Goal: Task Accomplishment & Management: Manage account settings

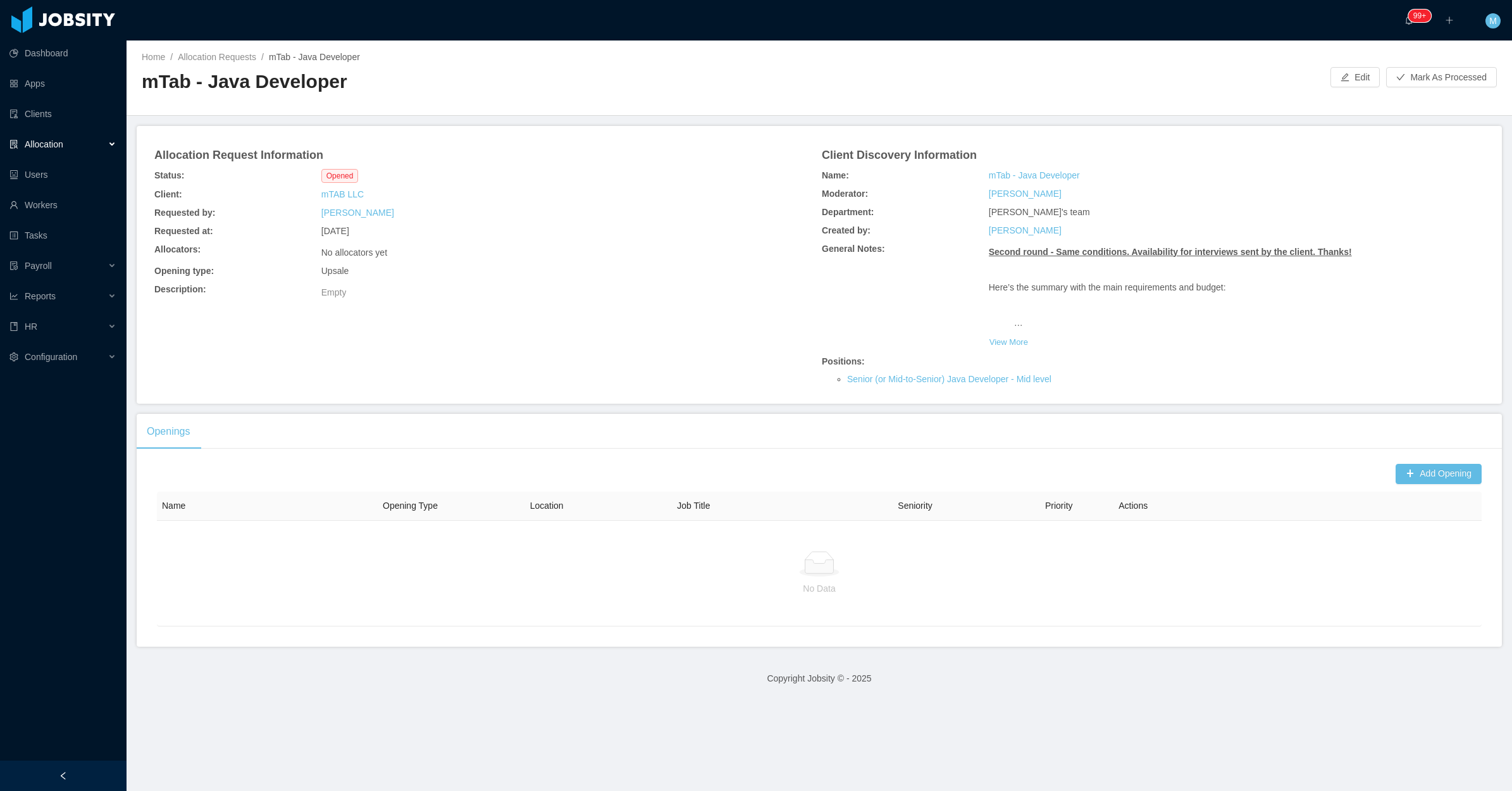
click at [565, 407] on main "Home / Allocation Requests / mTab - Java Developer / mTab - Java Developer Edit…" at bounding box center [819, 416] width 1385 height 750
drag, startPoint x: 135, startPoint y: 90, endPoint x: 380, endPoint y: 96, distance: 245.1
click at [380, 96] on div "Home / Allocation Requests / mTab - Java Developer / mTab - Java Developer Edit…" at bounding box center [819, 78] width 1385 height 75
copy h2 "mTab - Java Developer"
click at [1001, 336] on button "View More" at bounding box center [1009, 342] width 40 height 20
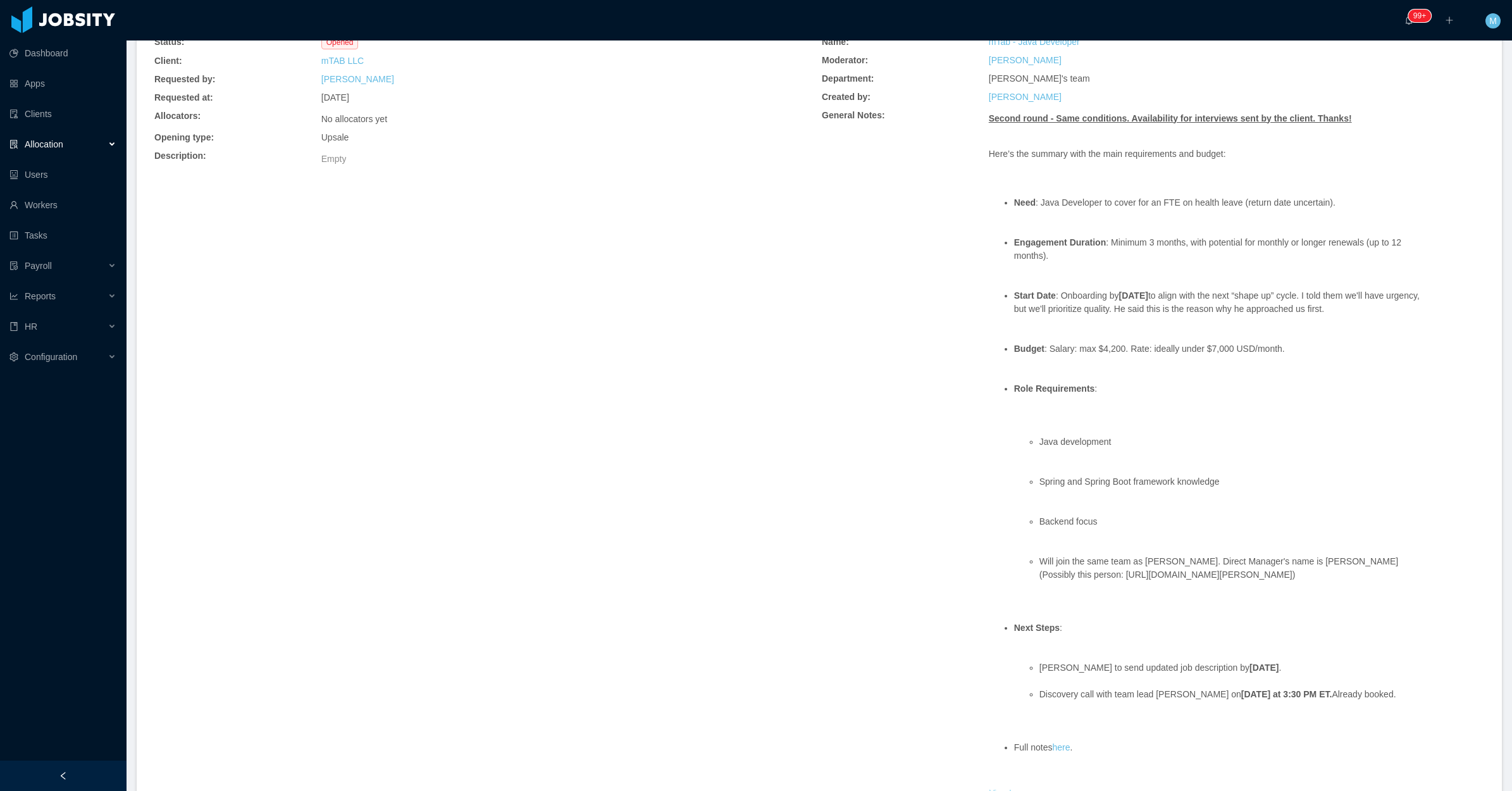
scroll to position [494, 0]
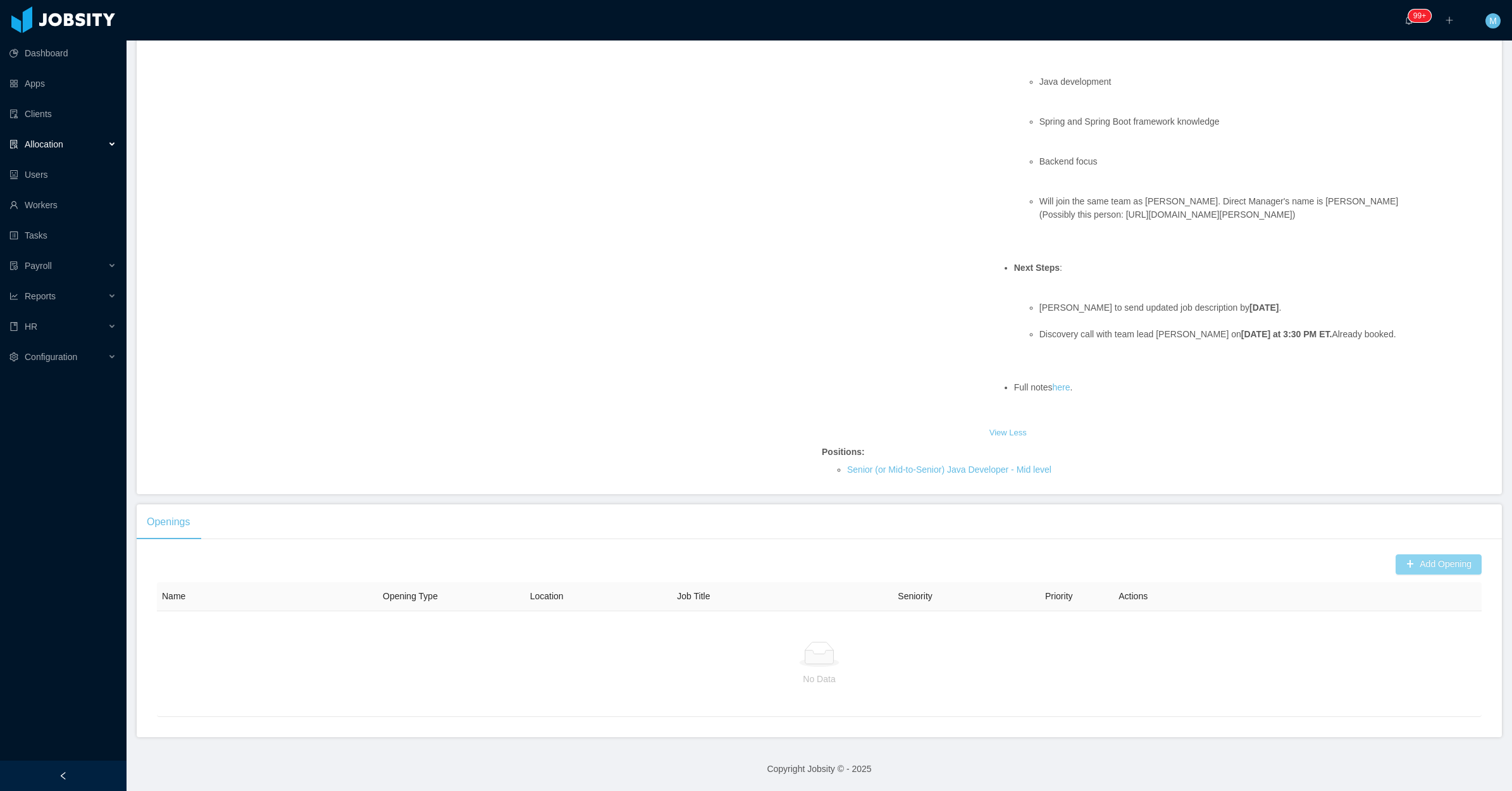
click at [1414, 568] on button "Add Opening" at bounding box center [1438, 564] width 86 height 20
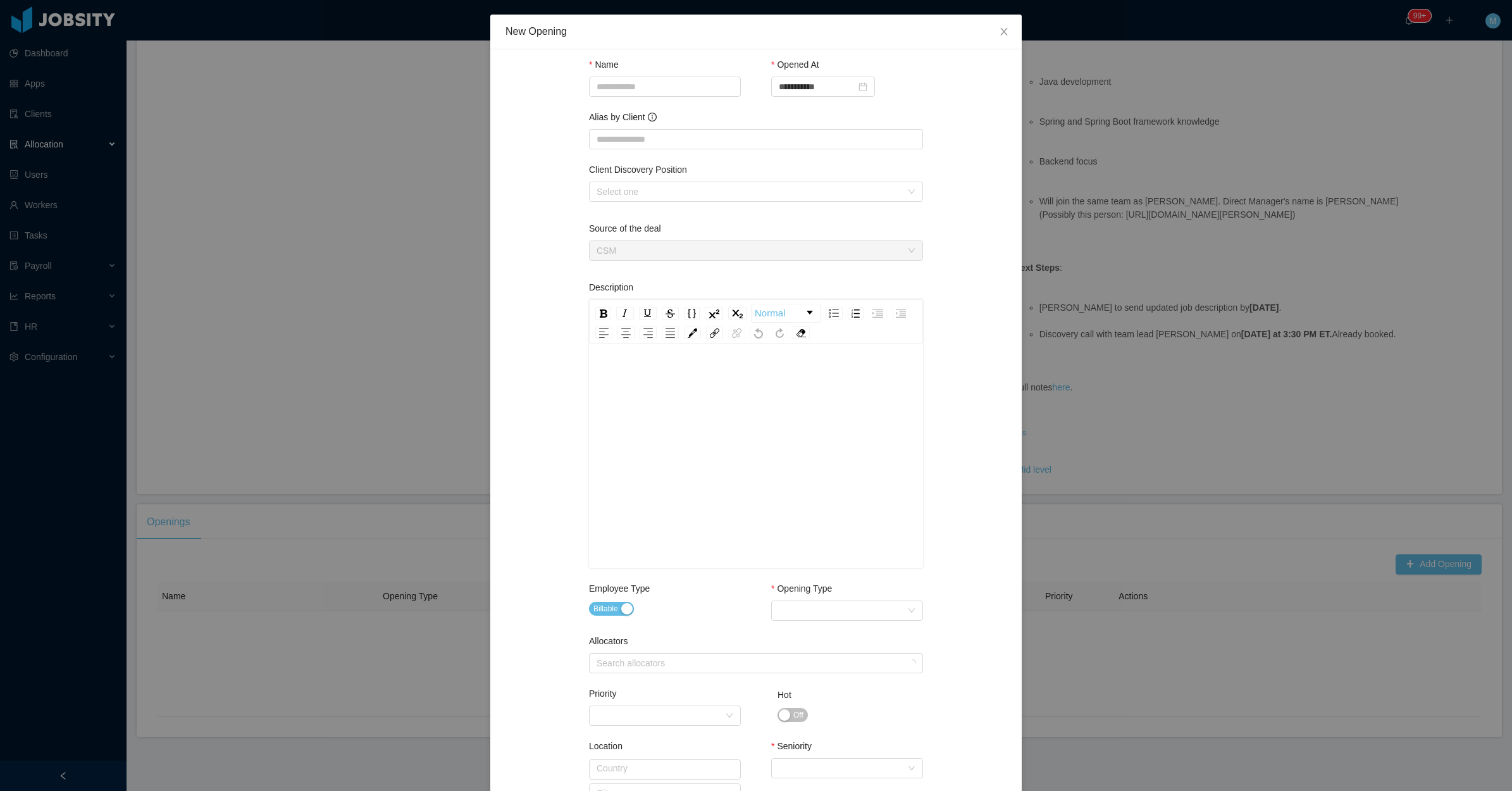
click at [676, 108] on div "Name" at bounding box center [665, 87] width 152 height 59
click at [662, 90] on input "Name" at bounding box center [665, 87] width 152 height 20
paste input "**********"
type input "**********"
click at [643, 139] on input "Alias by Client" at bounding box center [756, 140] width 334 height 20
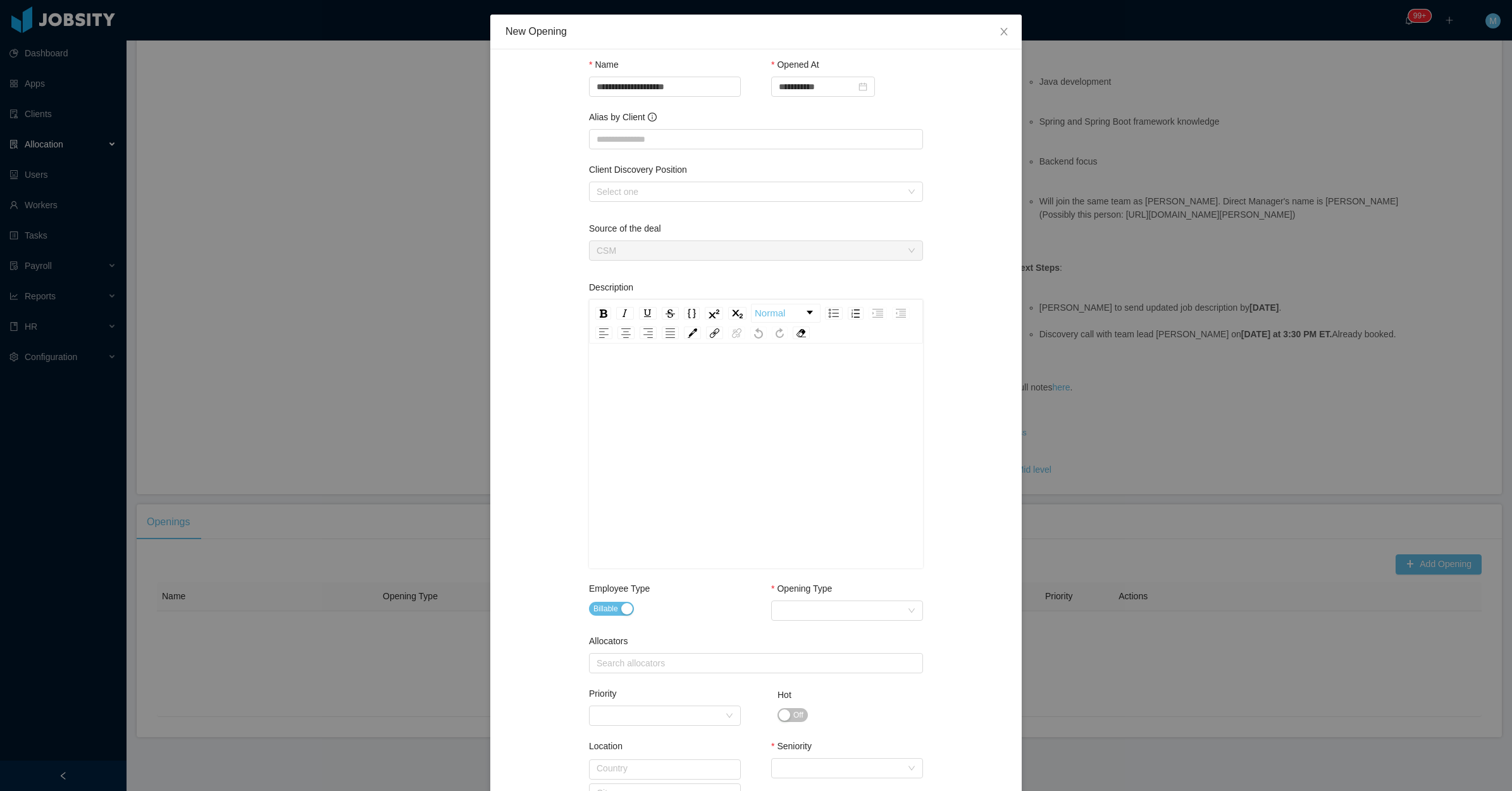
drag, startPoint x: 555, startPoint y: 190, endPoint x: 589, endPoint y: 177, distance: 36.4
click at [555, 190] on div "**********" at bounding box center [756, 565] width 501 height 1002
click at [609, 190] on div "Select one" at bounding box center [749, 192] width 305 height 13
click at [627, 220] on li "Senior (or Mid-to-Senior) Java Developer" at bounding box center [749, 216] width 334 height 20
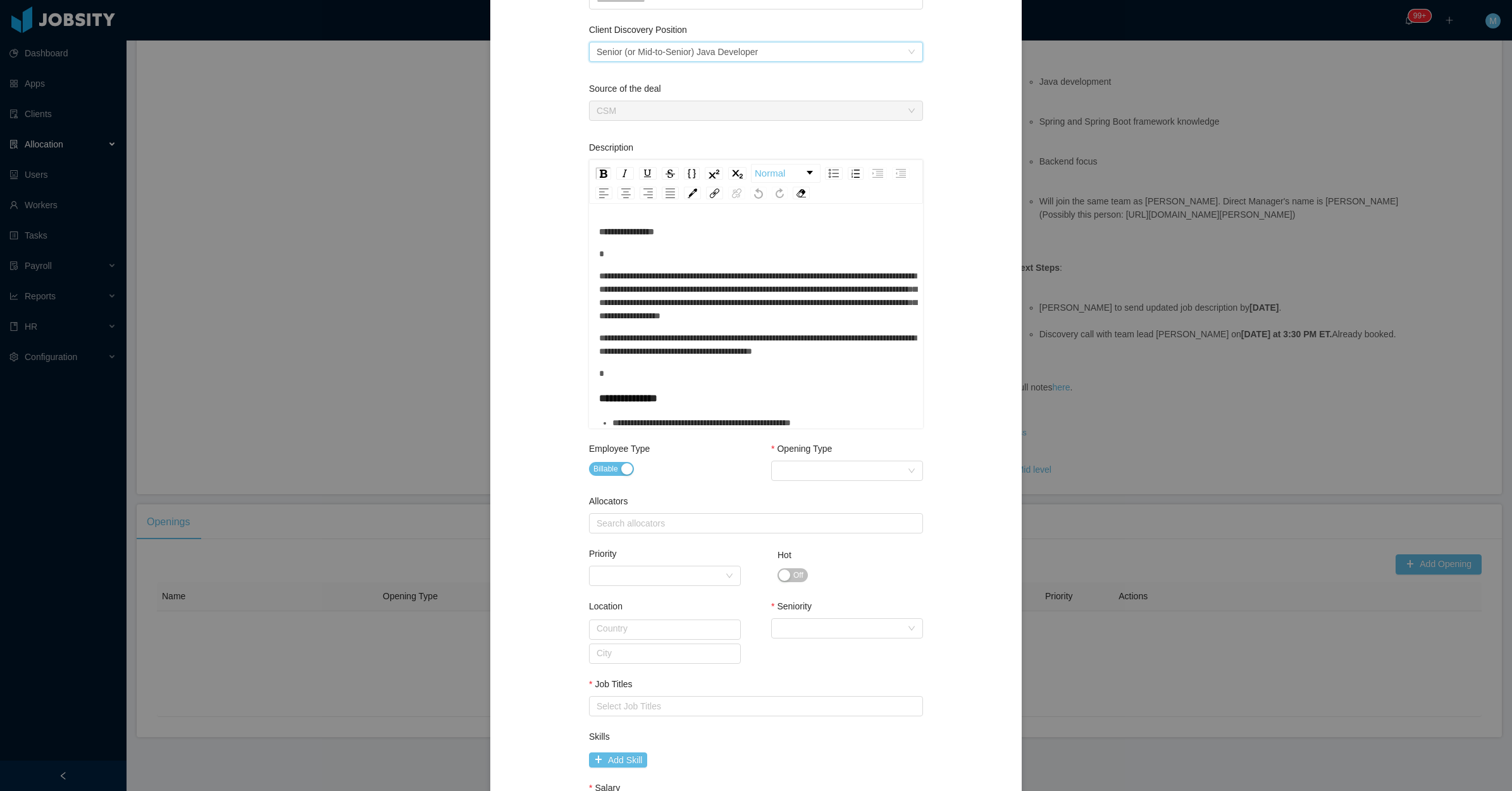
scroll to position [324, 0]
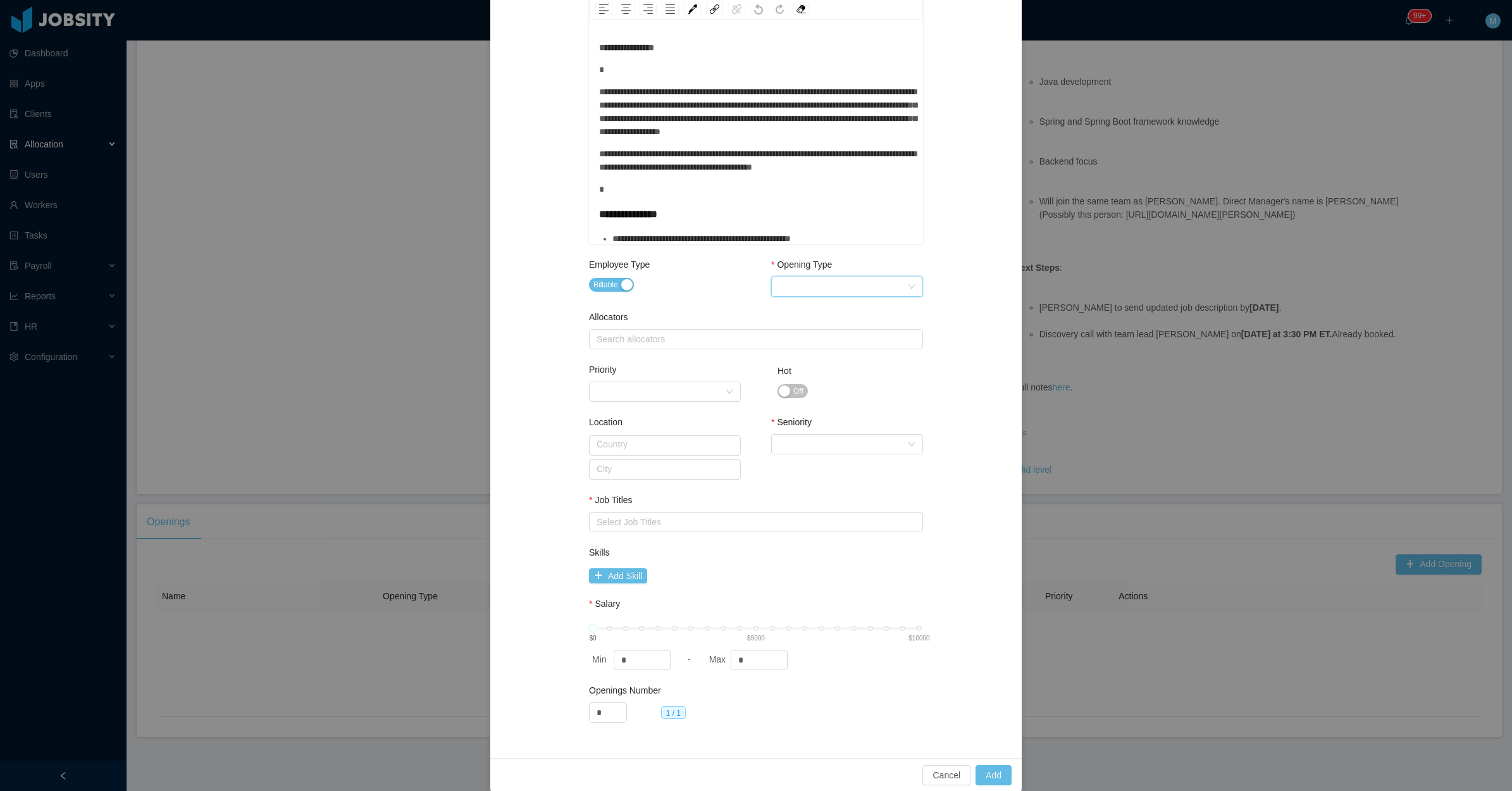
click at [791, 276] on div "Select Opening Type" at bounding box center [847, 286] width 152 height 20
drag, startPoint x: 805, startPoint y: 330, endPoint x: 694, endPoint y: 341, distance: 111.5
click at [805, 330] on li "Upsale" at bounding box center [841, 331] width 152 height 20
click at [675, 343] on div "Search allocators" at bounding box center [753, 339] width 313 height 13
type input "***"
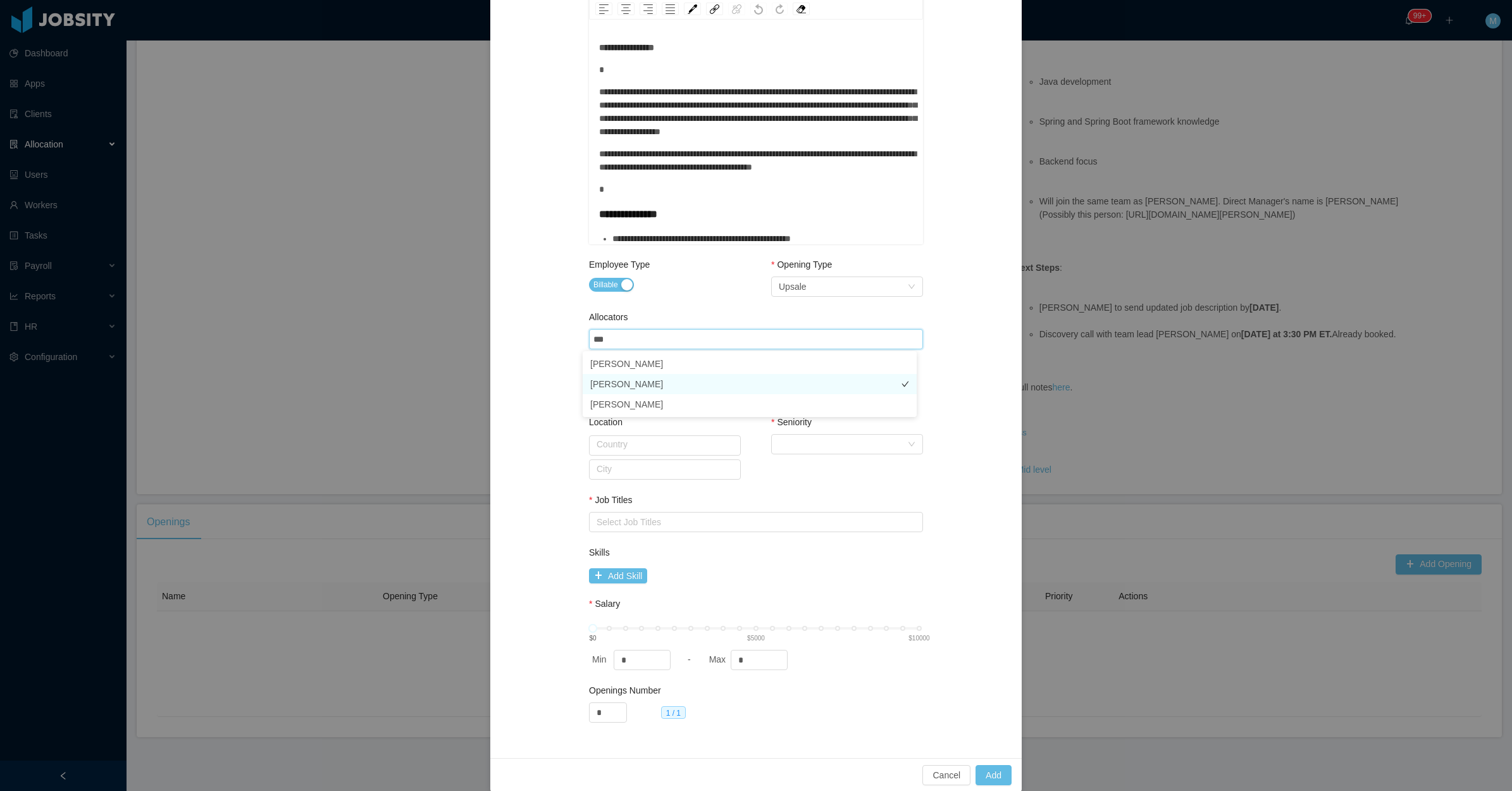
click at [639, 385] on li "Merwin Ponce" at bounding box center [749, 384] width 334 height 20
click at [494, 370] on div "**********" at bounding box center [756, 242] width 532 height 1032
click at [820, 447] on div "Select Seniority" at bounding box center [843, 444] width 129 height 19
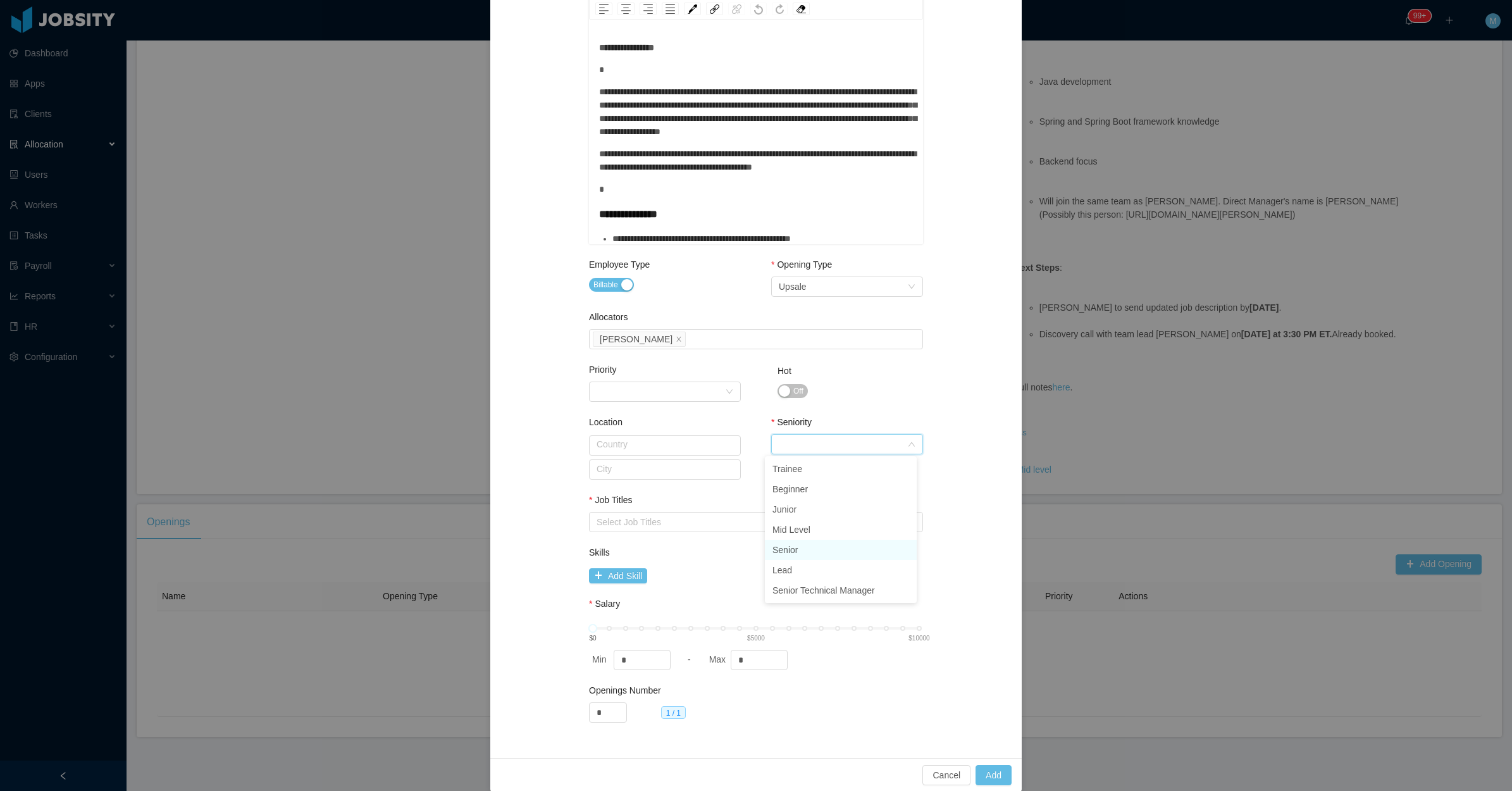
click at [804, 549] on li "Senior" at bounding box center [841, 550] width 152 height 20
click at [618, 522] on div "Select Job Titles" at bounding box center [753, 521] width 313 height 13
type input "****"
click at [634, 546] on li "Java Developer" at bounding box center [749, 545] width 334 height 20
click at [802, 490] on div "Seniority Select Seniority Senior" at bounding box center [847, 458] width 152 height 84
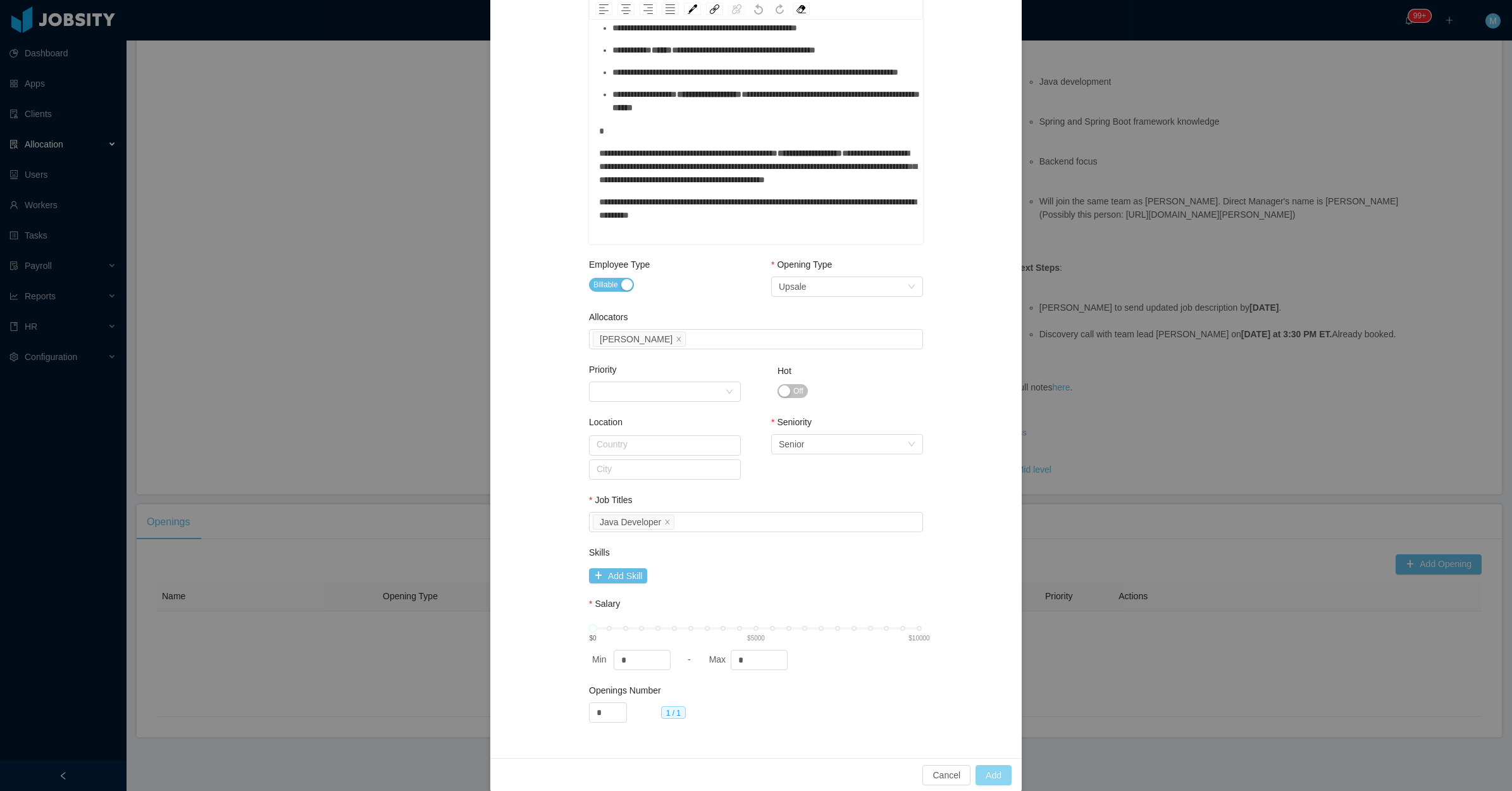
click at [990, 779] on button "Add" at bounding box center [993, 775] width 36 height 20
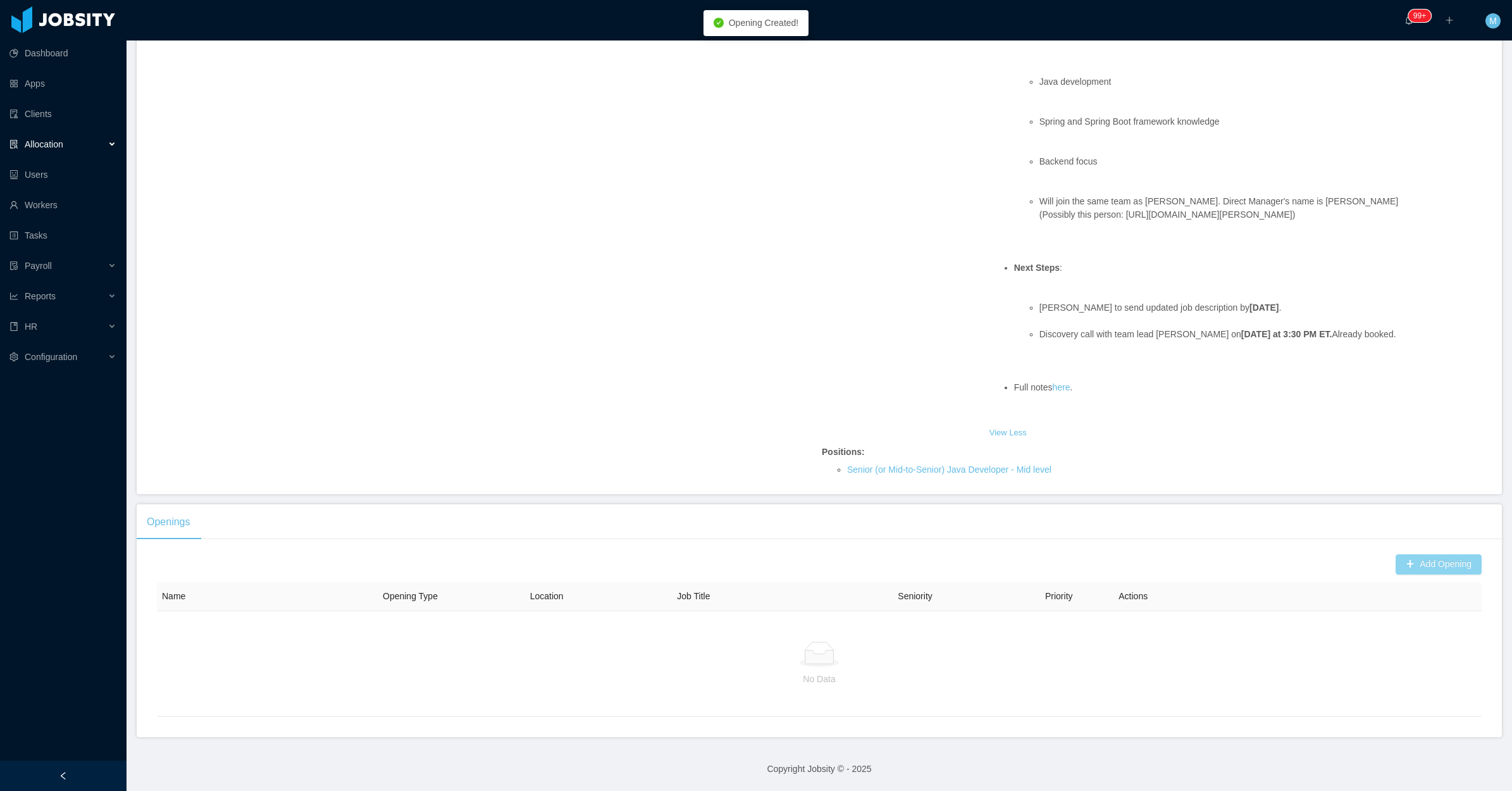
scroll to position [424, 0]
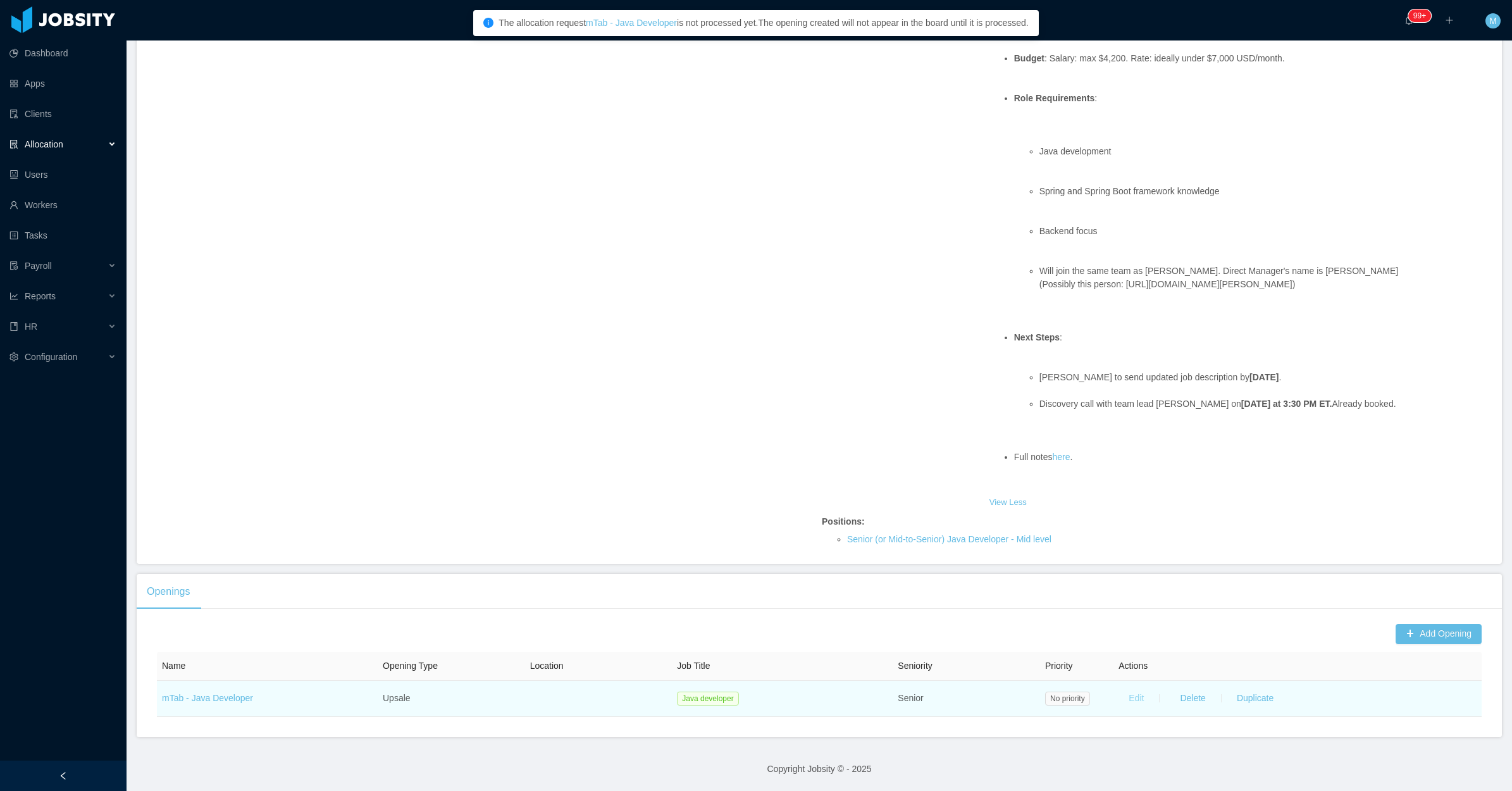
click at [1133, 697] on button "Edit" at bounding box center [1136, 698] width 35 height 20
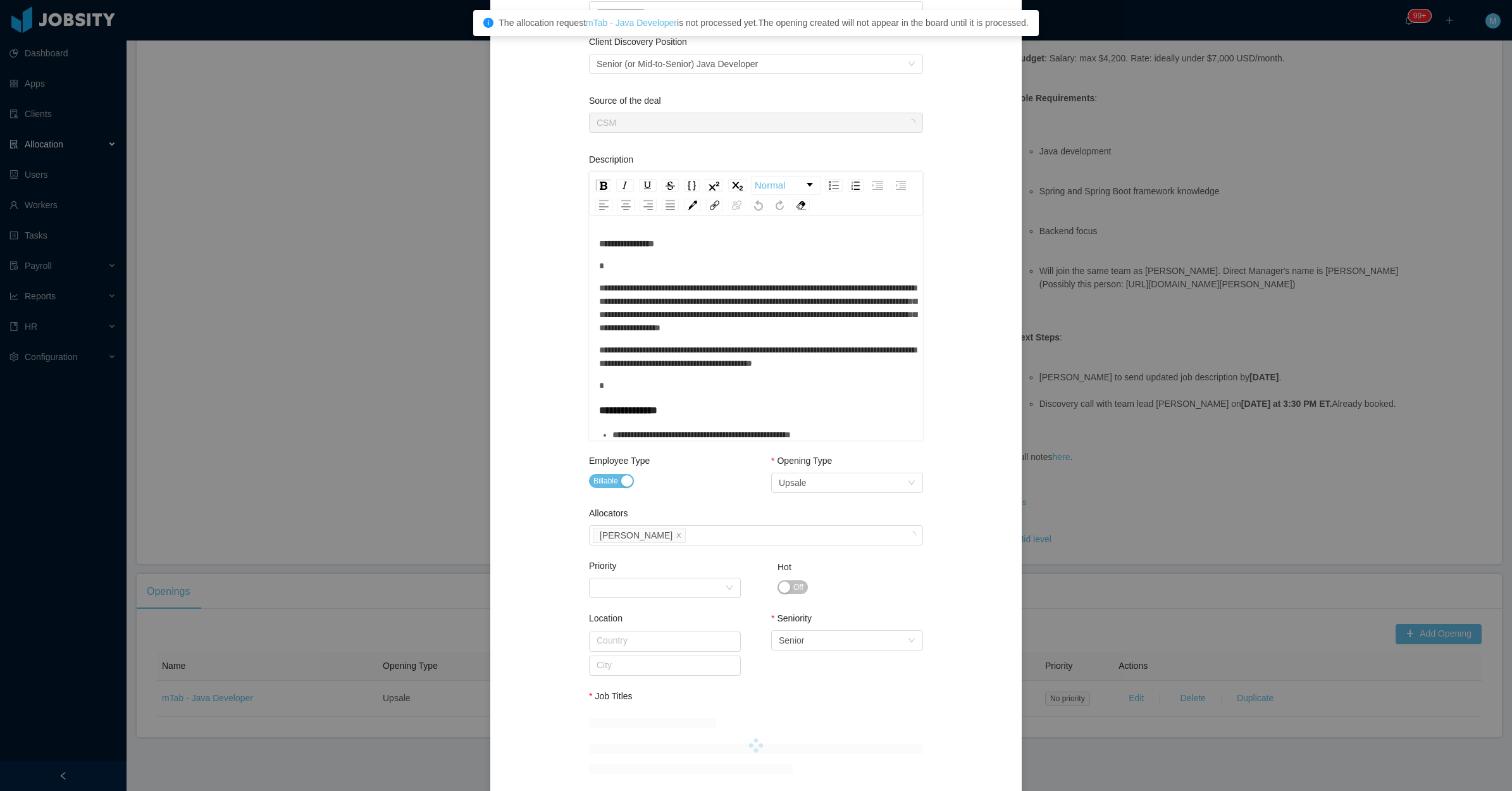
scroll to position [326, 0]
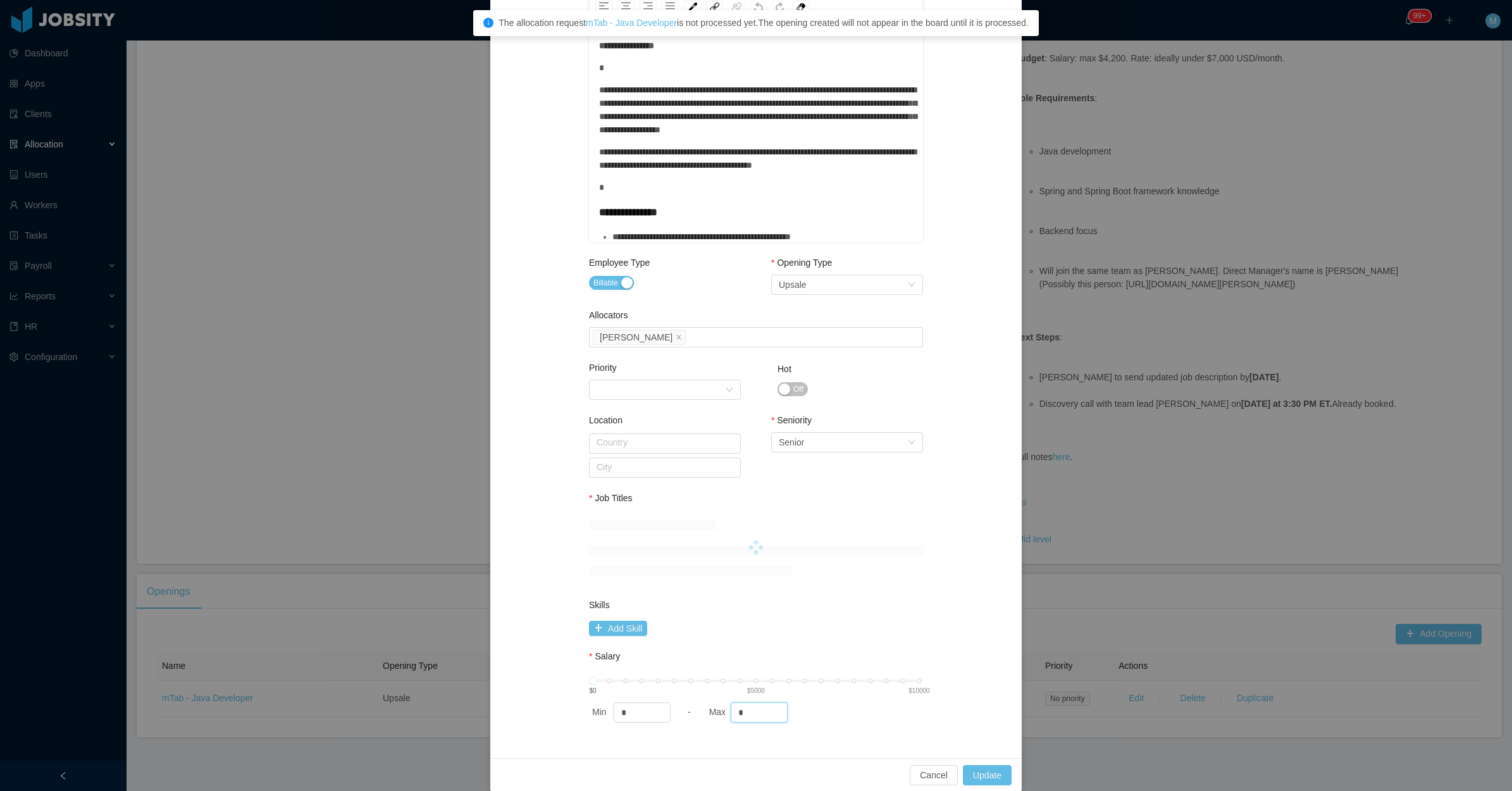
drag, startPoint x: 740, startPoint y: 703, endPoint x: 703, endPoint y: 705, distance: 37.1
click at [706, 704] on div "Max *" at bounding box center [761, 712] width 111 height 20
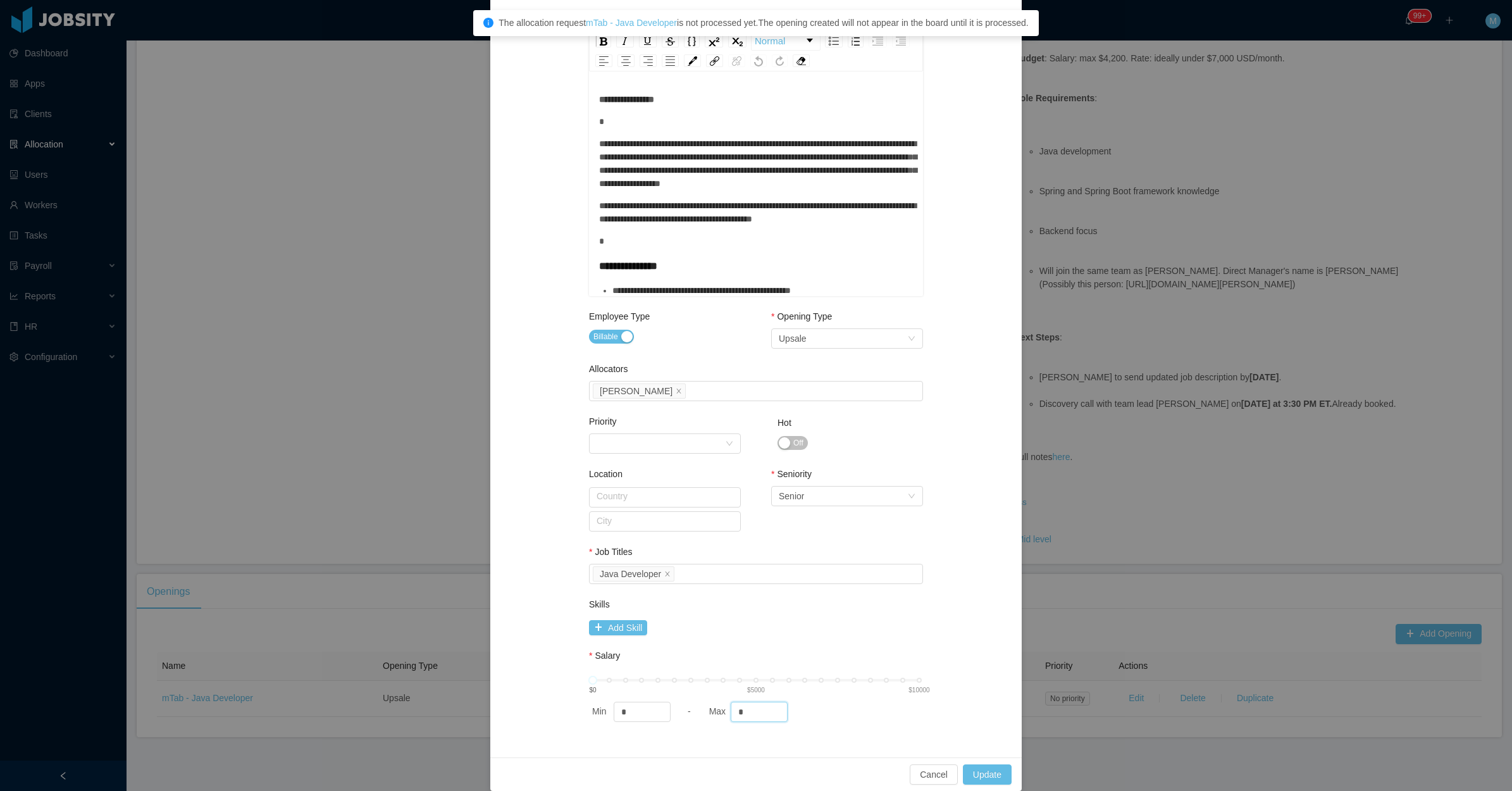
scroll to position [271, 0]
type input "****"
click at [944, 659] on div "**********" at bounding box center [756, 269] width 501 height 949
drag, startPoint x: 970, startPoint y: 775, endPoint x: 962, endPoint y: 700, distance: 75.4
click at [969, 775] on button "Update" at bounding box center [988, 775] width 49 height 20
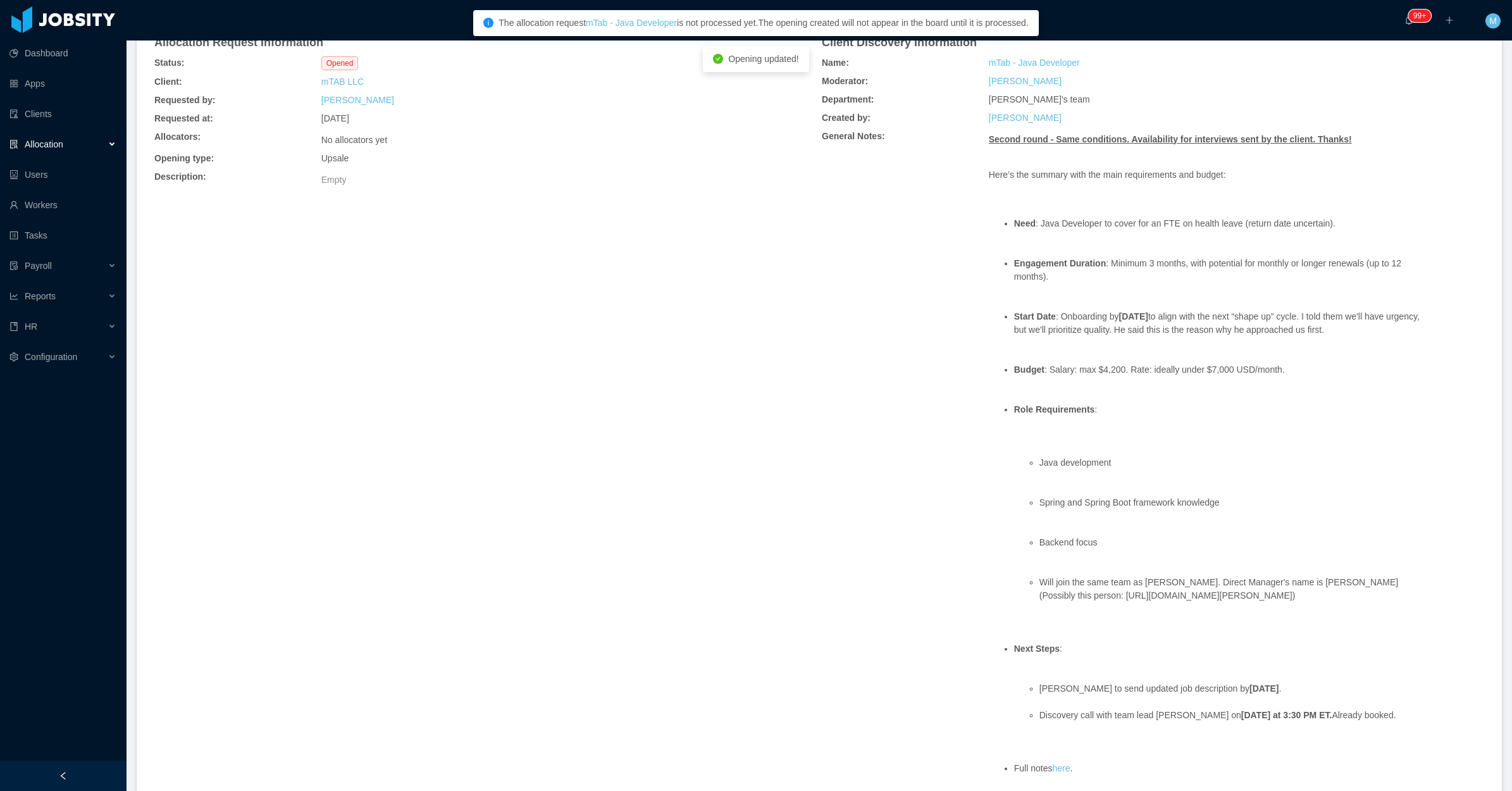
scroll to position [0, 0]
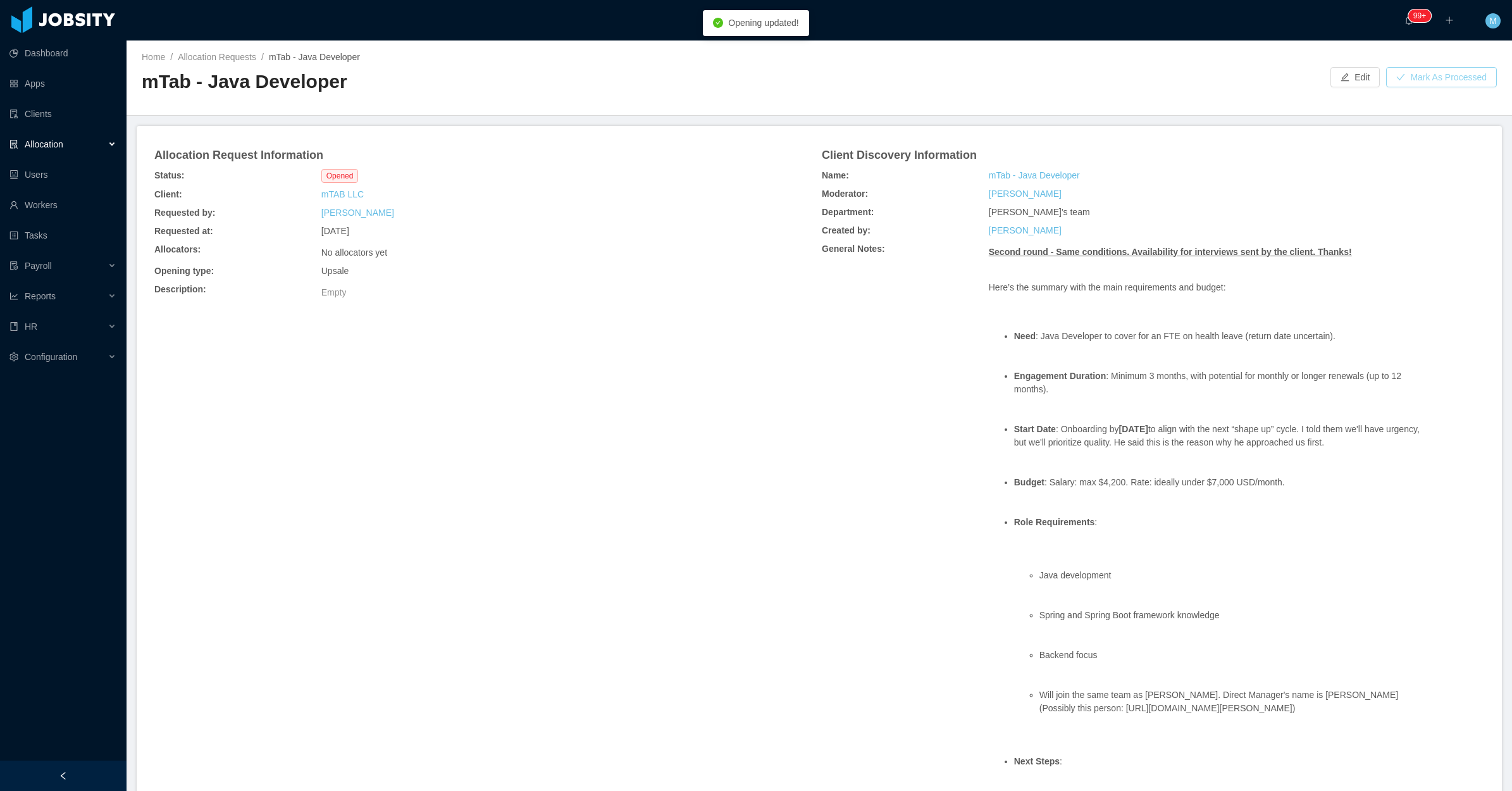
click at [1463, 82] on button "Mark As Processed" at bounding box center [1441, 77] width 110 height 20
click at [1484, 58] on button "OK" at bounding box center [1491, 54] width 23 height 15
drag, startPoint x: 675, startPoint y: 393, endPoint x: 680, endPoint y: 389, distance: 6.4
click at [675, 393] on div "Allocation Request Information Status: Processed Client: mTAB LLC Requested by:…" at bounding box center [819, 548] width 1335 height 814
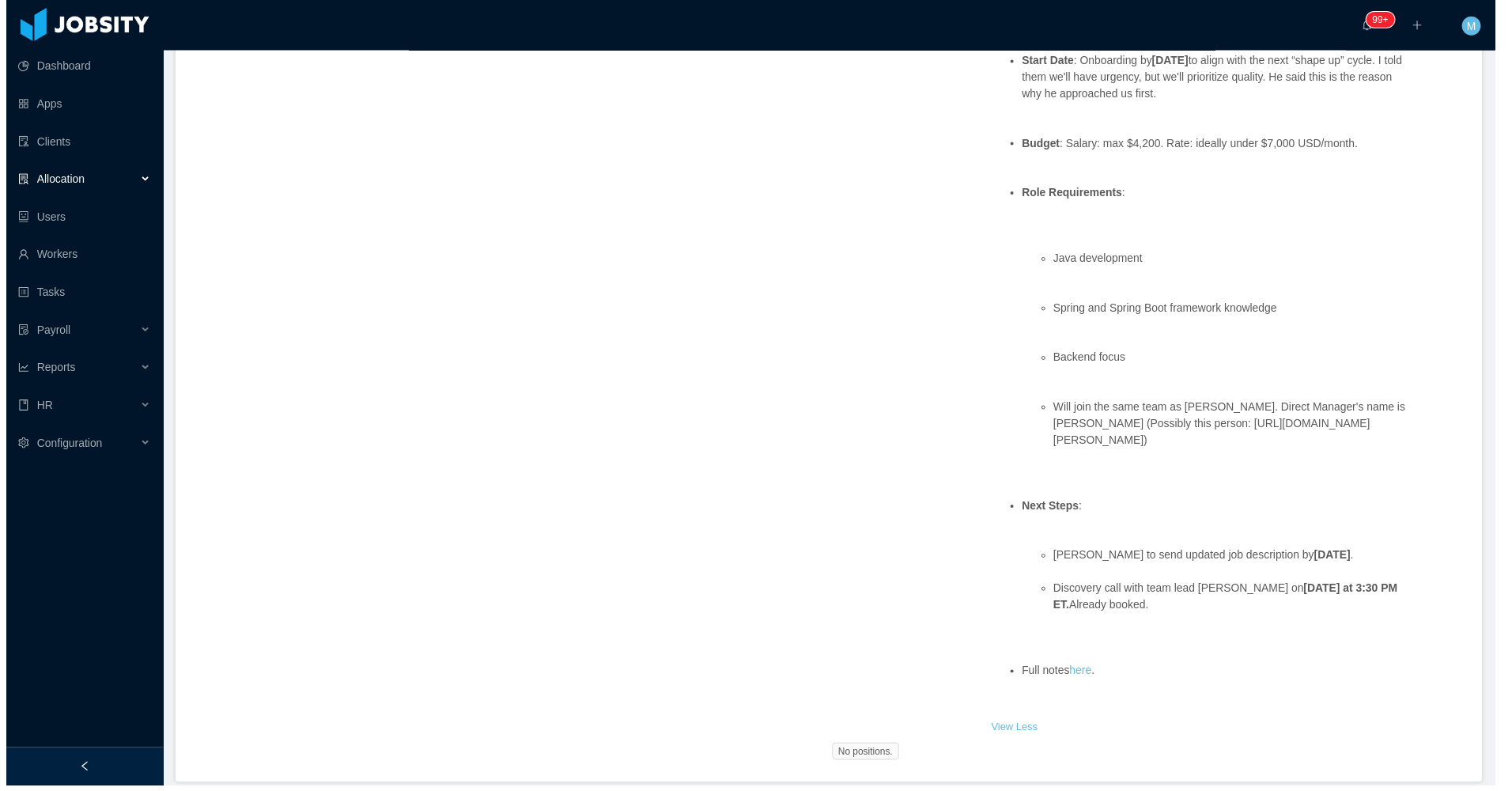
scroll to position [510, 0]
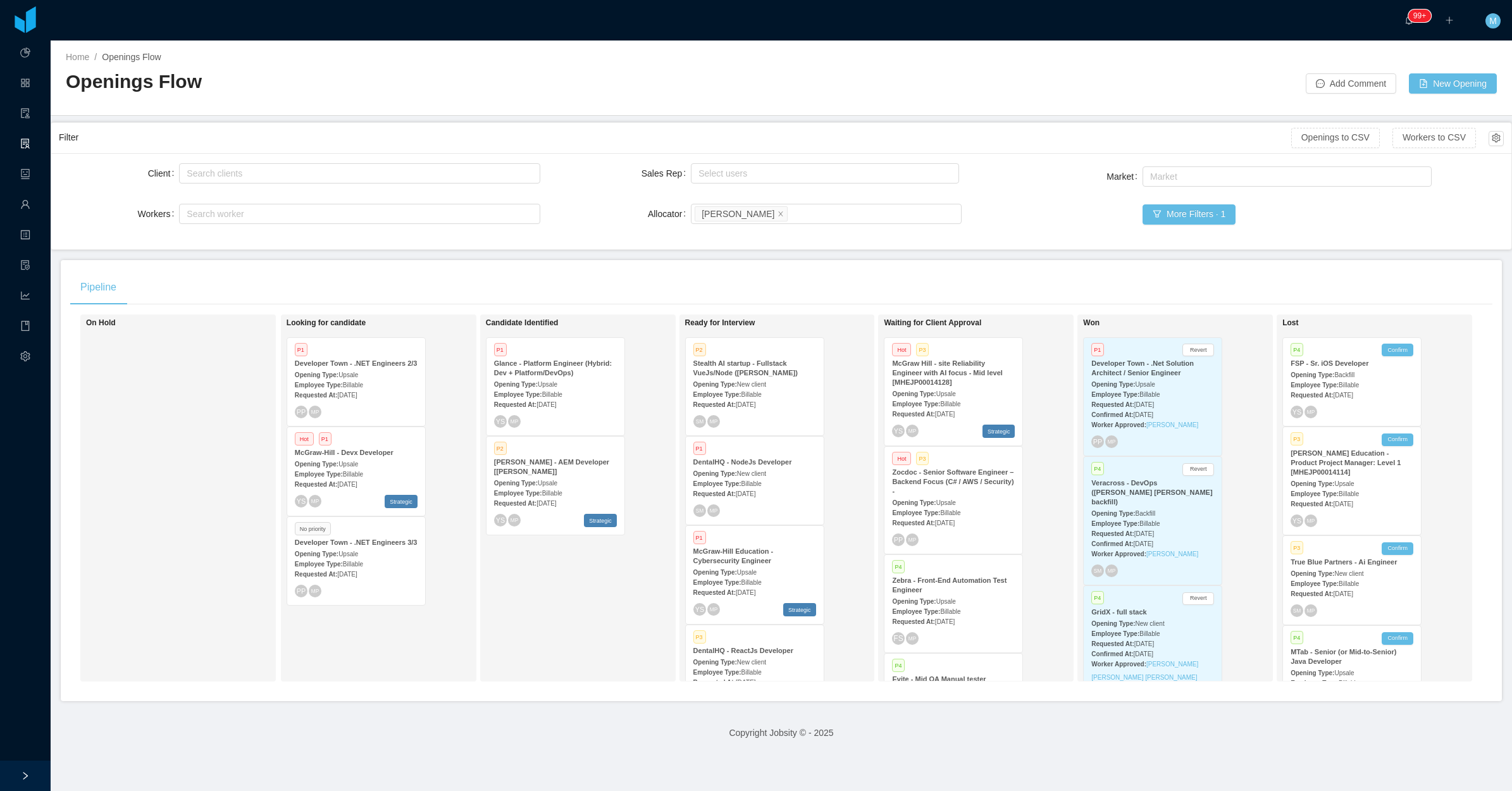
scroll to position [158, 0]
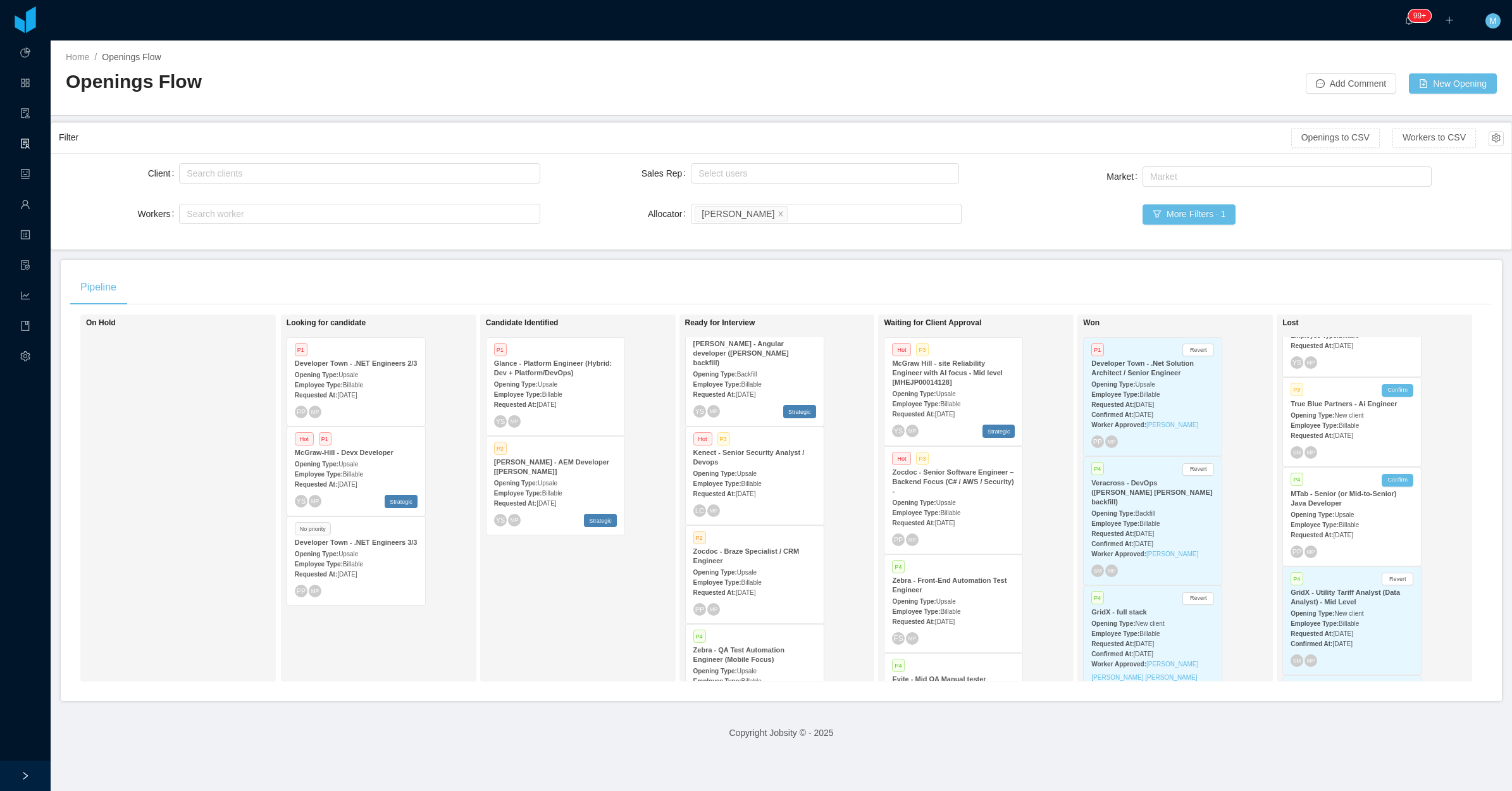
click at [1339, 523] on span "Billable" at bounding box center [1349, 525] width 20 height 7
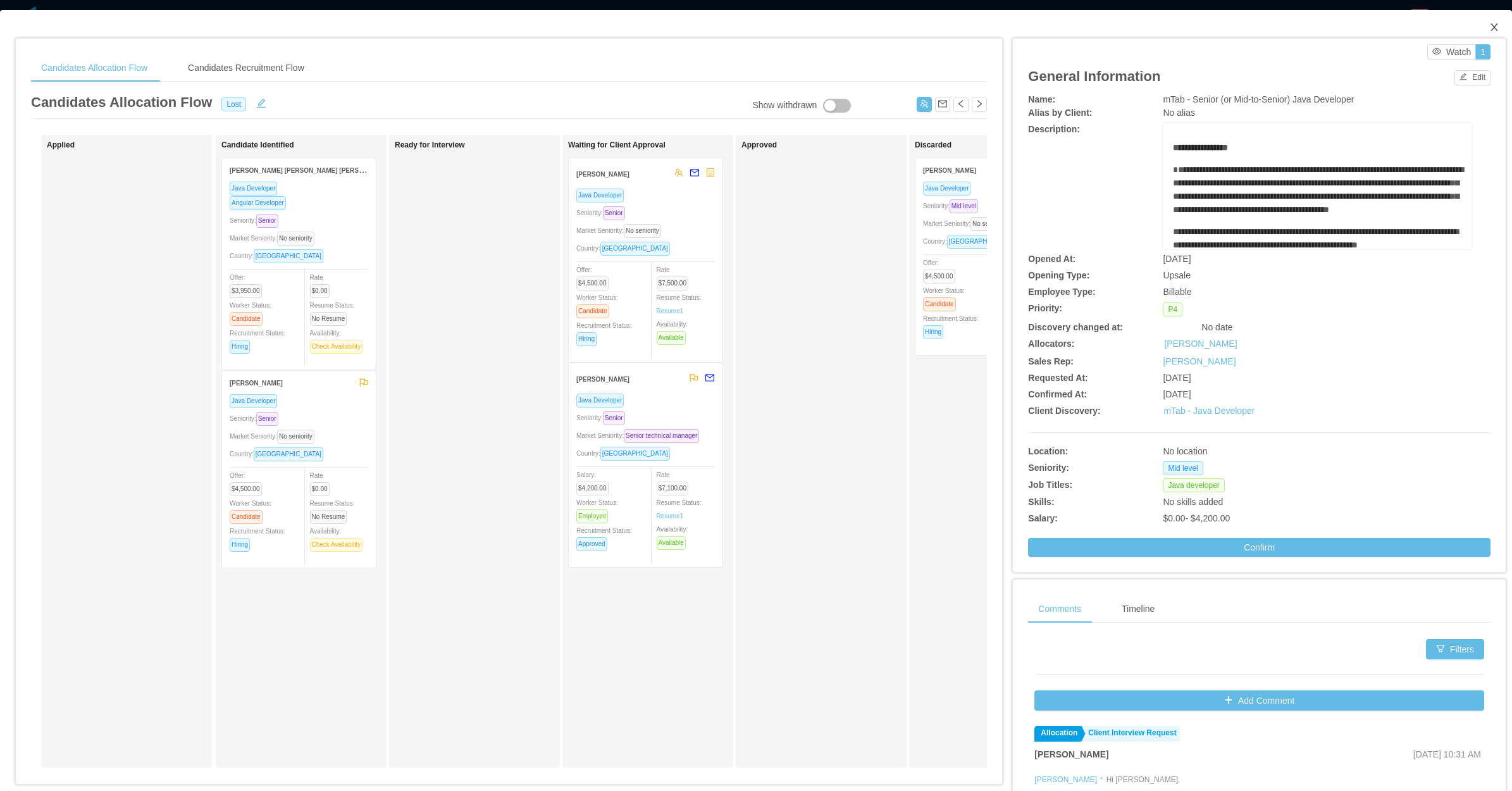
click at [1490, 24] on icon "icon: close" at bounding box center [1494, 27] width 10 height 10
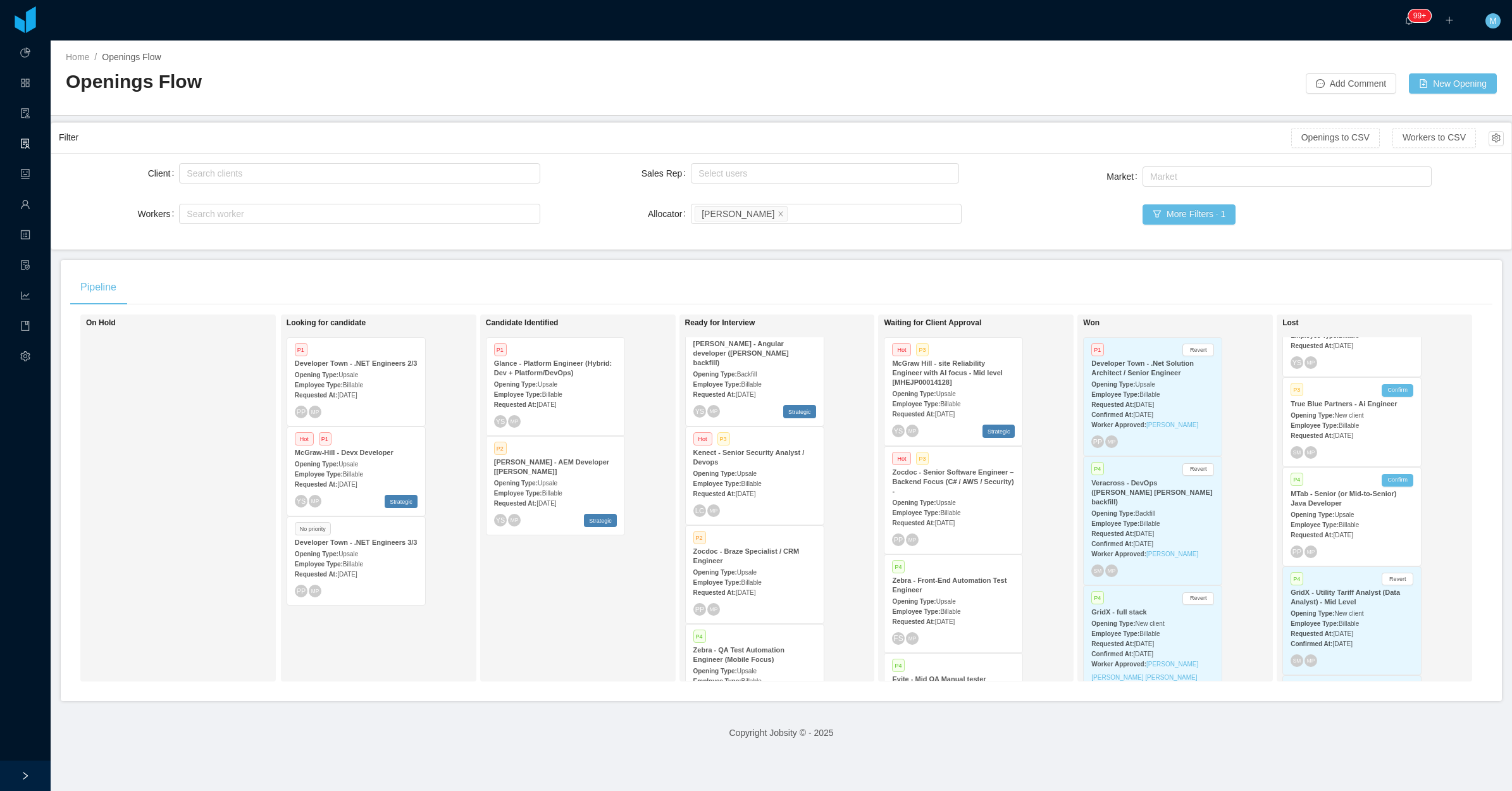
click at [1353, 532] on span "Aug 12th, 2025" at bounding box center [1343, 535] width 20 height 7
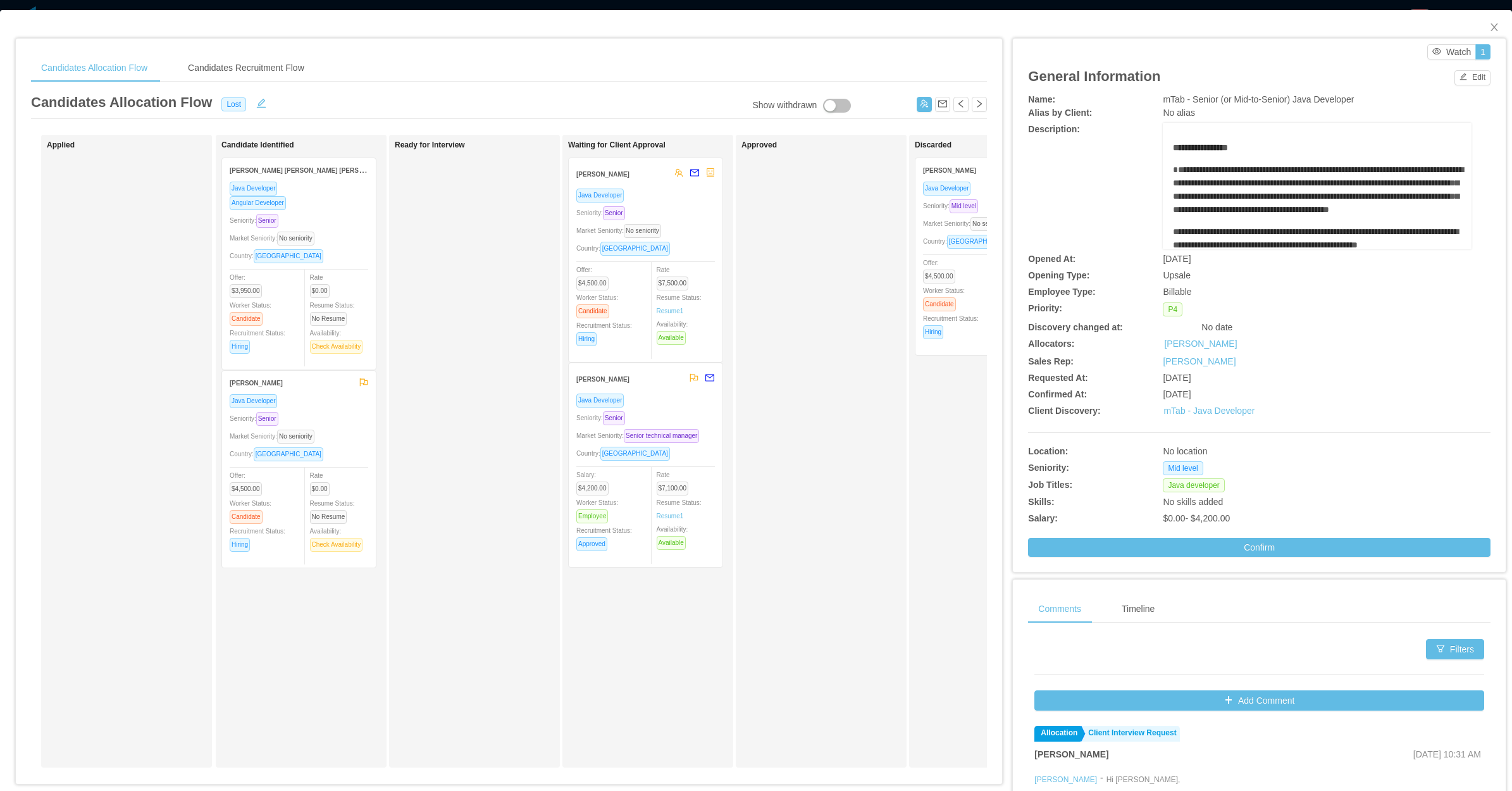
click at [465, 326] on div "Ready for Interview" at bounding box center [484, 450] width 177 height 621
click at [681, 408] on div "Java Developer Seniority: Senior Market Seniority: Senior technical manager Cou…" at bounding box center [646, 476] width 139 height 167
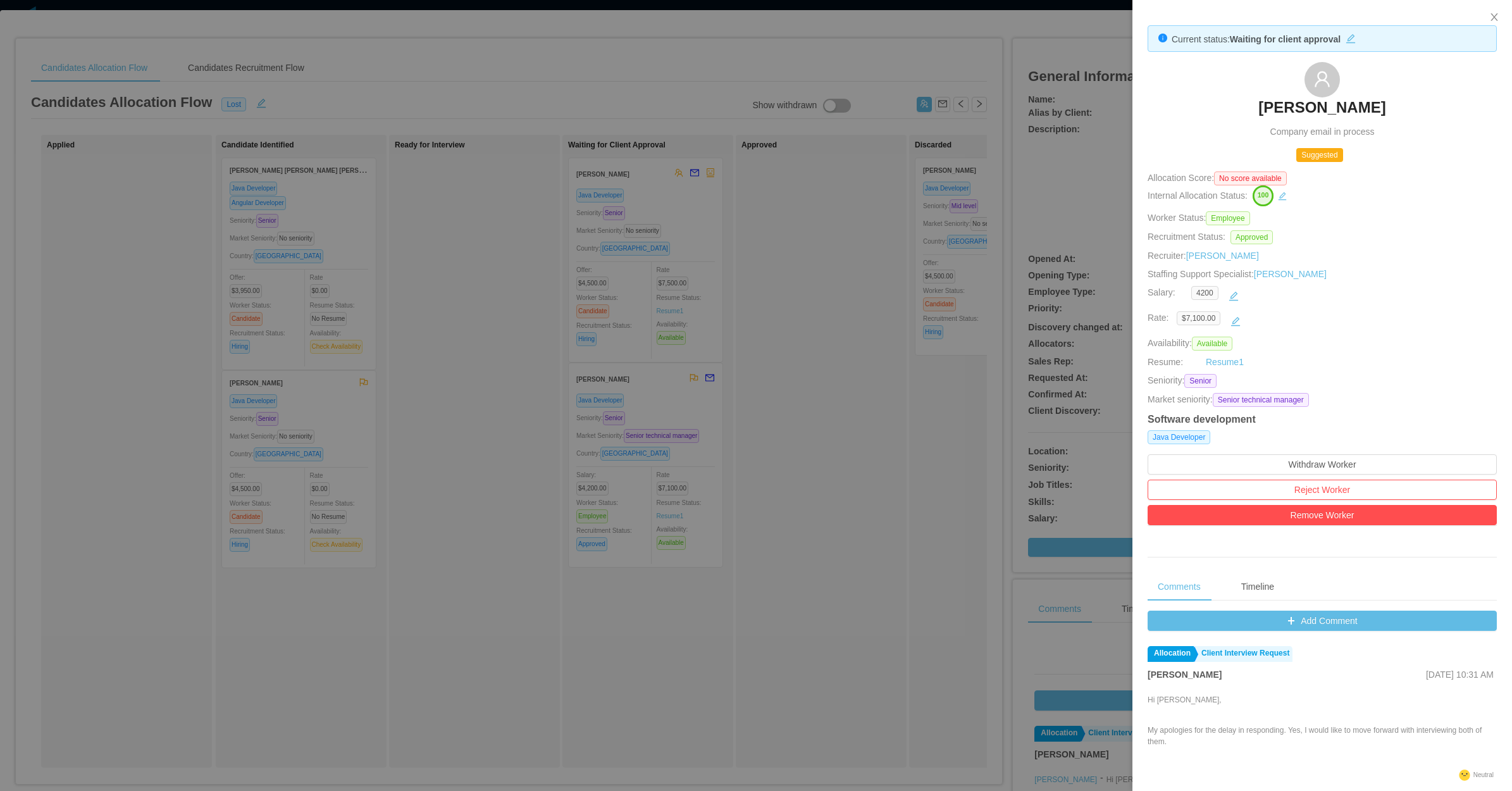
drag, startPoint x: 724, startPoint y: 356, endPoint x: 719, endPoint y: 327, distance: 29.4
click at [725, 349] on div at bounding box center [756, 396] width 1512 height 791
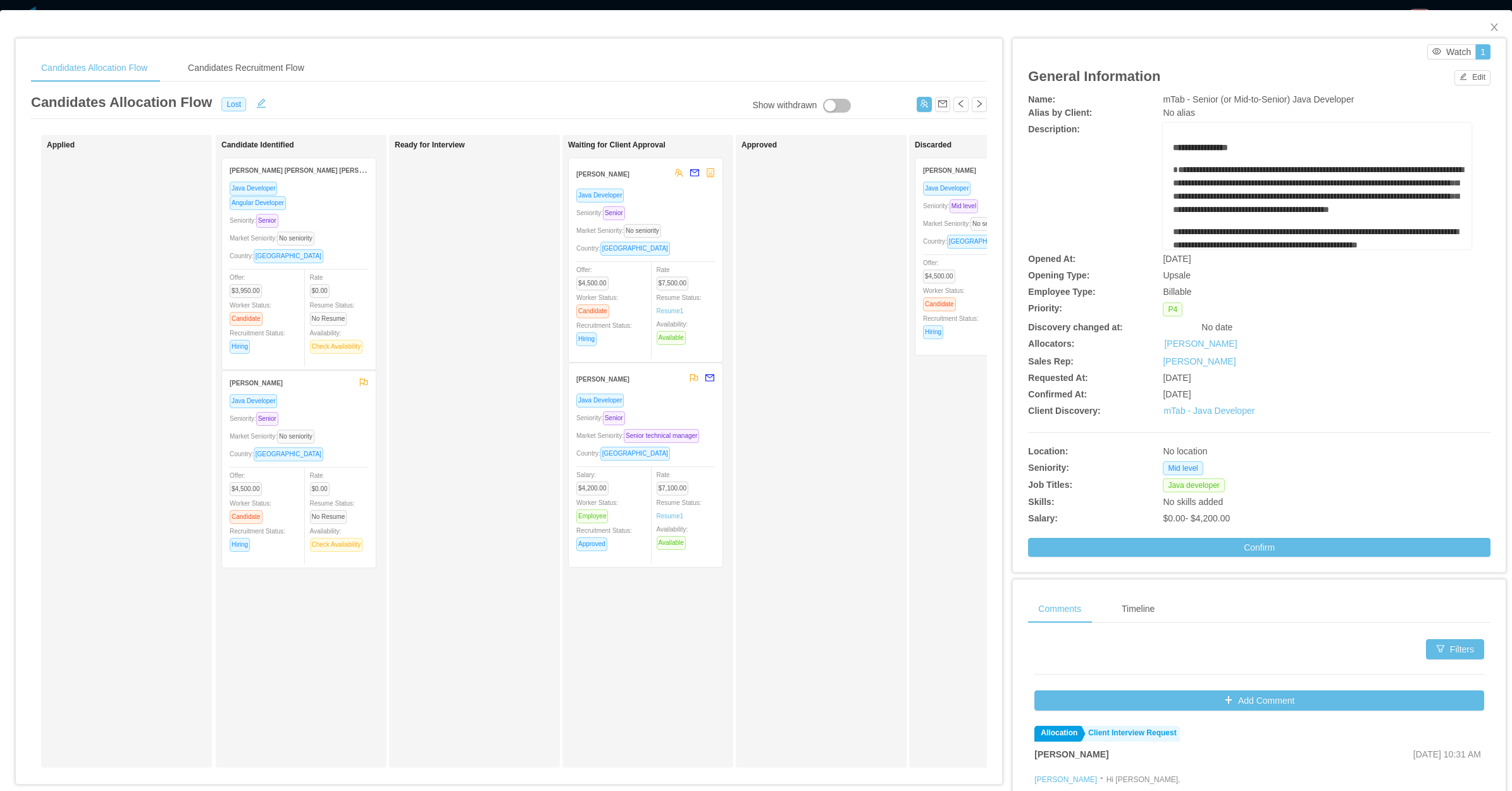
click at [686, 245] on div "Country: Colombia" at bounding box center [646, 248] width 139 height 14
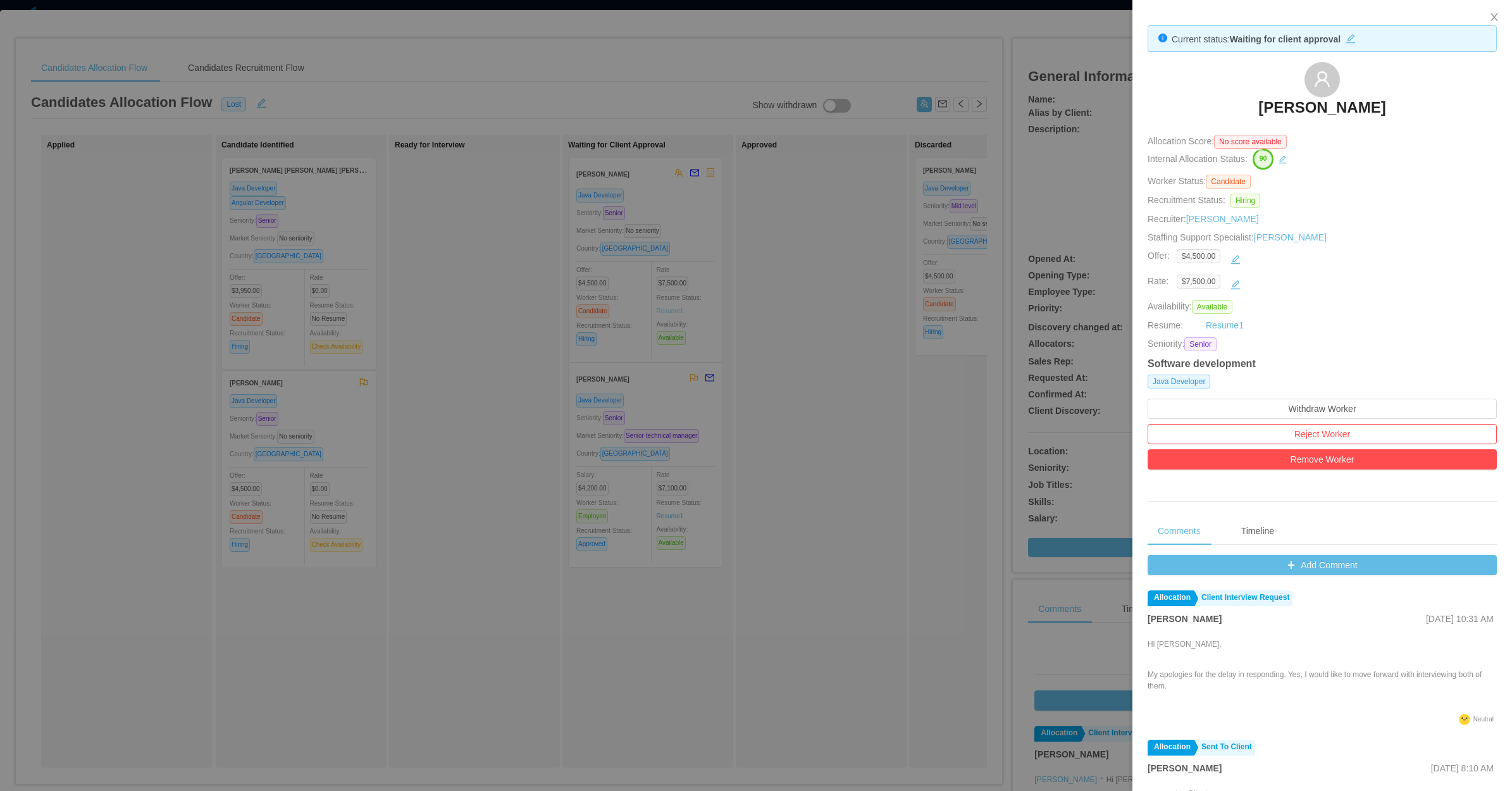
click at [775, 321] on div at bounding box center [756, 396] width 1512 height 791
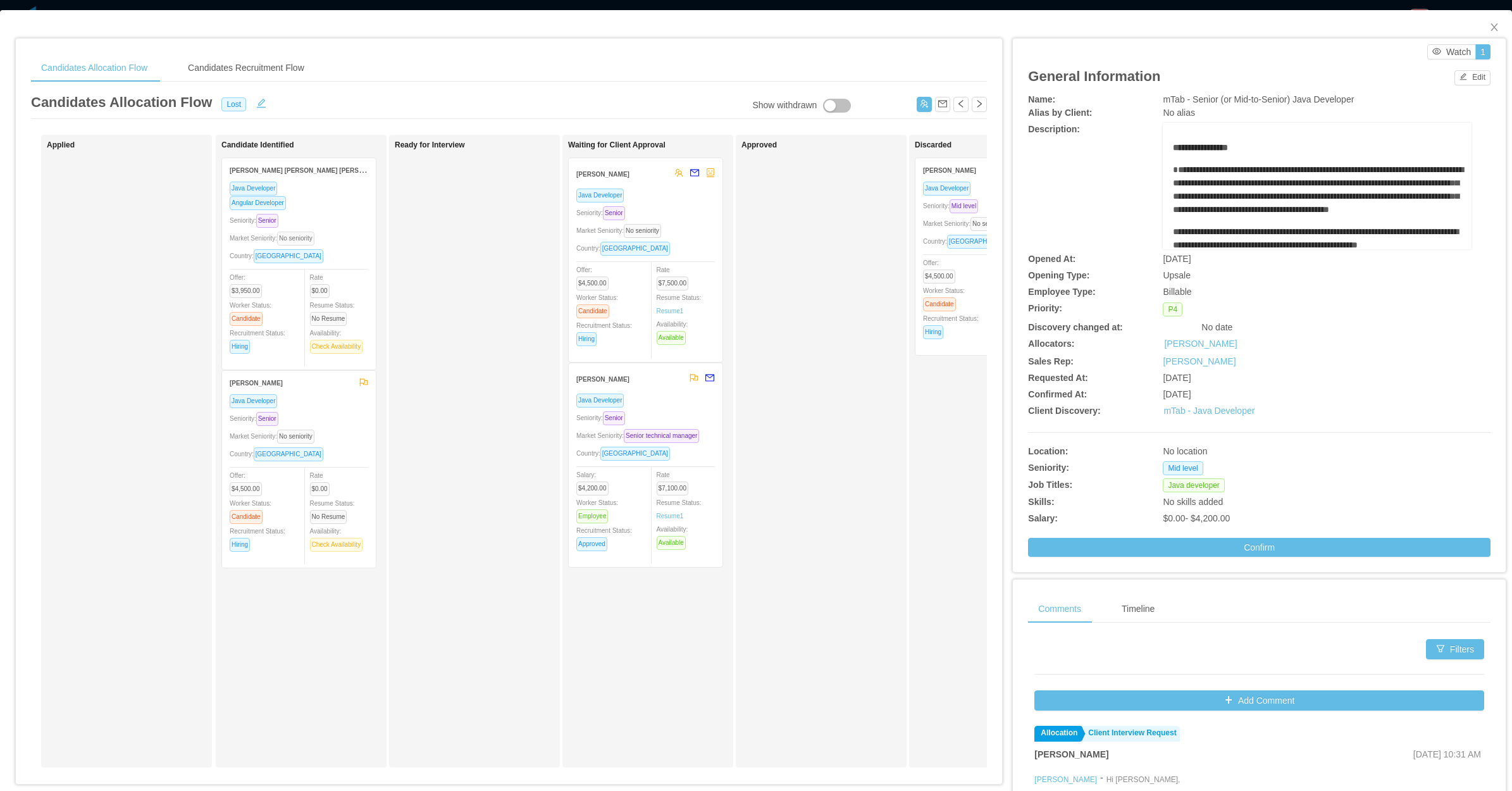
click at [314, 239] on span "No seniority" at bounding box center [295, 238] width 37 height 14
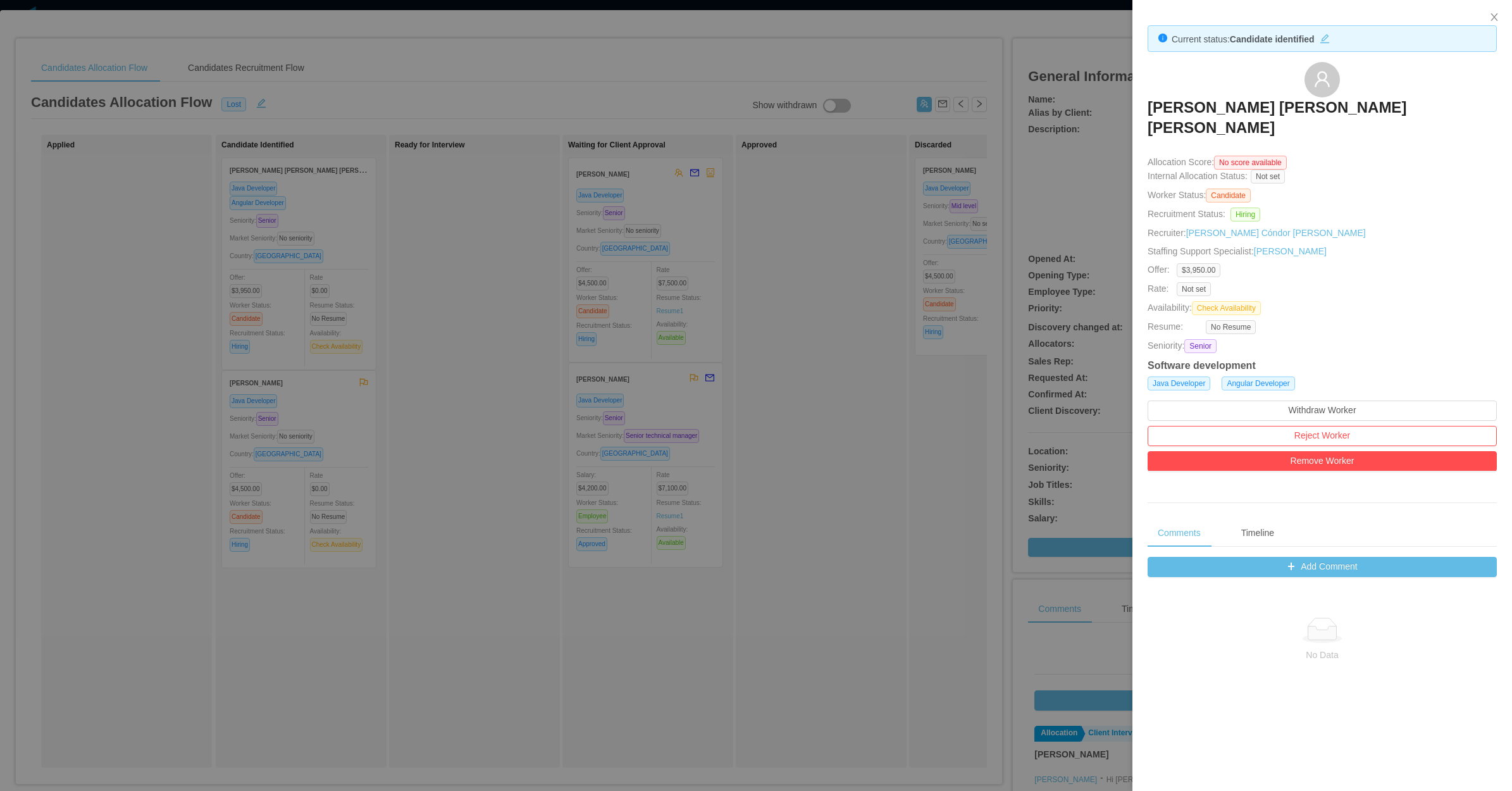
click at [471, 381] on div at bounding box center [756, 396] width 1512 height 791
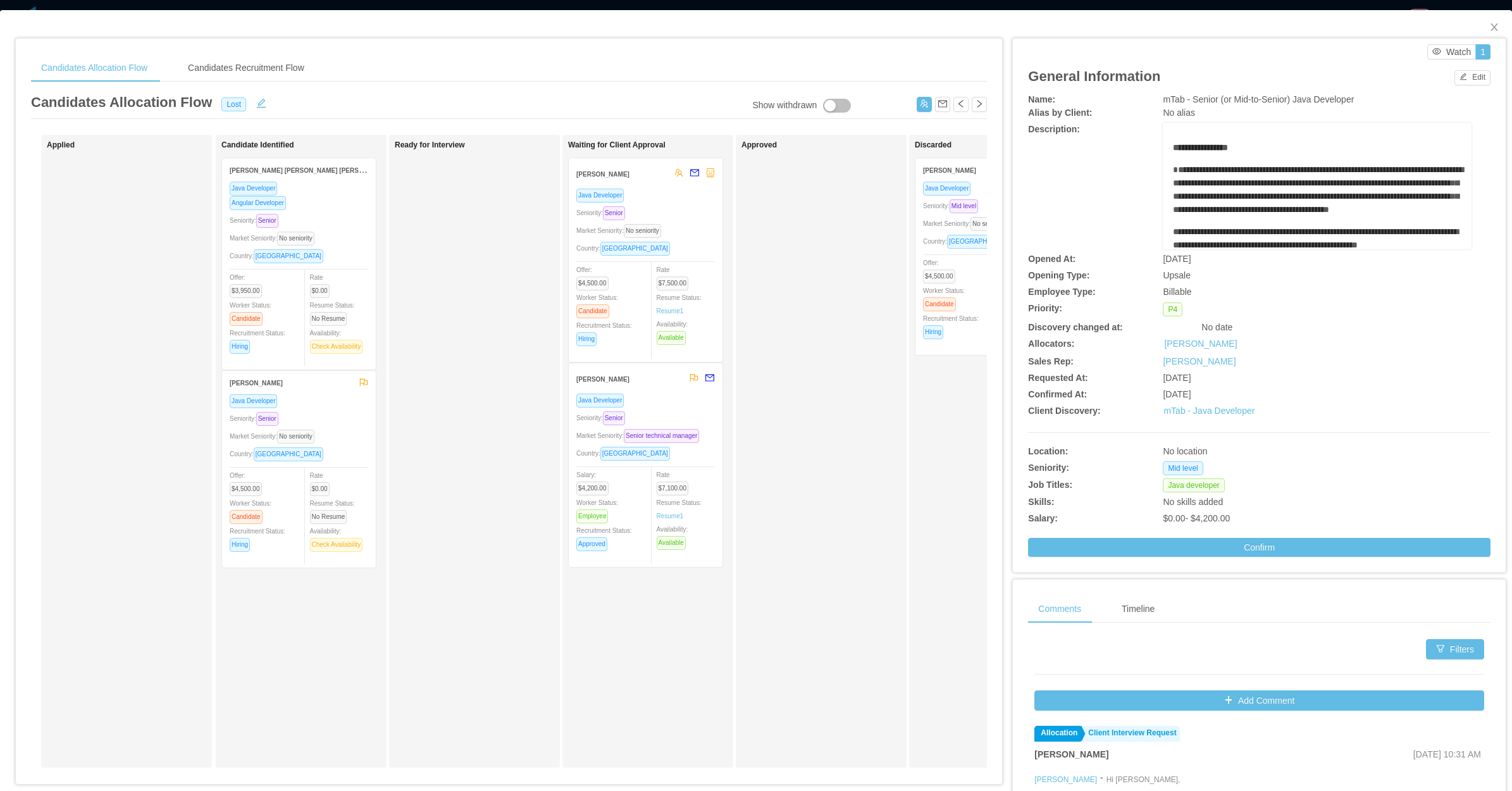
click at [339, 451] on div "Country: Brazil" at bounding box center [299, 453] width 139 height 14
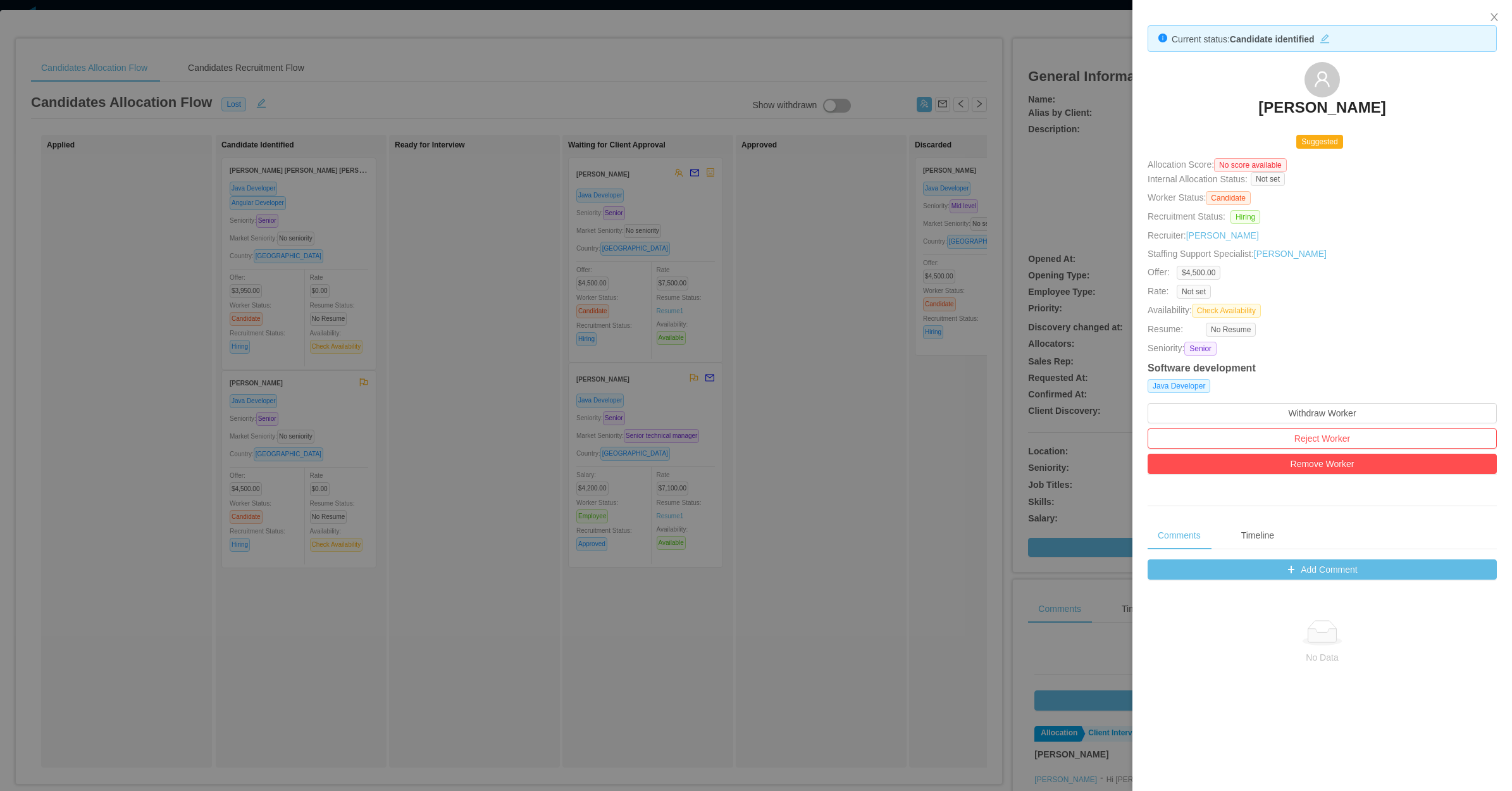
drag, startPoint x: 843, startPoint y: 312, endPoint x: 897, endPoint y: 284, distance: 60.8
click at [843, 312] on div at bounding box center [756, 396] width 1512 height 791
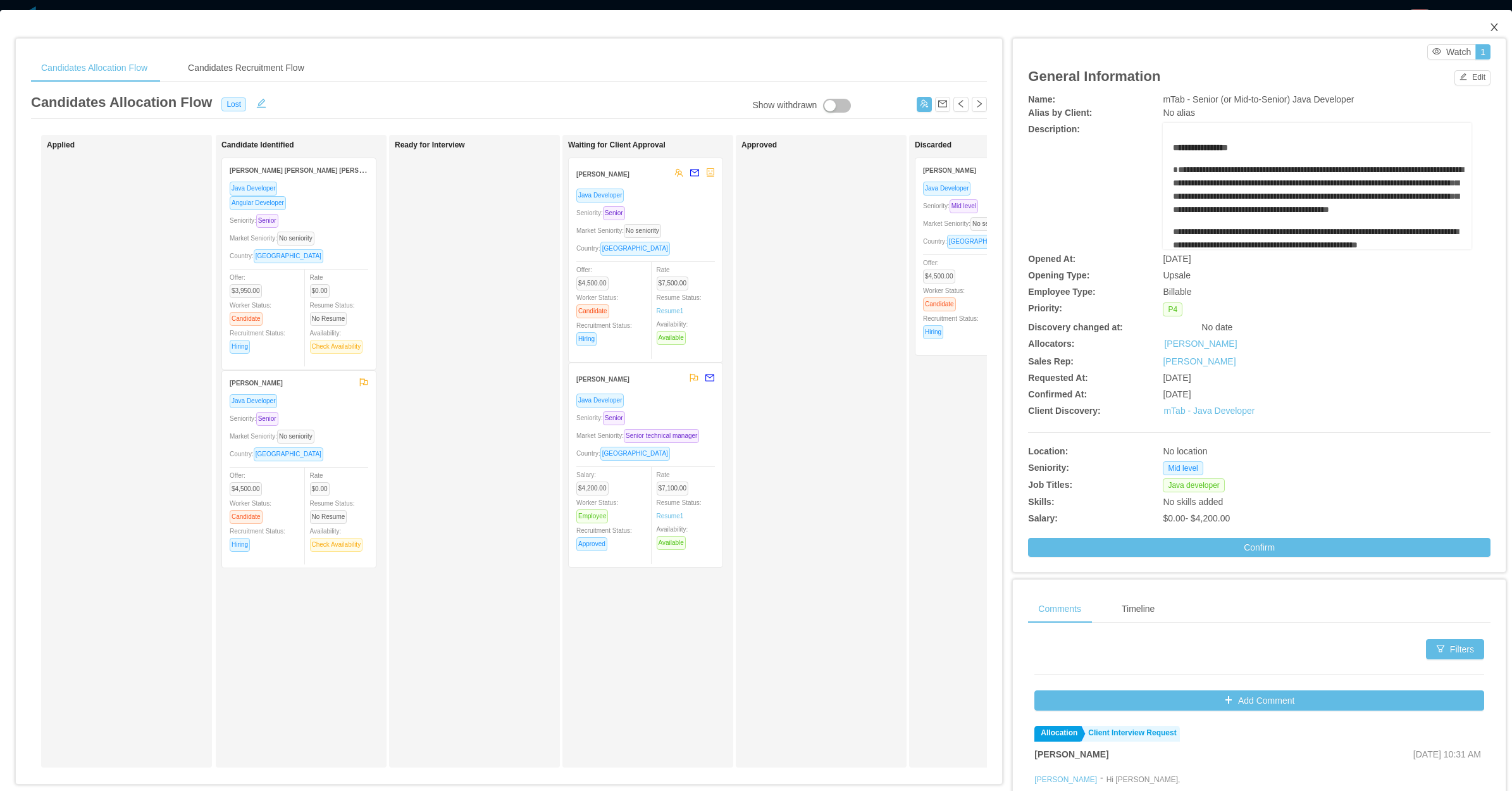
click at [1490, 26] on icon "icon: close" at bounding box center [1494, 27] width 10 height 10
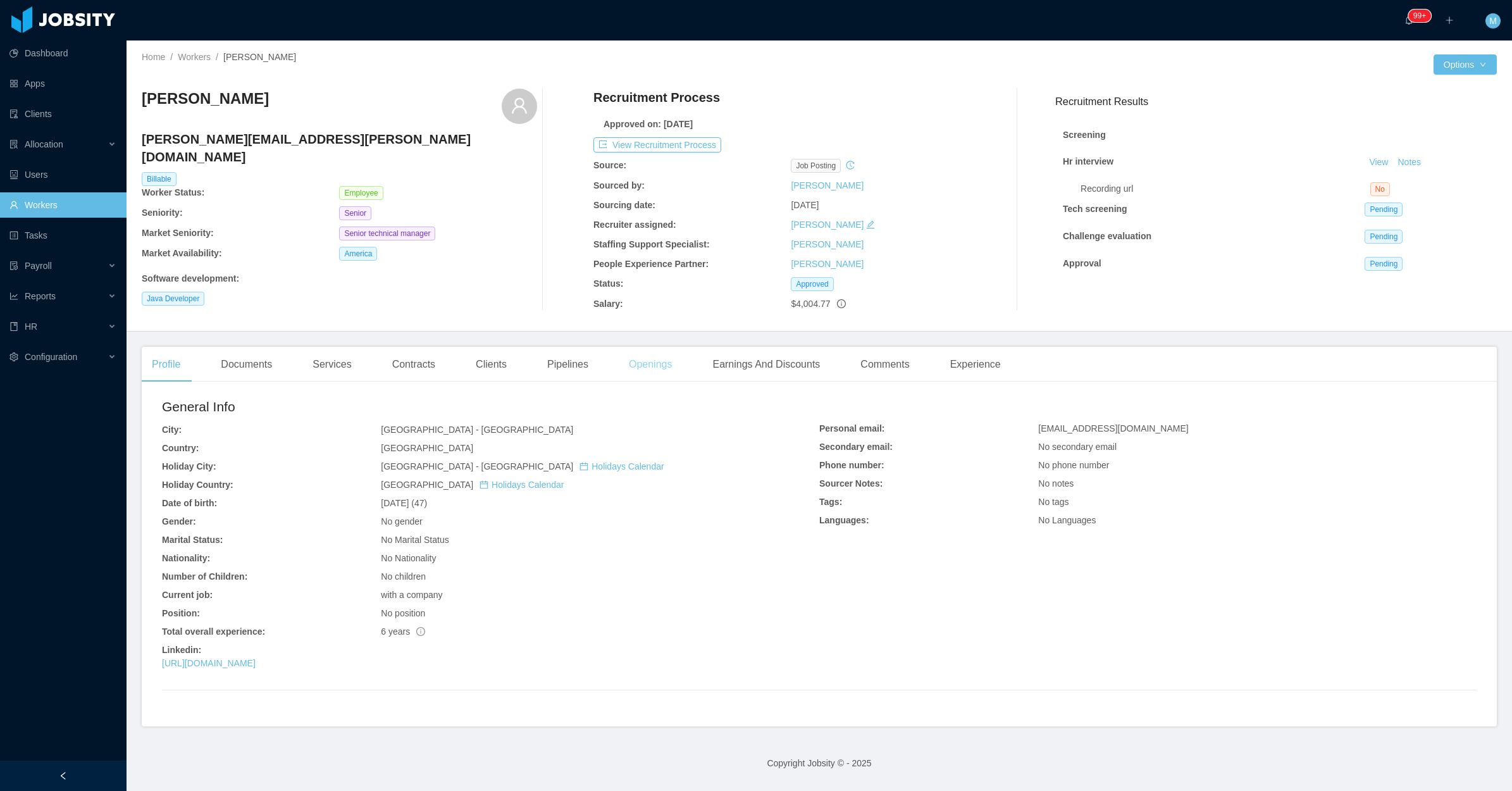
click at [648, 370] on div "Openings" at bounding box center [650, 364] width 64 height 35
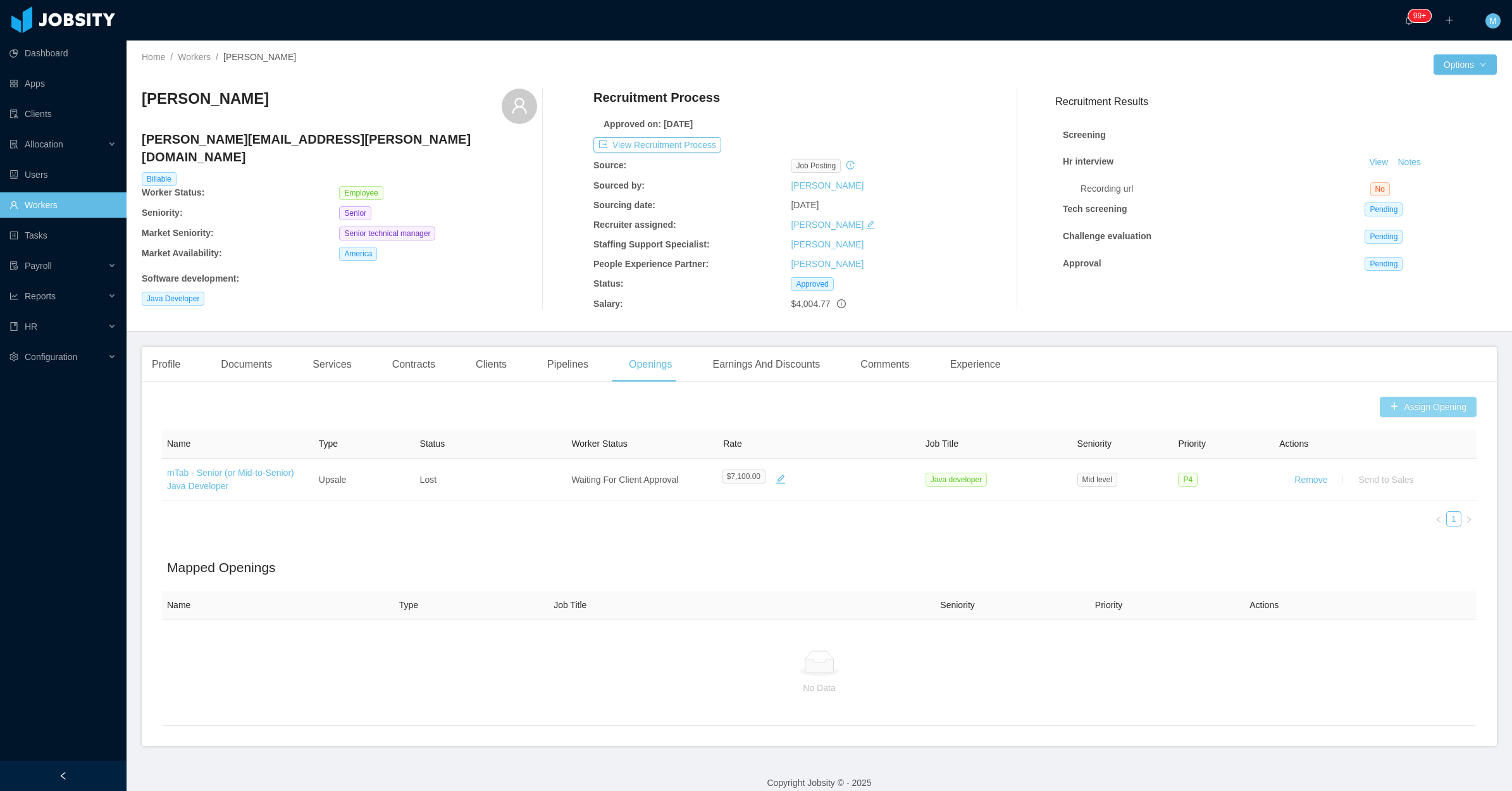
click at [1383, 400] on button "Assign Opening" at bounding box center [1428, 407] width 97 height 20
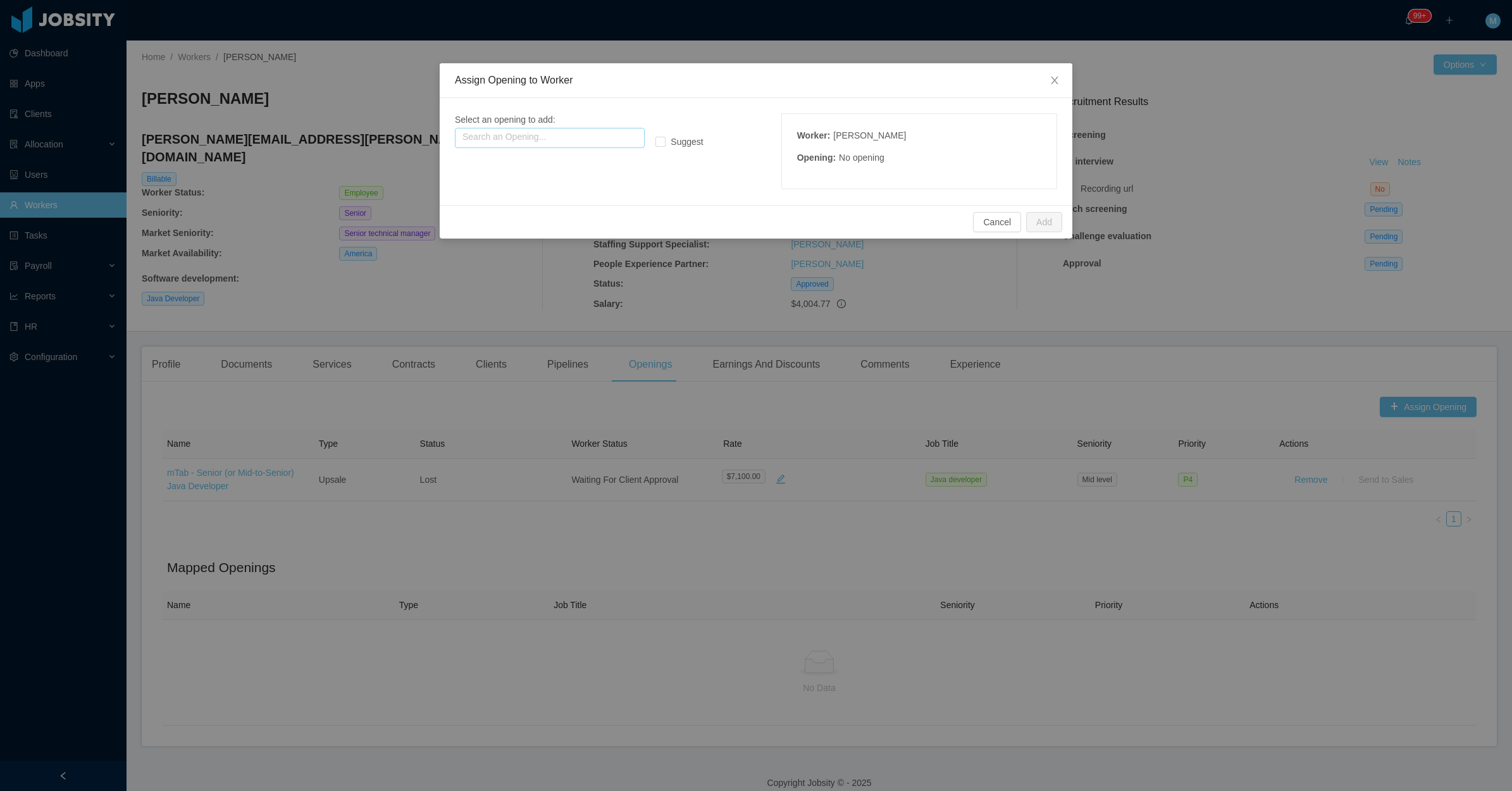
click at [568, 146] on input "text" at bounding box center [550, 138] width 190 height 20
click at [577, 159] on p "Name: Mtab - java developer" at bounding box center [549, 162] width 175 height 14
type input "**********"
click at [1045, 220] on button "Add" at bounding box center [1044, 222] width 36 height 20
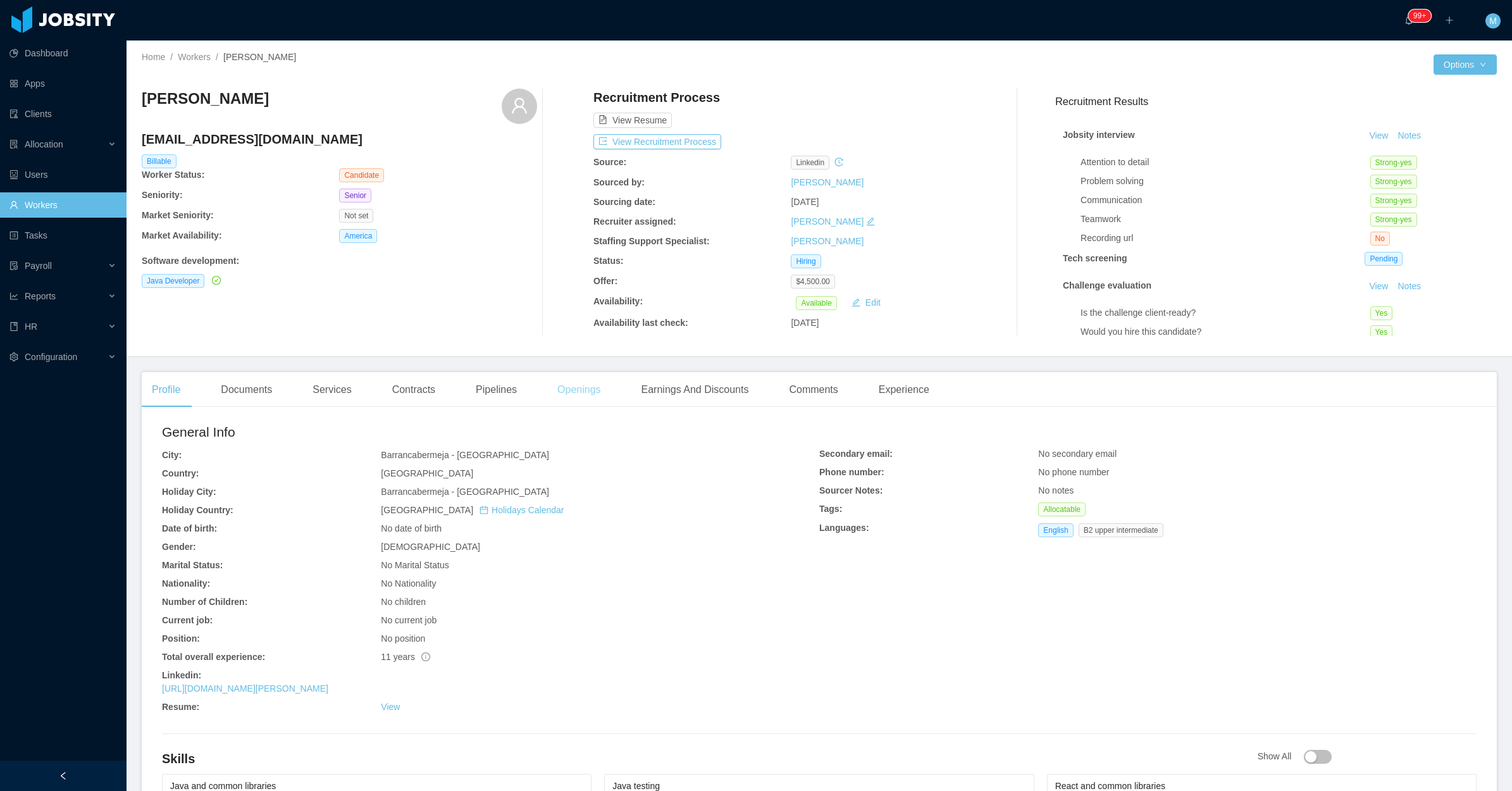
click at [593, 385] on div "Openings" at bounding box center [579, 389] width 64 height 35
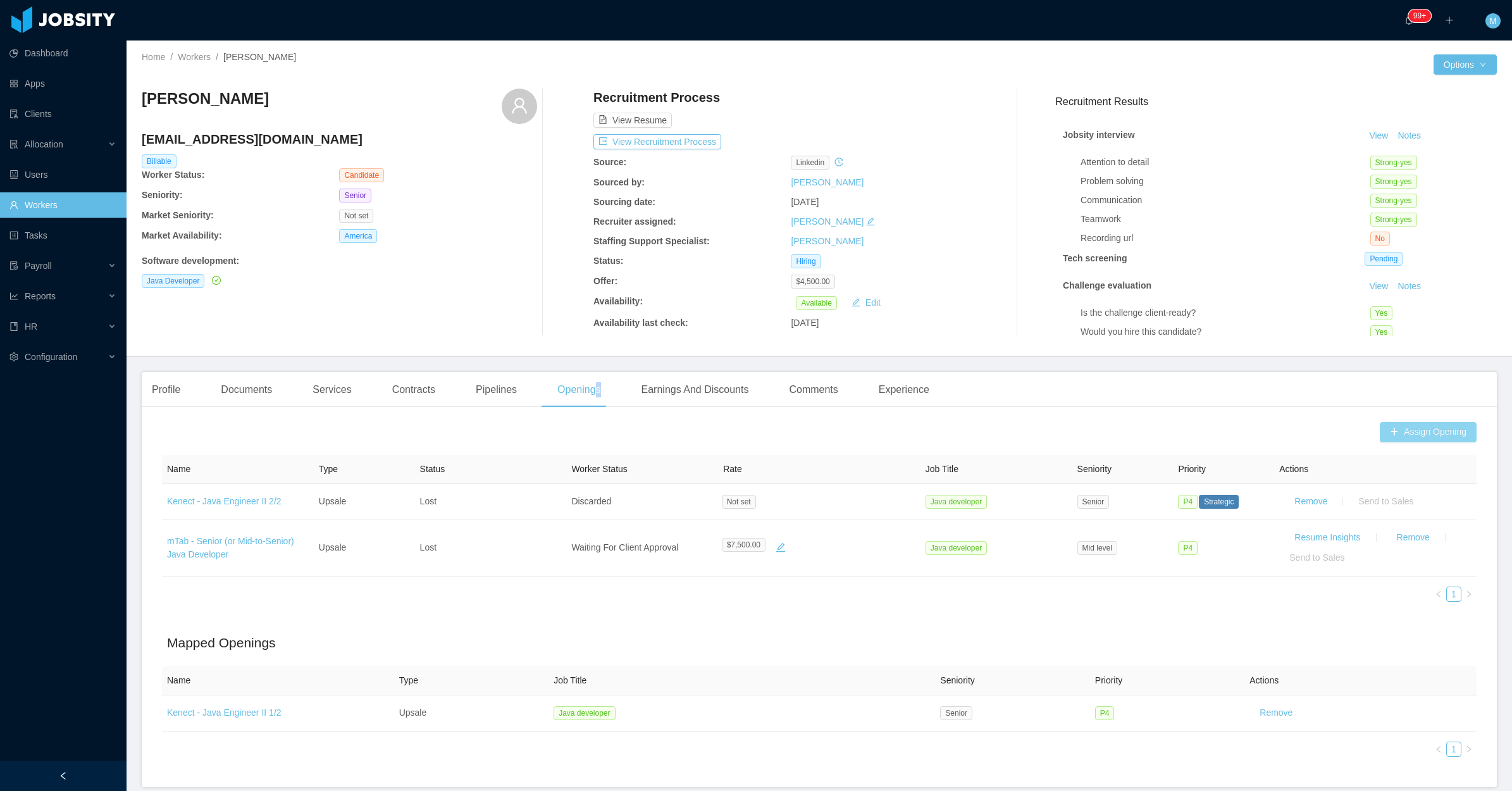
click at [1406, 440] on button "Assign Opening" at bounding box center [1428, 432] width 97 height 20
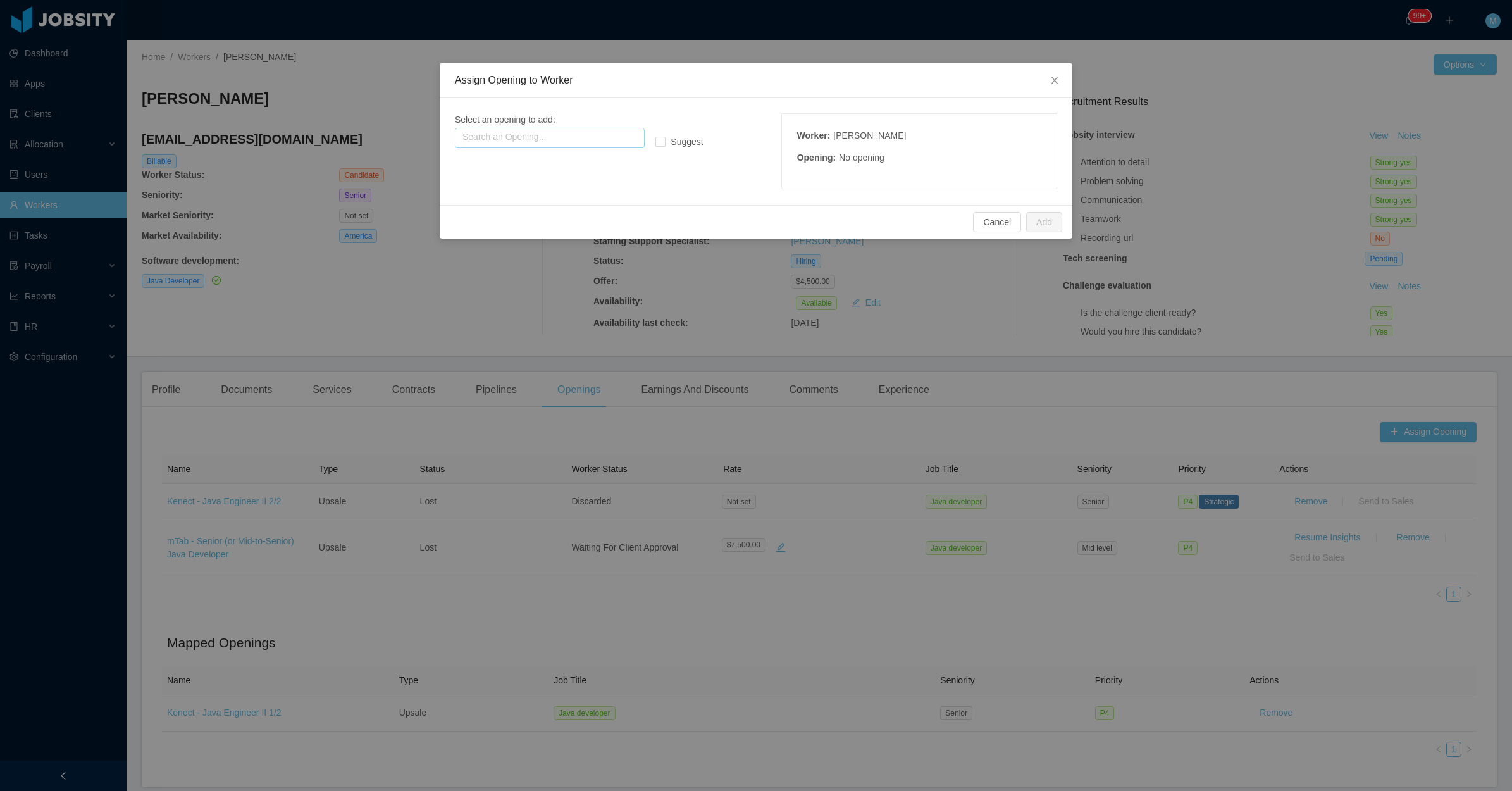
click at [567, 137] on input "text" at bounding box center [550, 138] width 190 height 20
click at [543, 184] on p "Seniority: Senior" at bounding box center [549, 190] width 175 height 14
type input "**********"
click at [1042, 223] on button "Add" at bounding box center [1044, 222] width 36 height 20
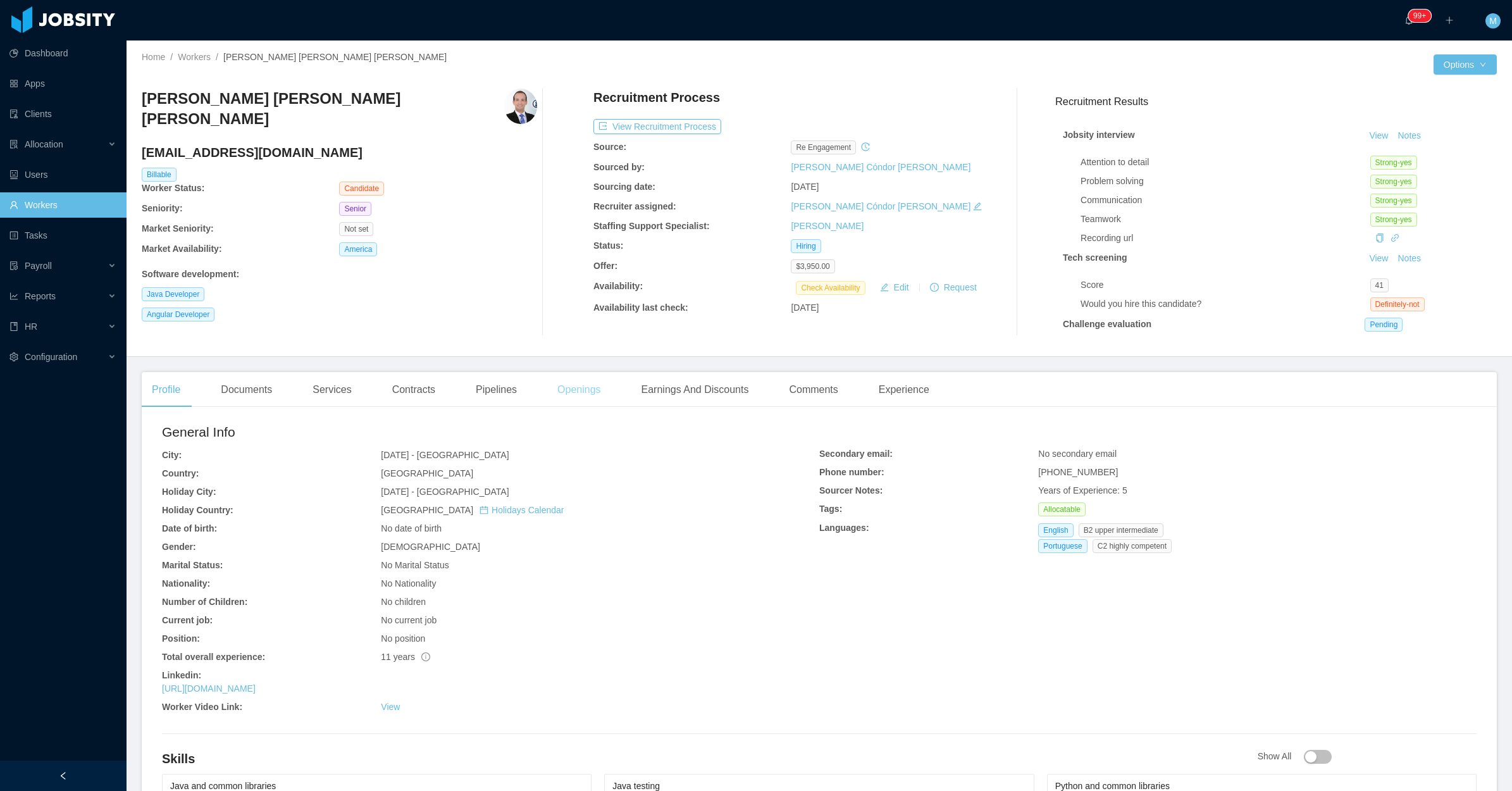
drag, startPoint x: 561, startPoint y: 389, endPoint x: 565, endPoint y: 378, distance: 11.7
click at [561, 389] on div "Openings" at bounding box center [579, 389] width 64 height 35
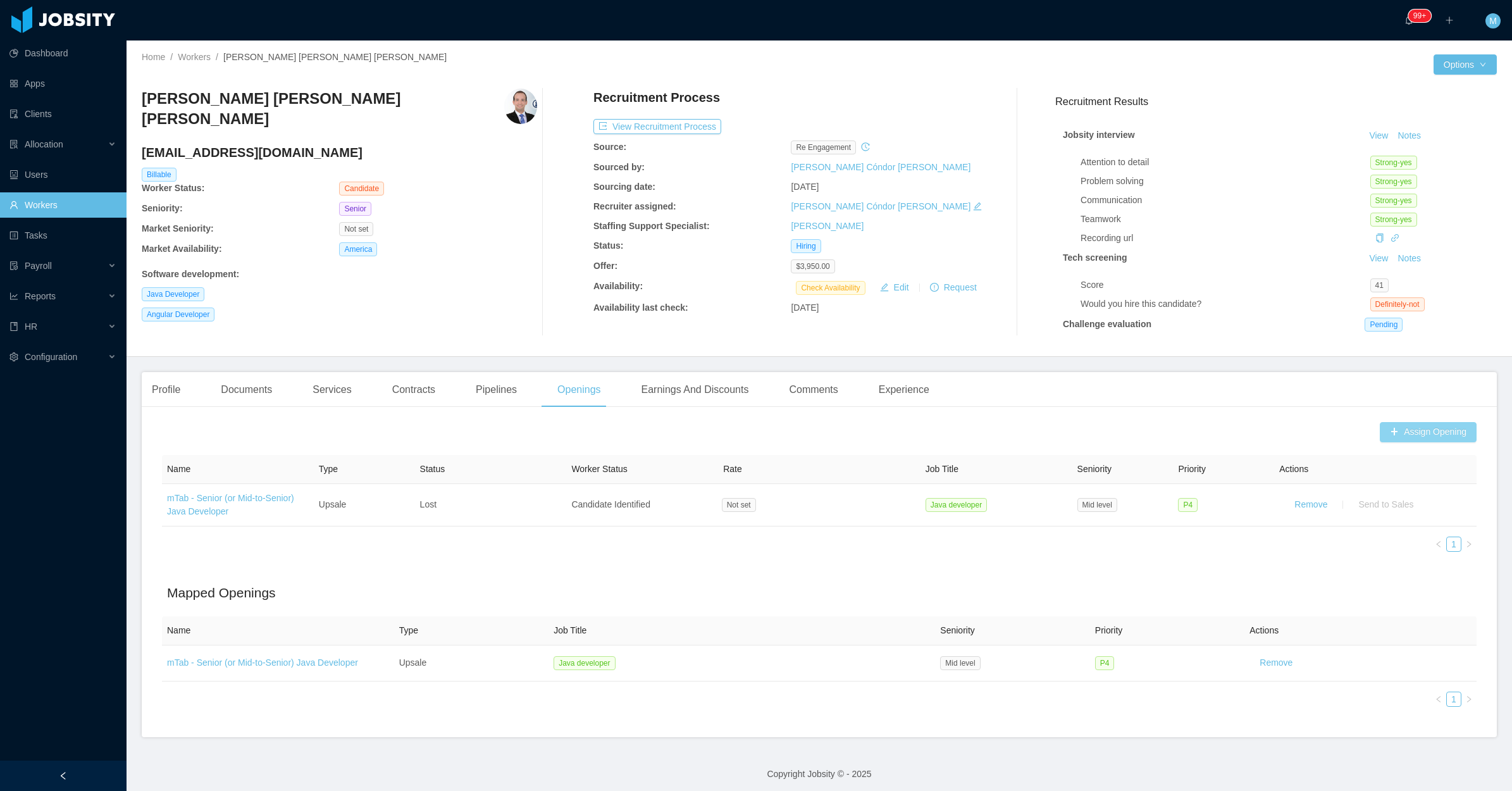
click at [1424, 434] on button "Assign Opening" at bounding box center [1428, 432] width 97 height 20
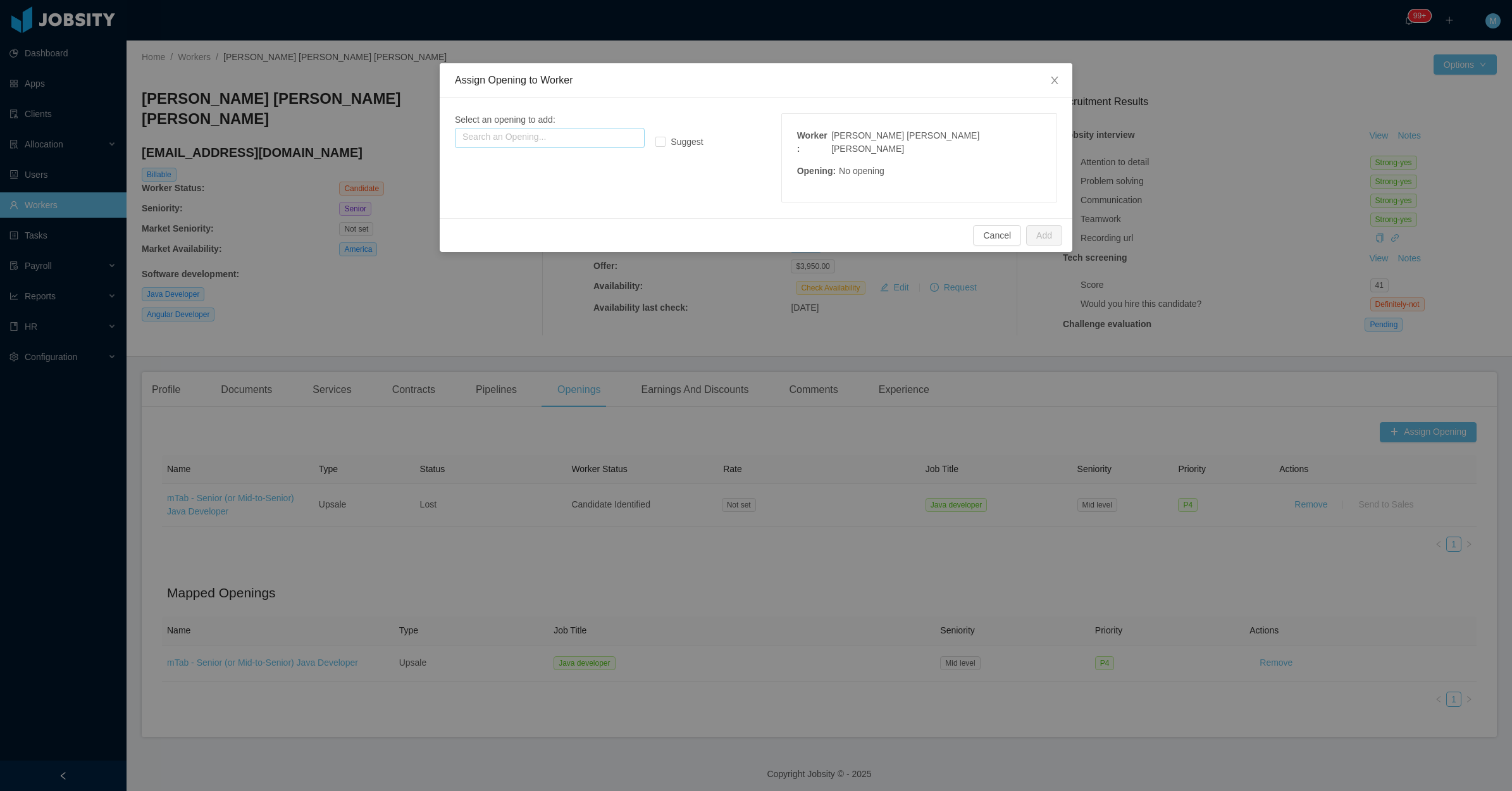
click at [553, 140] on input "text" at bounding box center [550, 138] width 190 height 20
click at [552, 186] on p "Seniority: Senior" at bounding box center [549, 190] width 175 height 14
type input "**********"
click at [1049, 226] on button "Add" at bounding box center [1044, 236] width 36 height 20
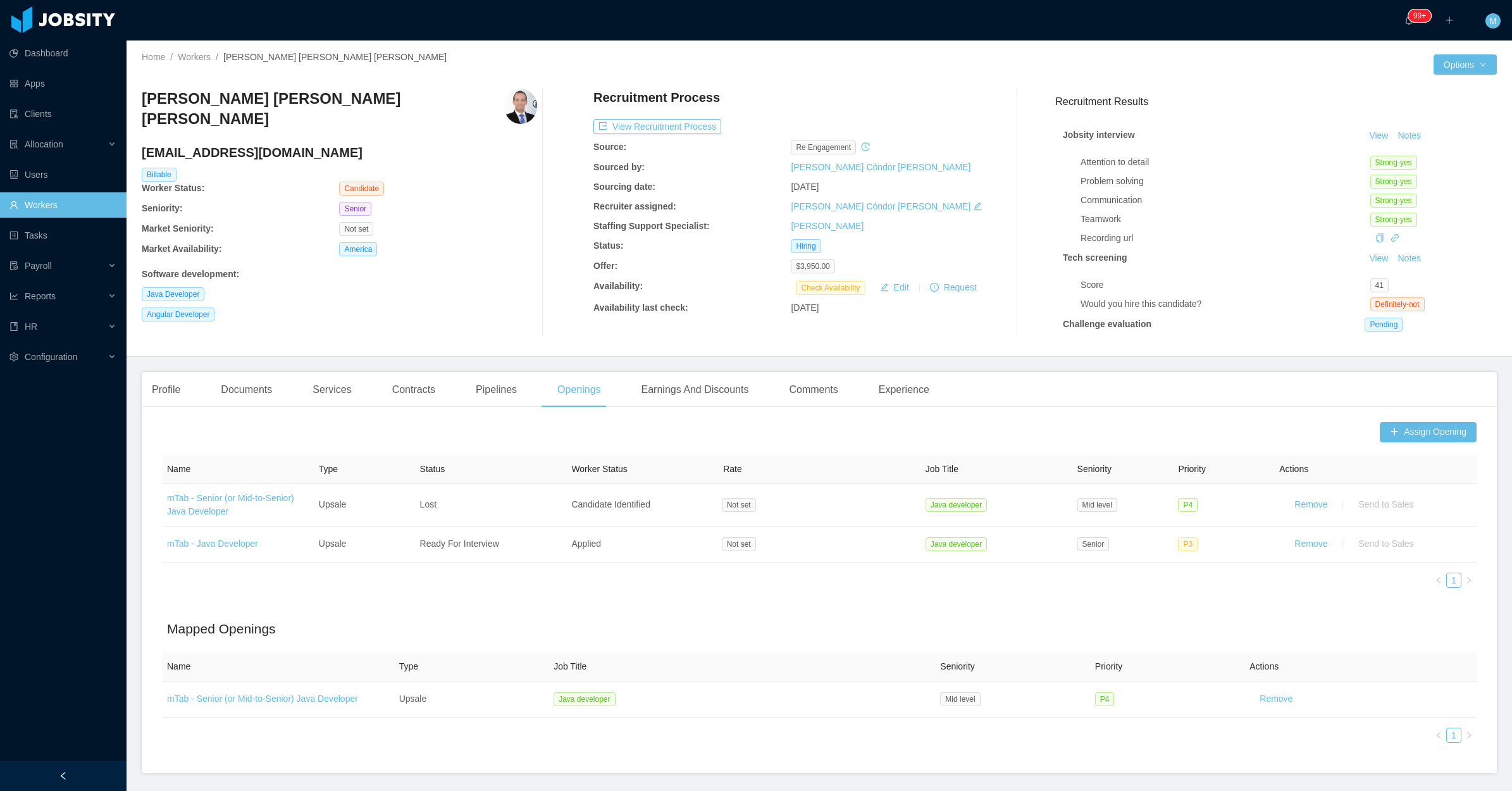
click at [1237, 212] on div "Attention to detail Strong-yes Problem solving Strong-yes Communication Strong-…" at bounding box center [1284, 197] width 408 height 94
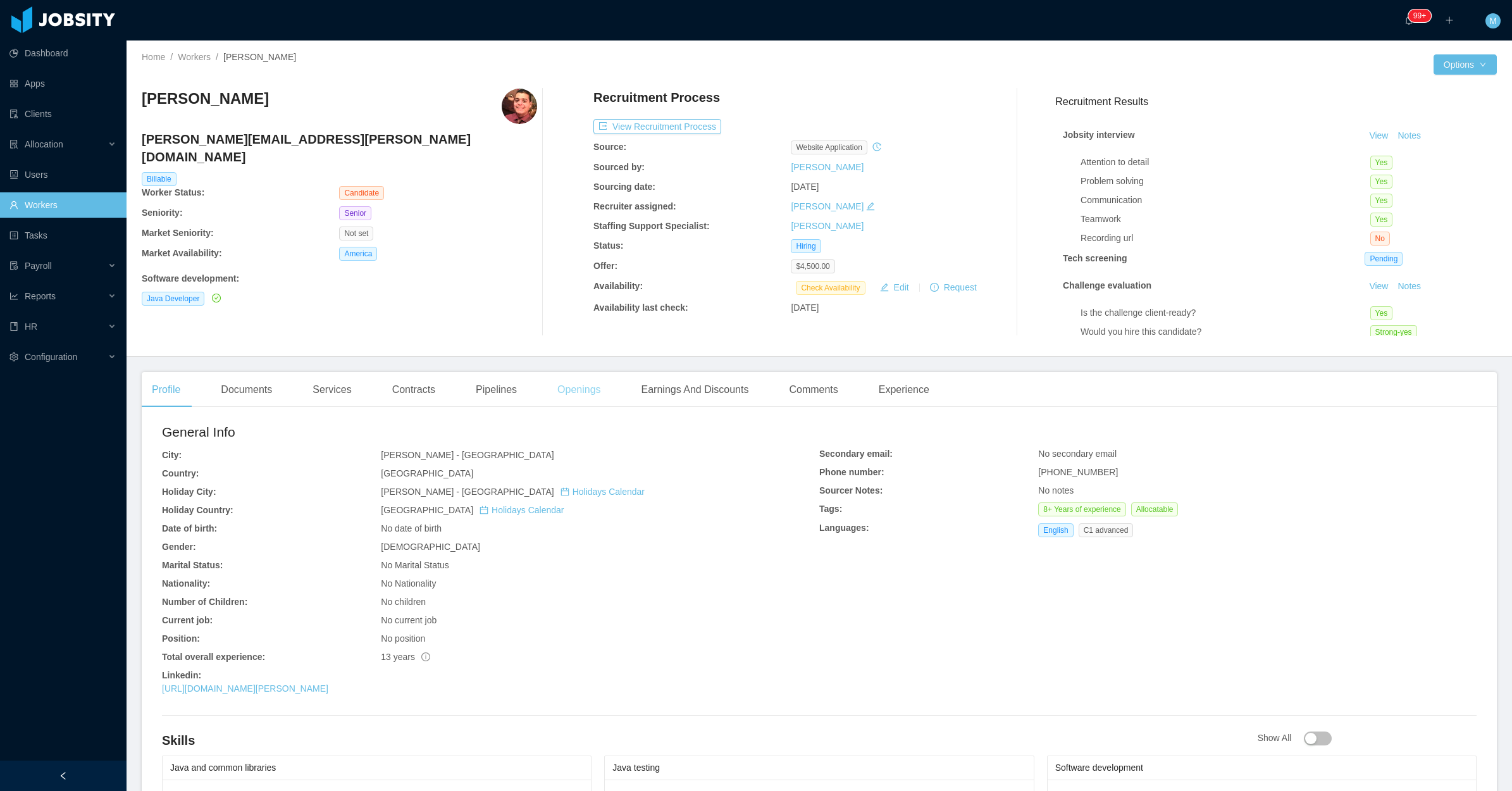
click at [565, 398] on div "Openings" at bounding box center [579, 389] width 64 height 35
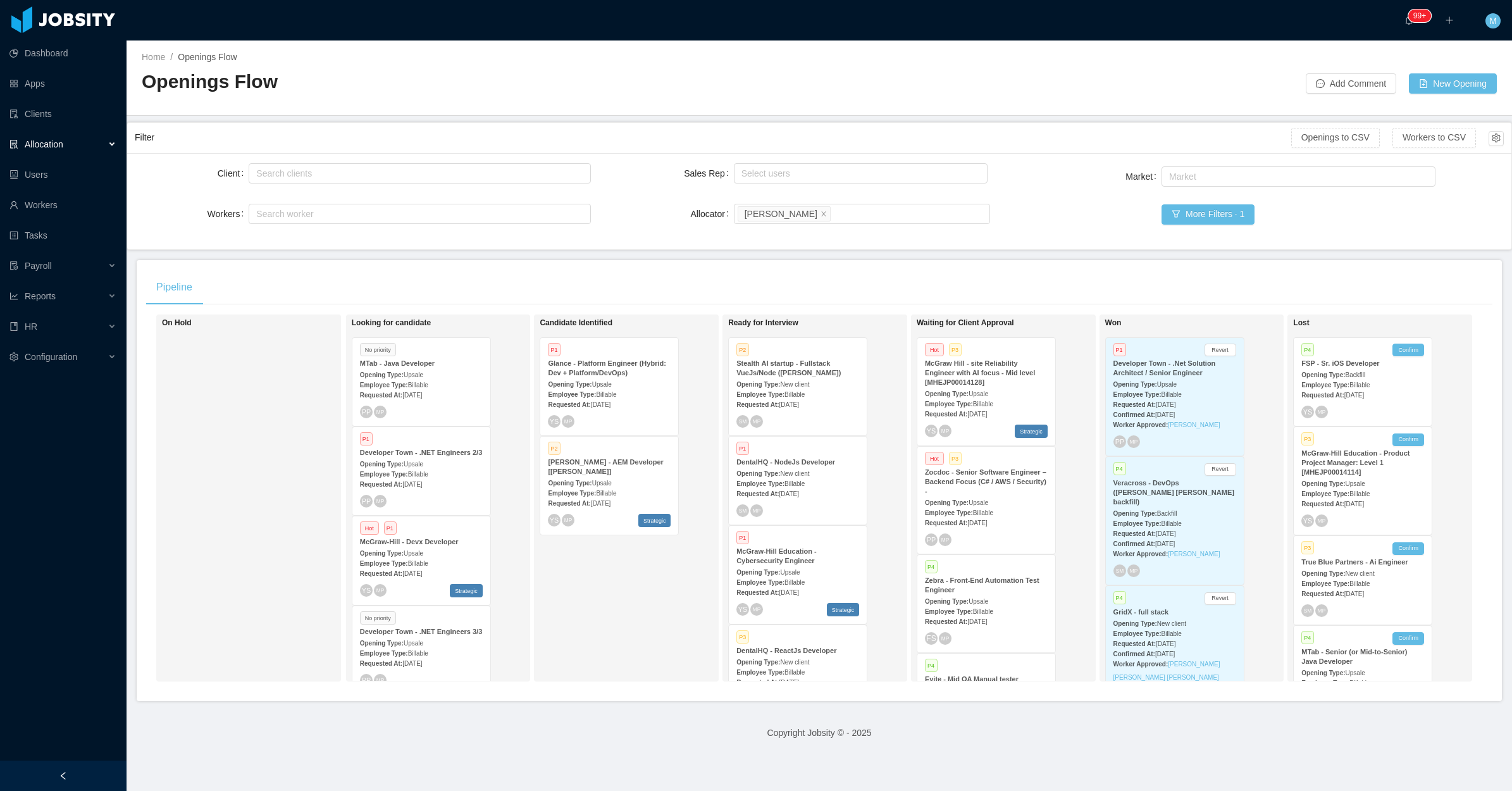
click at [247, 412] on div "On Hold" at bounding box center [251, 498] width 177 height 356
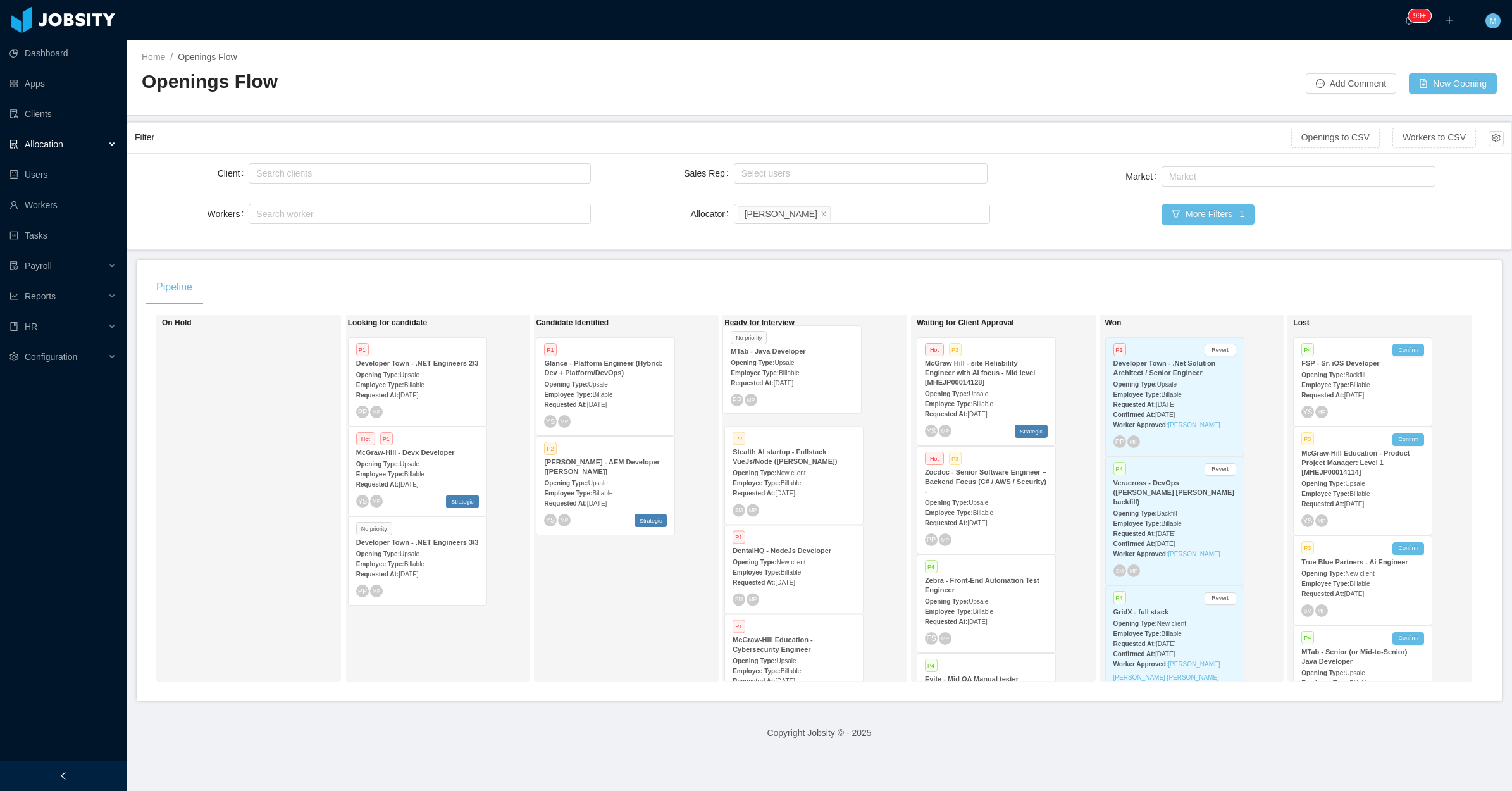
drag, startPoint x: 476, startPoint y: 340, endPoint x: 849, endPoint y: 327, distance: 373.2
click at [849, 327] on div "On Hold Looking for candidate No priority MTab - Java Developer Opening Type: U…" at bounding box center [820, 503] width 1347 height 377
click at [801, 379] on div "Employee Type: Billable" at bounding box center [794, 385] width 123 height 14
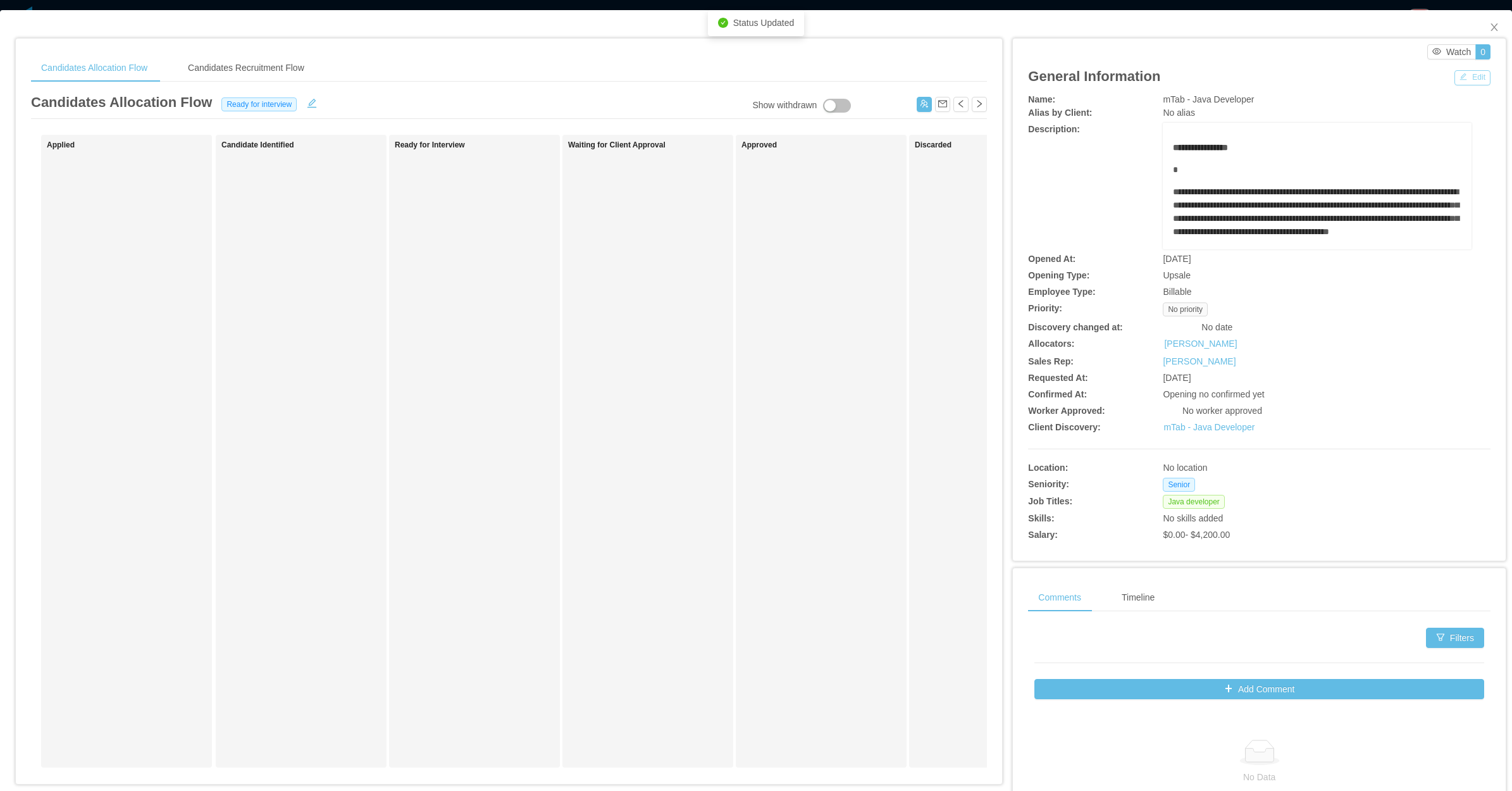
drag, startPoint x: 1465, startPoint y: 64, endPoint x: 1454, endPoint y: 71, distance: 13.0
click at [1459, 68] on div "General Information Edit" at bounding box center [1259, 77] width 463 height 34
click at [1468, 79] on button "Edit" at bounding box center [1472, 78] width 36 height 15
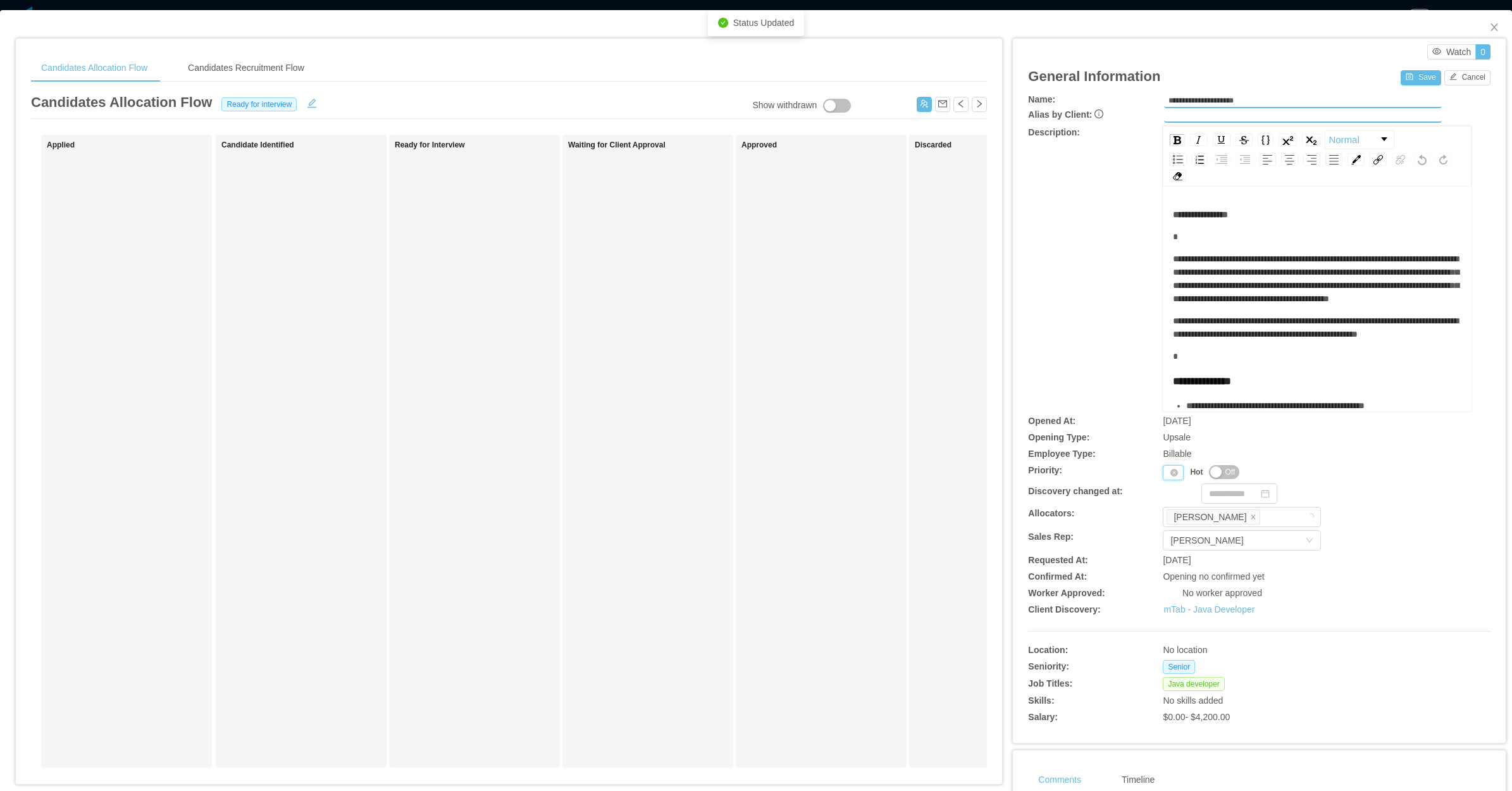
click at [1163, 471] on div "Priority" at bounding box center [1173, 473] width 21 height 15
click at [1165, 527] on li "P3" at bounding box center [1167, 532] width 26 height 20
click at [1406, 80] on button "Save" at bounding box center [1421, 78] width 40 height 15
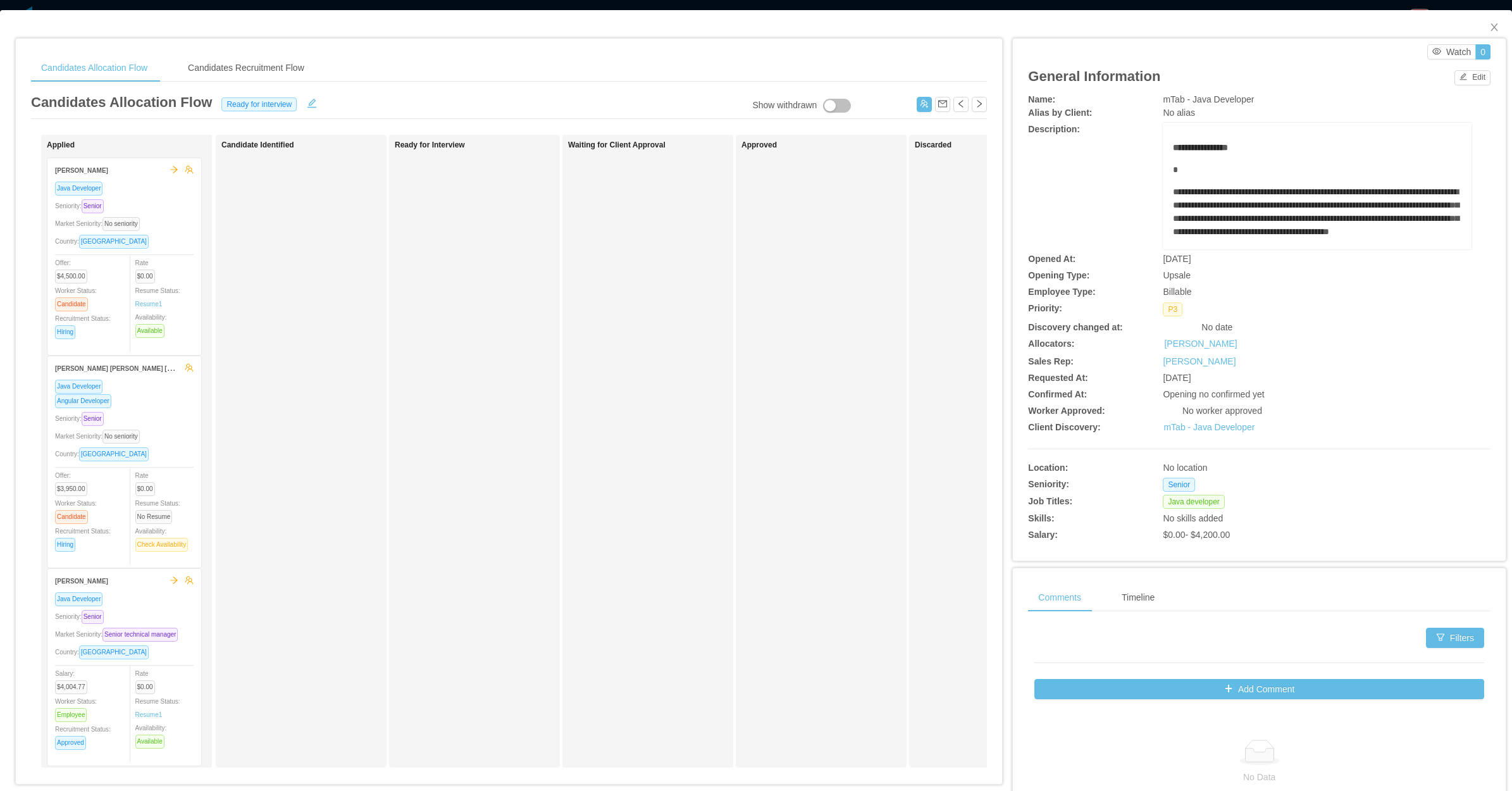
click at [441, 291] on div "Ready for Interview" at bounding box center [484, 450] width 177 height 621
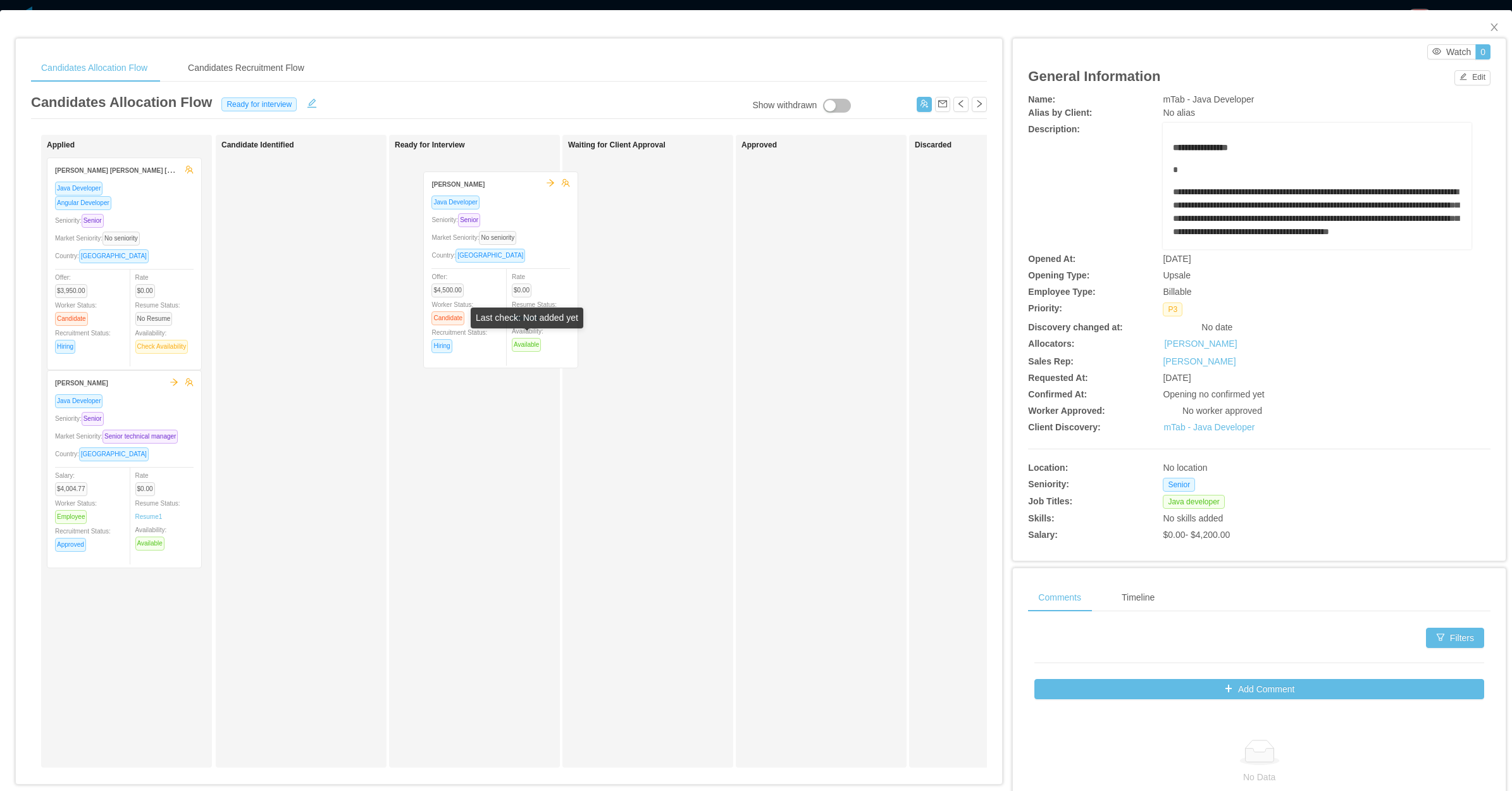
drag, startPoint x: 160, startPoint y: 321, endPoint x: 534, endPoint y: 329, distance: 374.1
click at [535, 332] on div "Last check: Not added yet" at bounding box center [527, 320] width 112 height 26
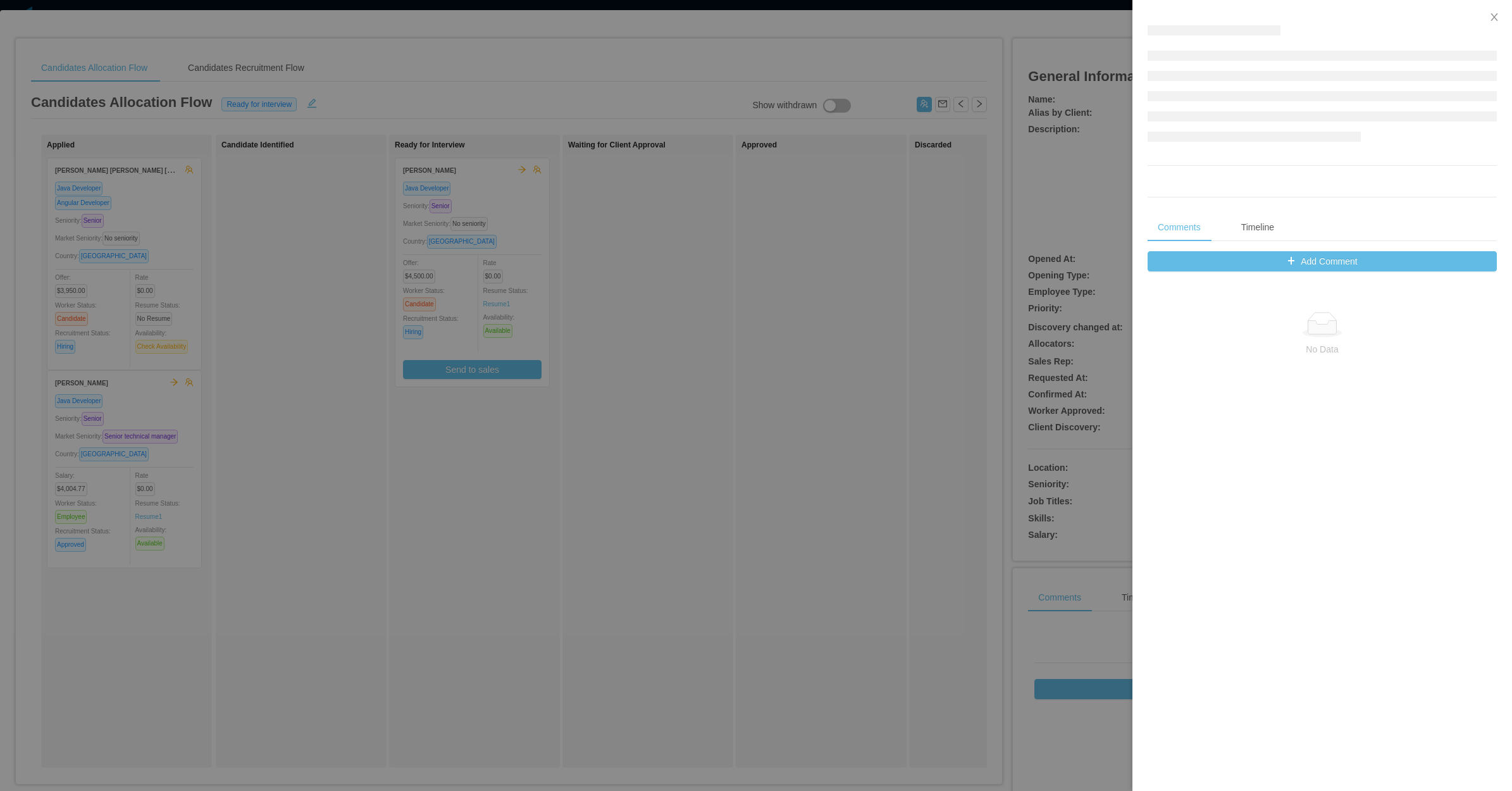
drag, startPoint x: 125, startPoint y: 479, endPoint x: 141, endPoint y: 471, distance: 17.9
click at [130, 490] on div at bounding box center [756, 396] width 1512 height 791
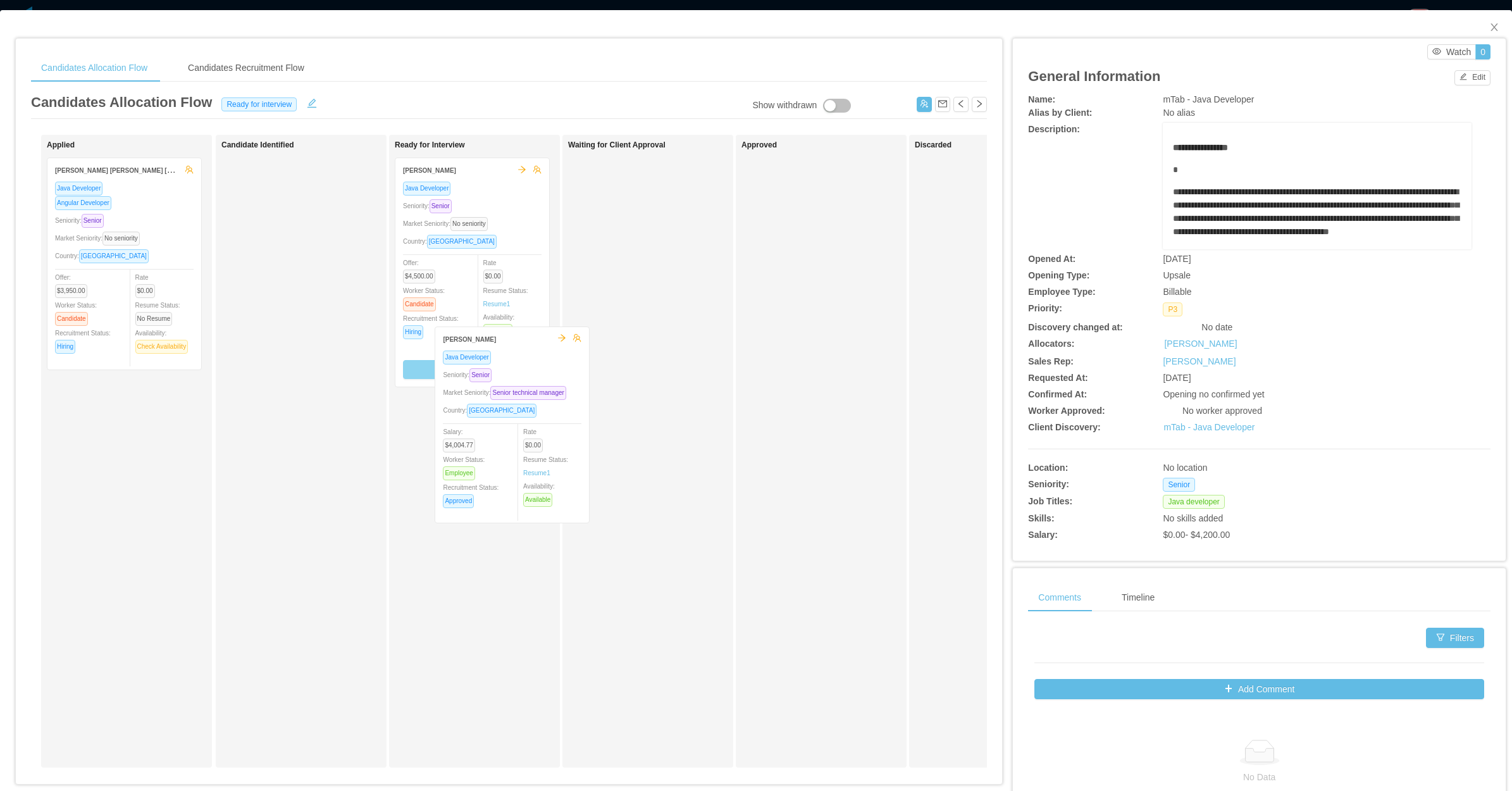
drag, startPoint x: 212, startPoint y: 463, endPoint x: 520, endPoint y: 368, distance: 322.3
click at [525, 393] on div "Applied [PERSON_NAME] [PERSON_NAME] [PERSON_NAME] Java Developer Angular Develo…" at bounding box center [509, 456] width 956 height 643
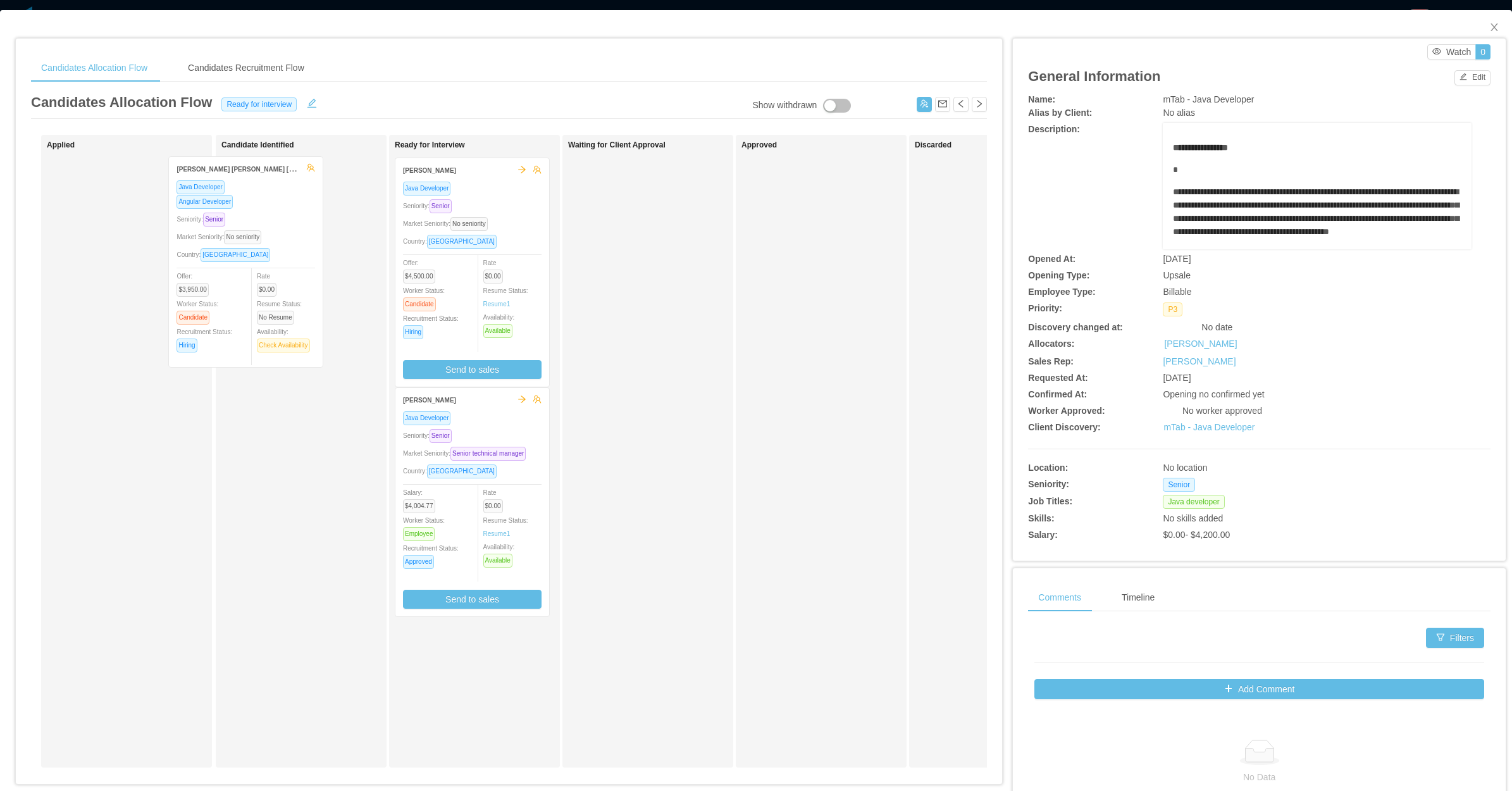
drag, startPoint x: 118, startPoint y: 301, endPoint x: 270, endPoint y: 298, distance: 152.0
click at [264, 303] on div "Applied [PERSON_NAME] [PERSON_NAME] [PERSON_NAME] Java Developer Angular Develo…" at bounding box center [509, 456] width 956 height 643
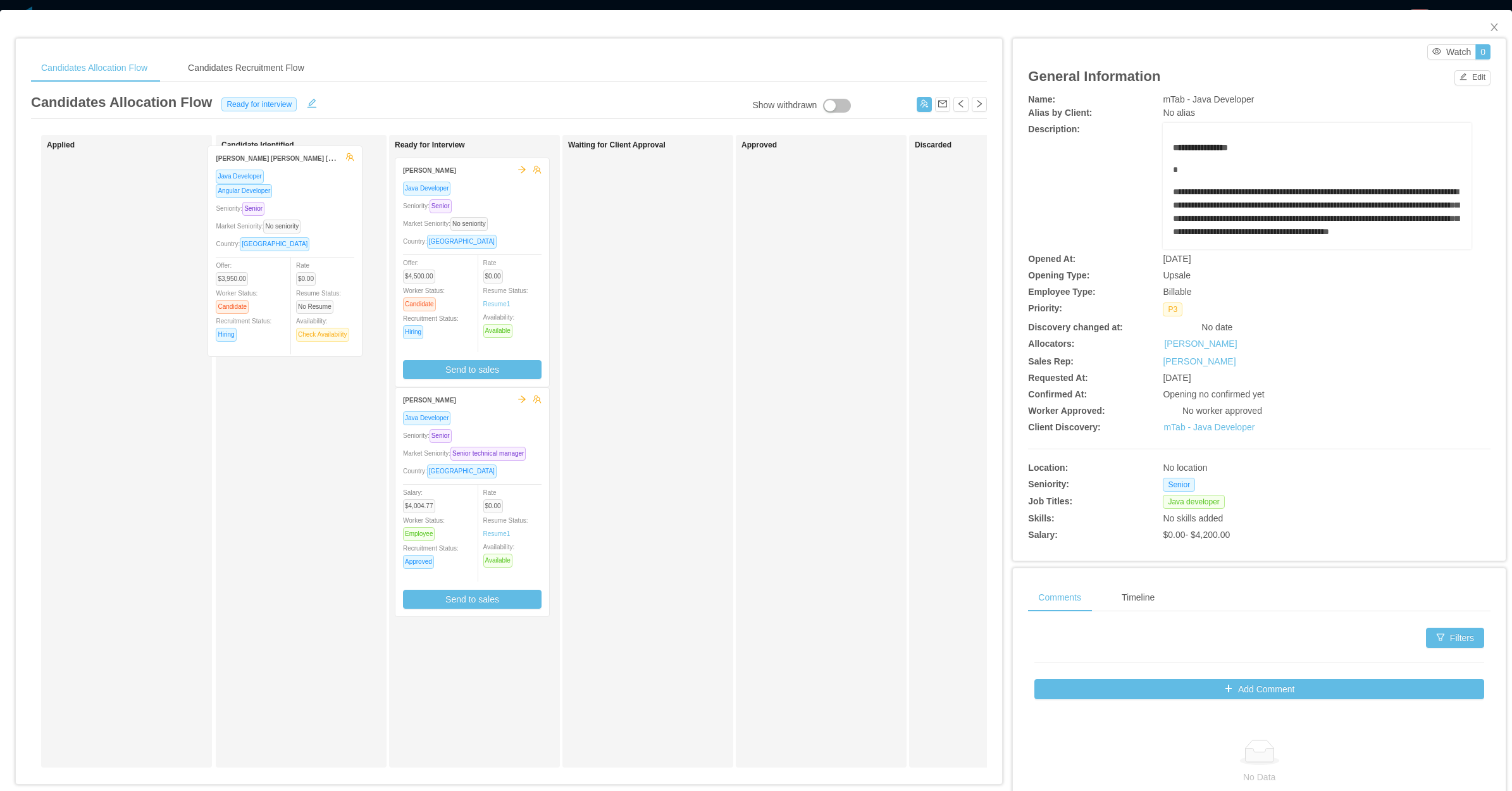
drag, startPoint x: 165, startPoint y: 226, endPoint x: 317, endPoint y: 223, distance: 152.0
click at [326, 216] on div "Applied [PERSON_NAME] [PERSON_NAME] [PERSON_NAME] Java Developer Angular Develo…" at bounding box center [509, 456] width 956 height 643
click at [693, 328] on div "Waiting for Client Approval" at bounding box center [657, 450] width 177 height 621
click at [644, 465] on div "Waiting for Client Approval" at bounding box center [657, 450] width 177 height 621
click at [637, 467] on div "Waiting for Client Approval" at bounding box center [657, 450] width 177 height 621
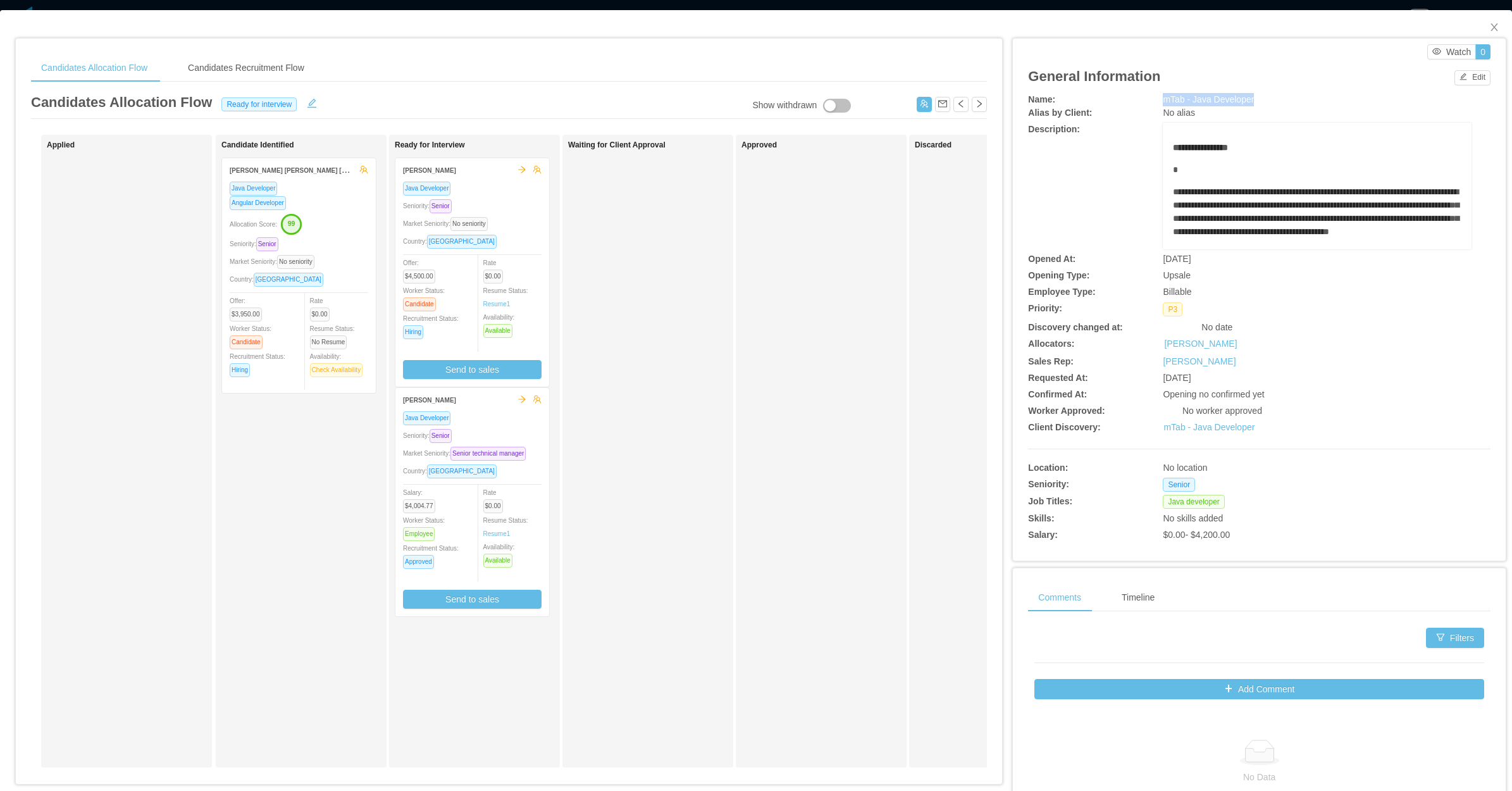
drag, startPoint x: 1139, startPoint y: 103, endPoint x: 1250, endPoint y: 97, distance: 111.2
click at [1250, 97] on div "Name: mTab - Java Developer" at bounding box center [1259, 100] width 463 height 14
copy div "mTab - Java Developer"
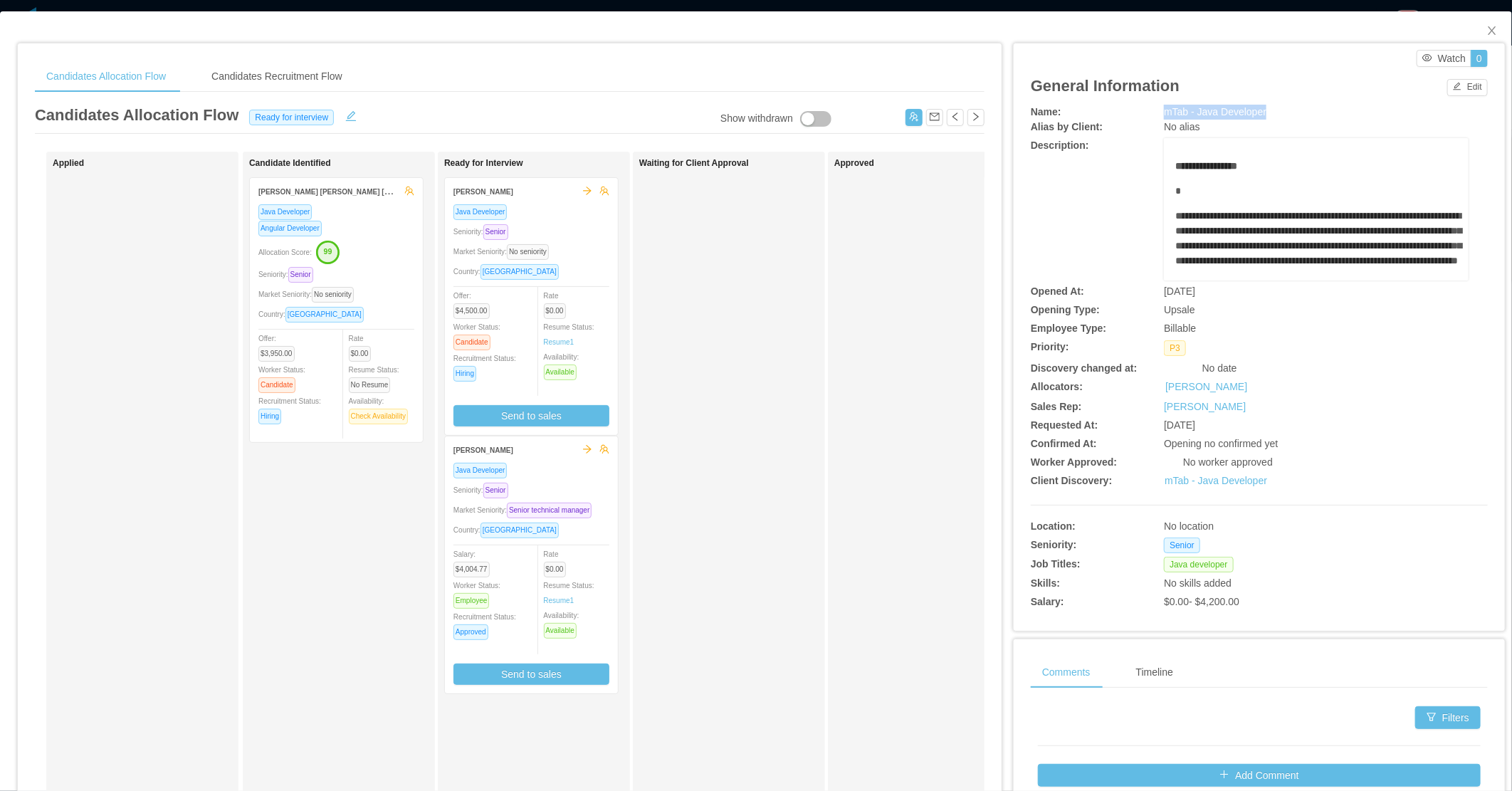
drag, startPoint x: 1539, startPoint y: 0, endPoint x: 738, endPoint y: 334, distance: 867.8
click at [738, 334] on div "Waiting for Client Approval" at bounding box center [739, 507] width 200 height 699
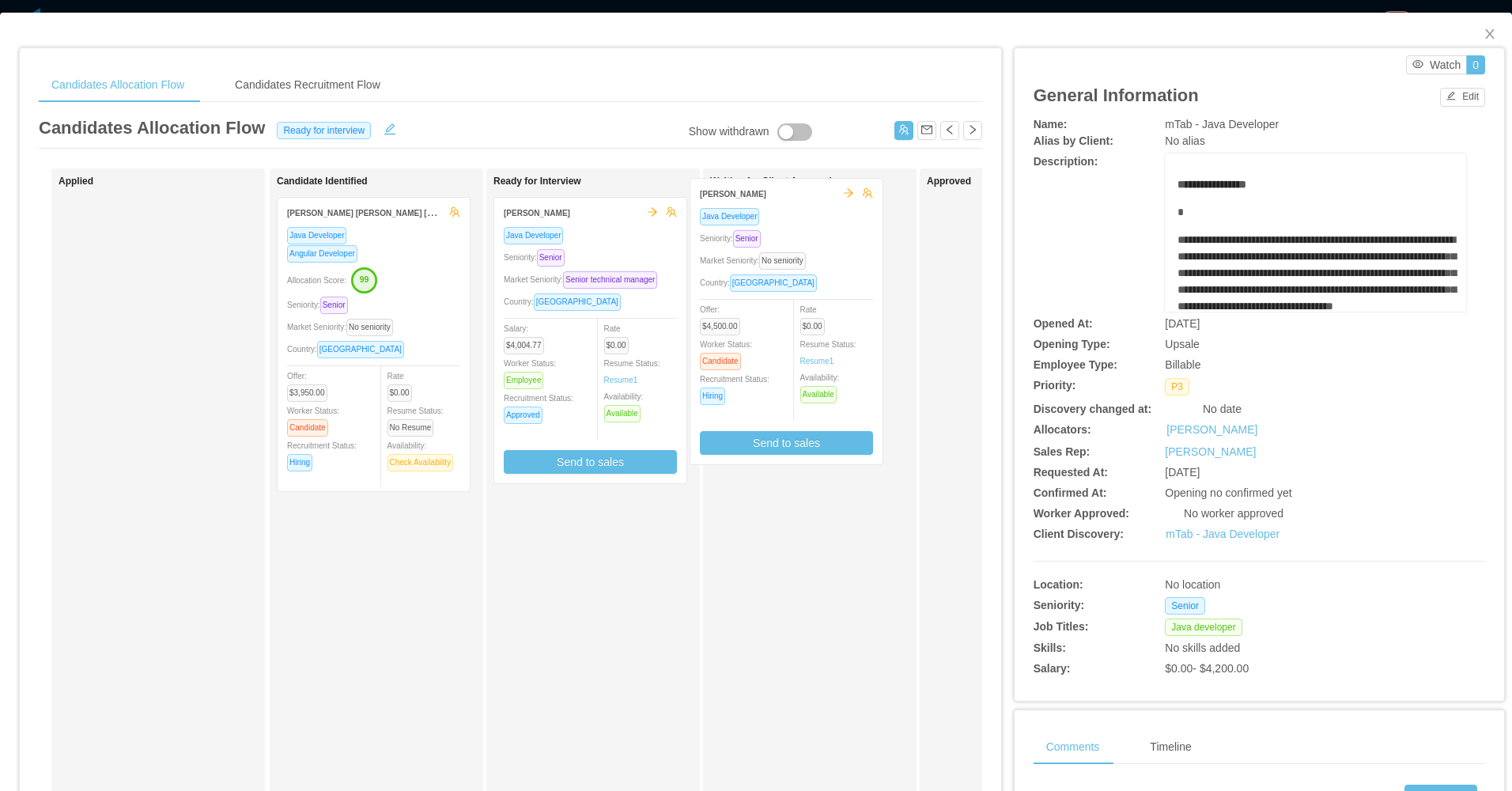
drag, startPoint x: 733, startPoint y: 402, endPoint x: 759, endPoint y: 413, distance: 28.2
click at [814, 410] on div "Applied Candidate Identified Igor Daniel Vasconcelos de Lima Java Developer Ang…" at bounding box center [510, 570] width 943 height 804
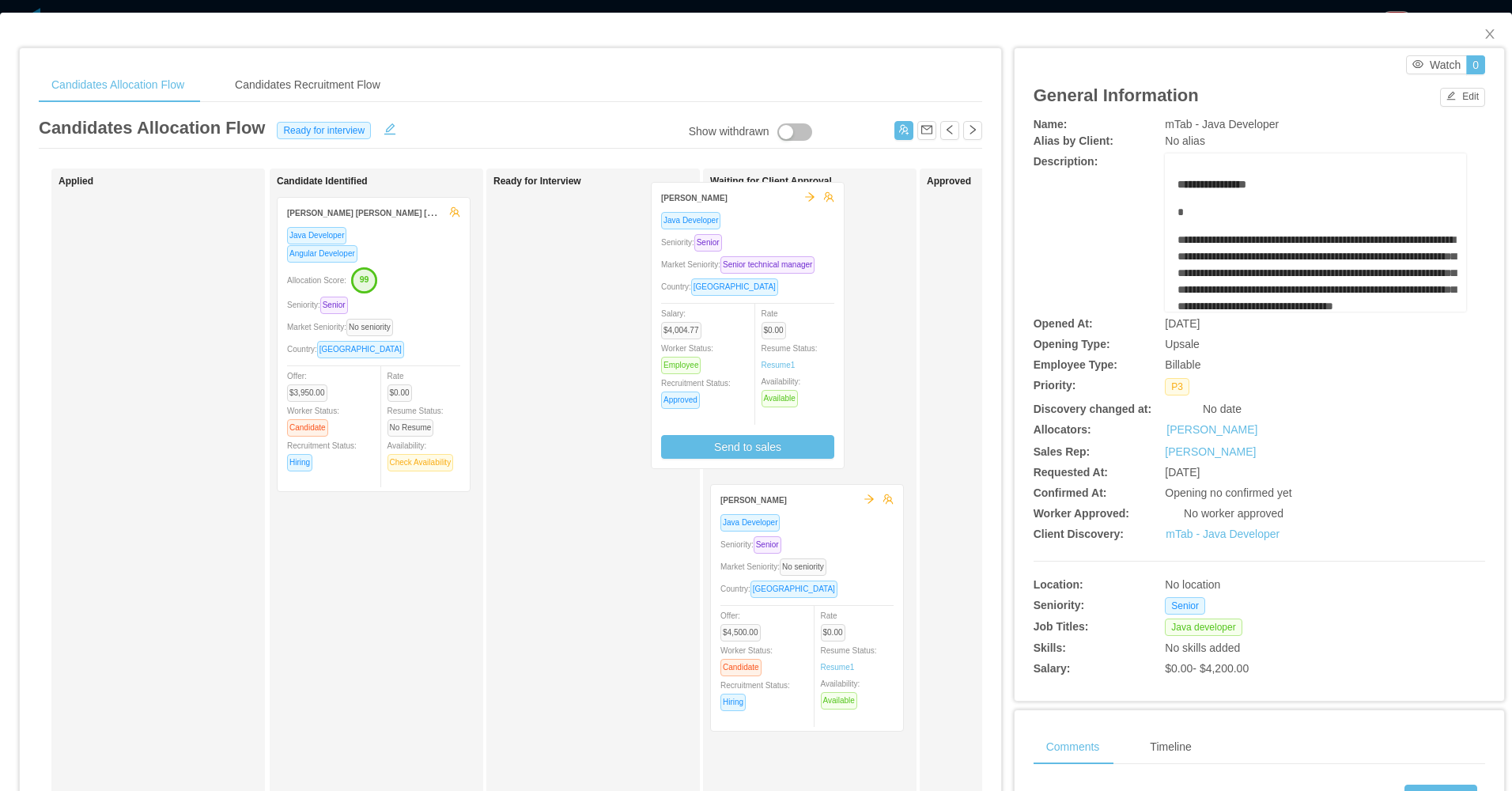
drag, startPoint x: 599, startPoint y: 406, endPoint x: 756, endPoint y: 390, distance: 157.8
click at [756, 390] on div "Applied Candidate Identified Igor Daniel Vasconcelos de Lima Java Developer Ang…" at bounding box center [510, 570] width 943 height 804
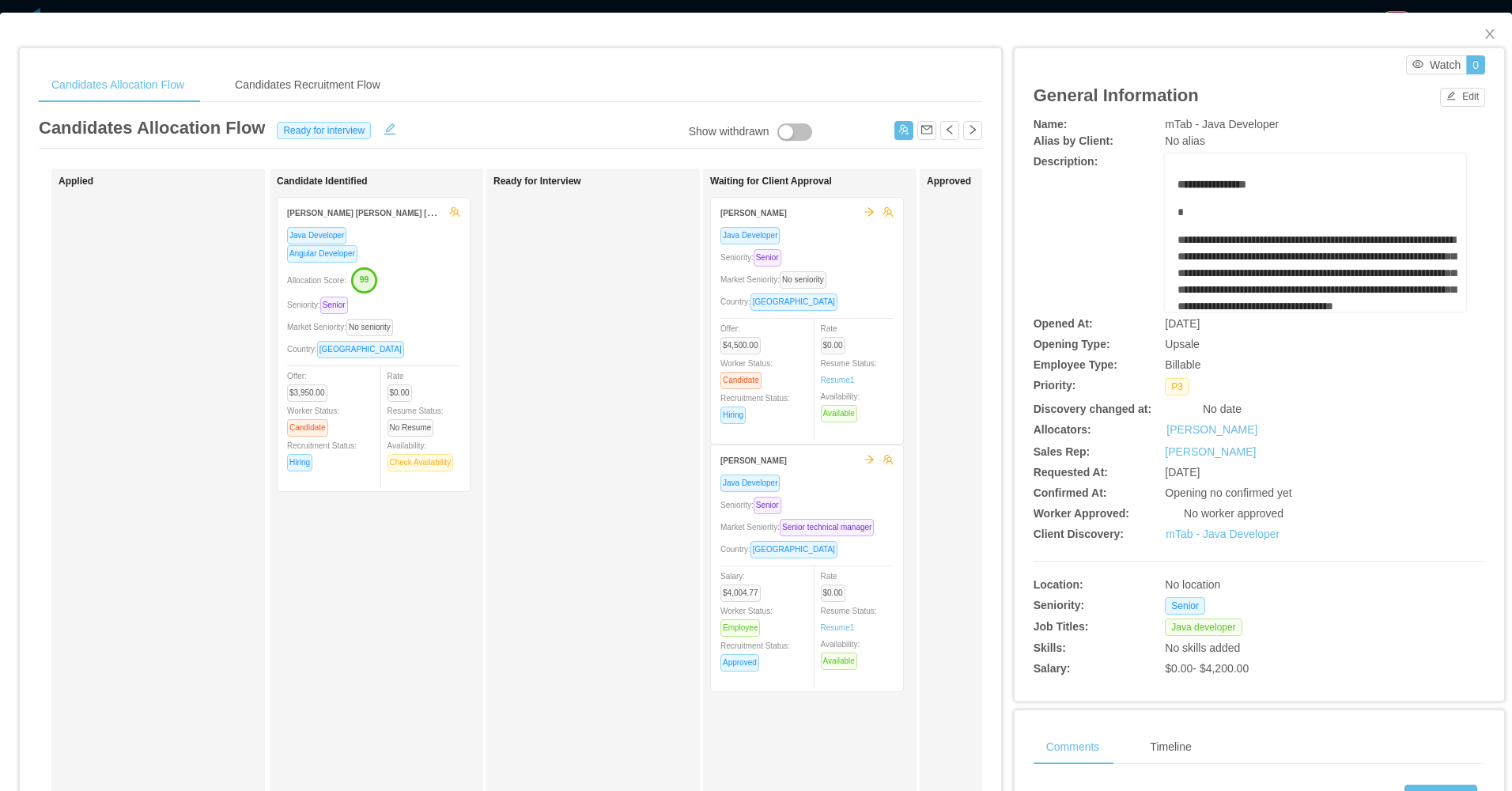
click at [507, 438] on div "Ready for Interview" at bounding box center [604, 563] width 222 height 777
click at [1483, 37] on icon "icon: close" at bounding box center [1489, 34] width 13 height 13
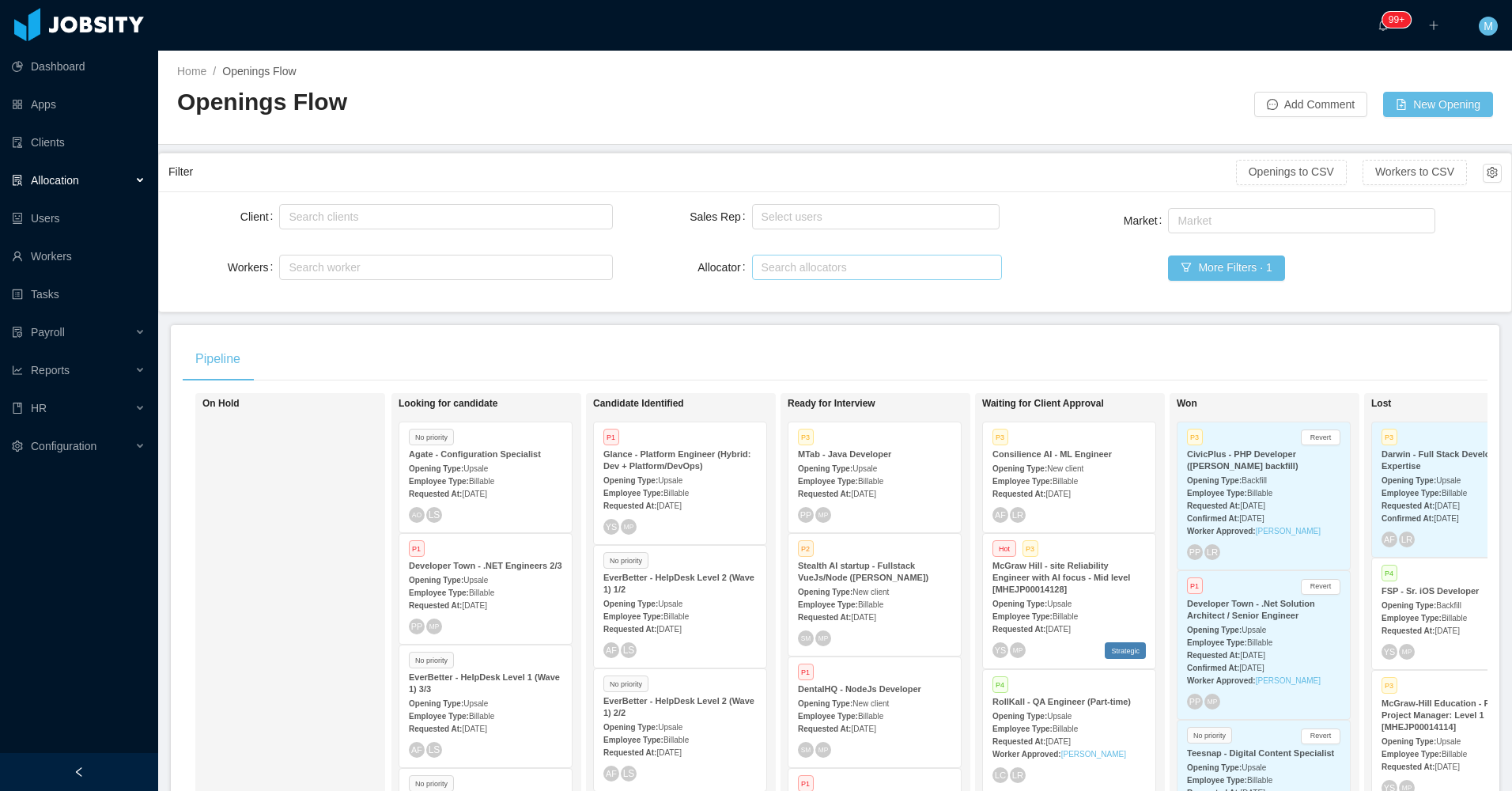
click at [780, 263] on div "Search allocators" at bounding box center [873, 267] width 223 height 16
type input "****"
click at [786, 296] on li "Merwin Ponce" at bounding box center [870, 298] width 247 height 25
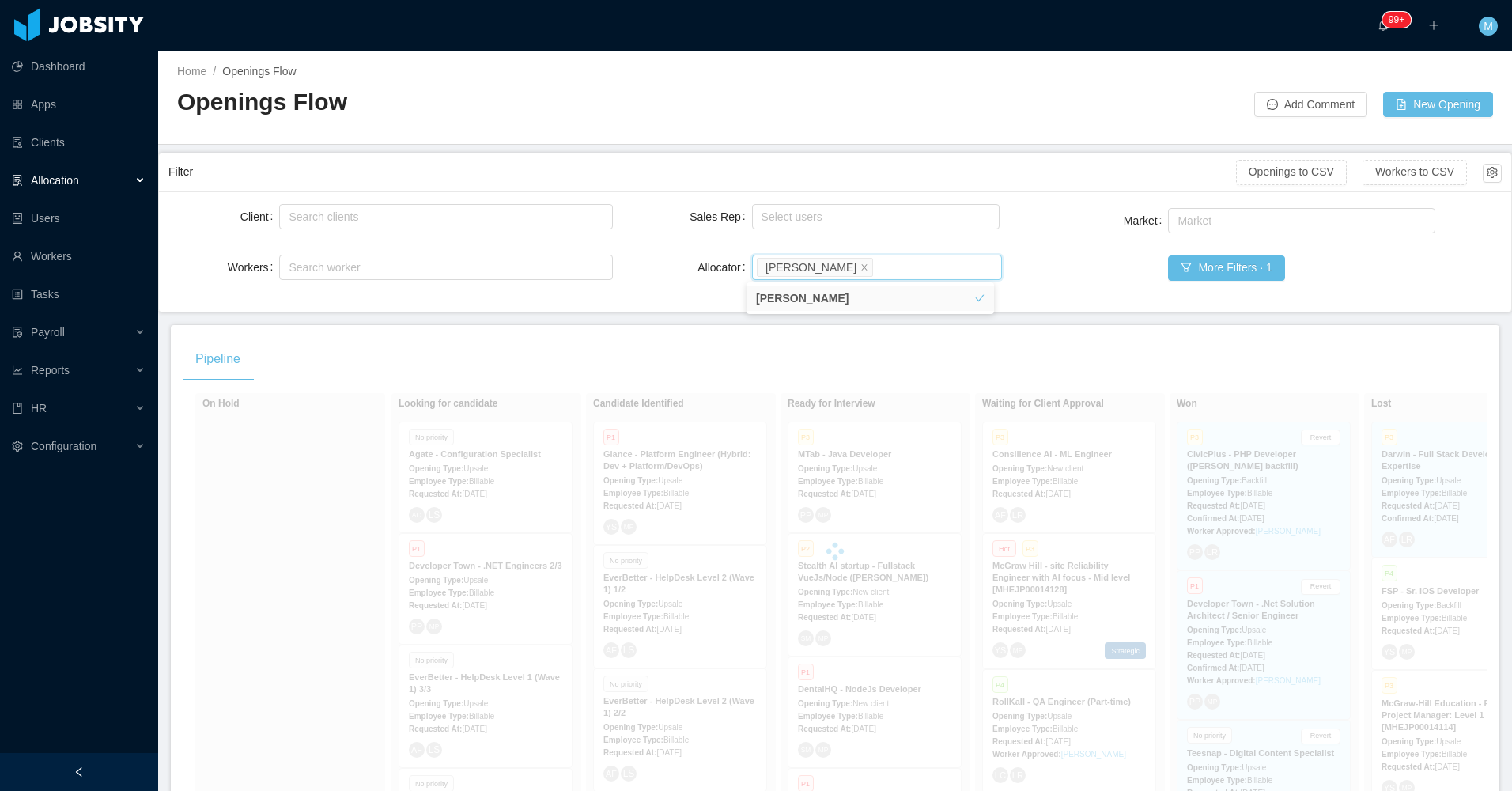
click at [676, 91] on h2 "Openings Flow" at bounding box center [505, 102] width 658 height 32
